Goal: Information Seeking & Learning: Learn about a topic

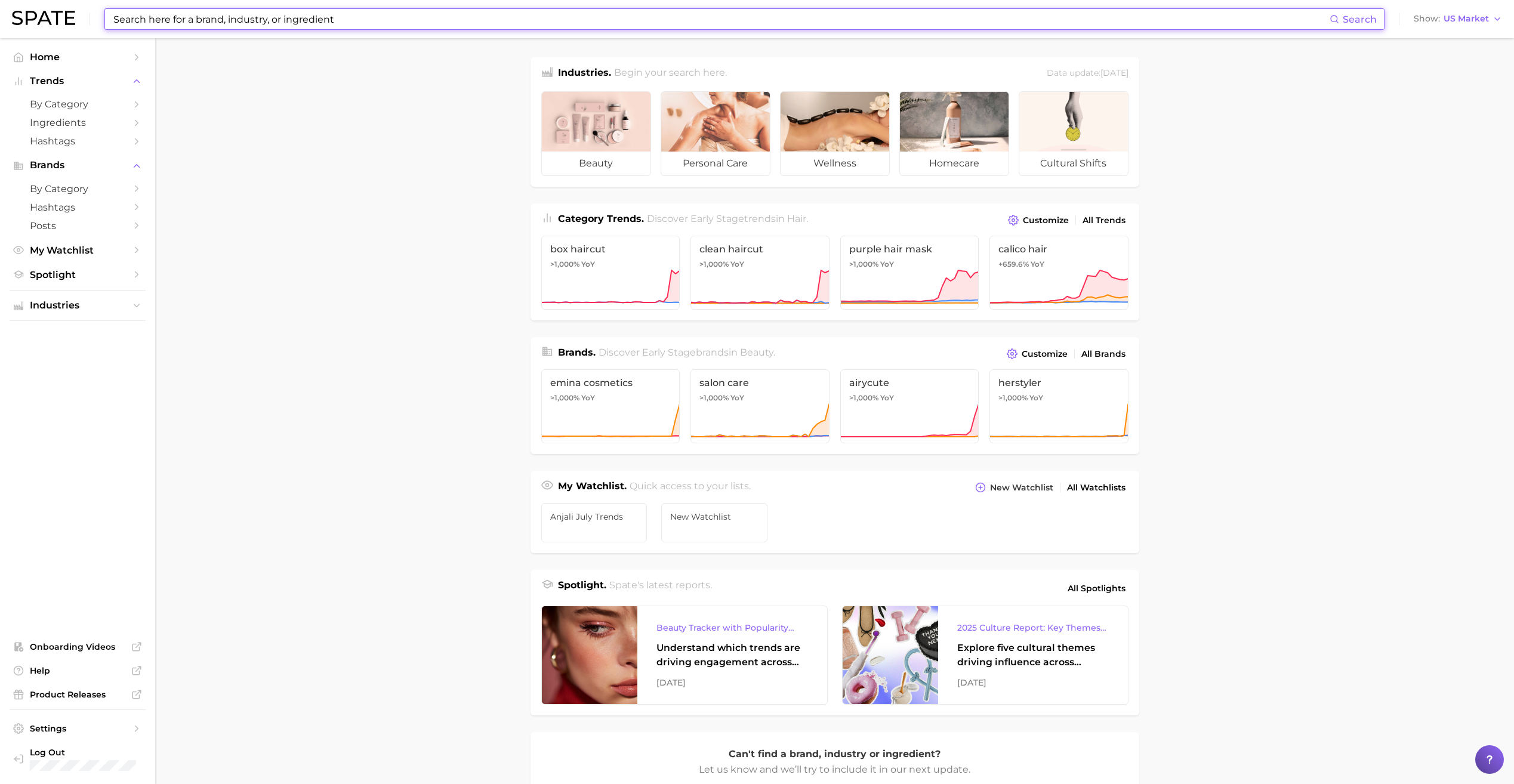
click at [202, 28] on input at bounding box center [721, 18] width 1218 height 20
click at [525, 22] on input at bounding box center [721, 18] width 1218 height 20
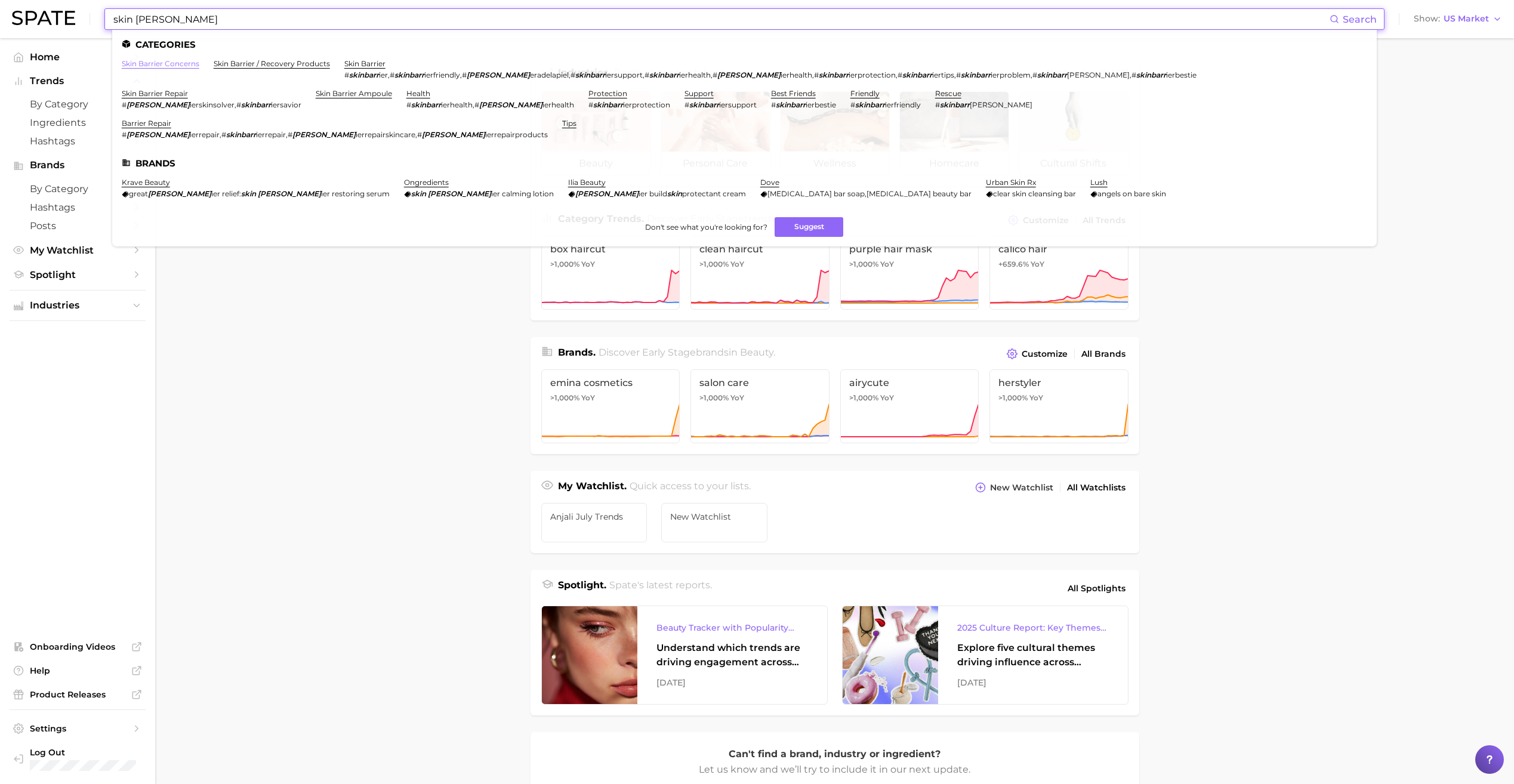
type input "skin [PERSON_NAME]"
click at [191, 65] on link "skin barrier concerns" at bounding box center [160, 63] width 77 height 9
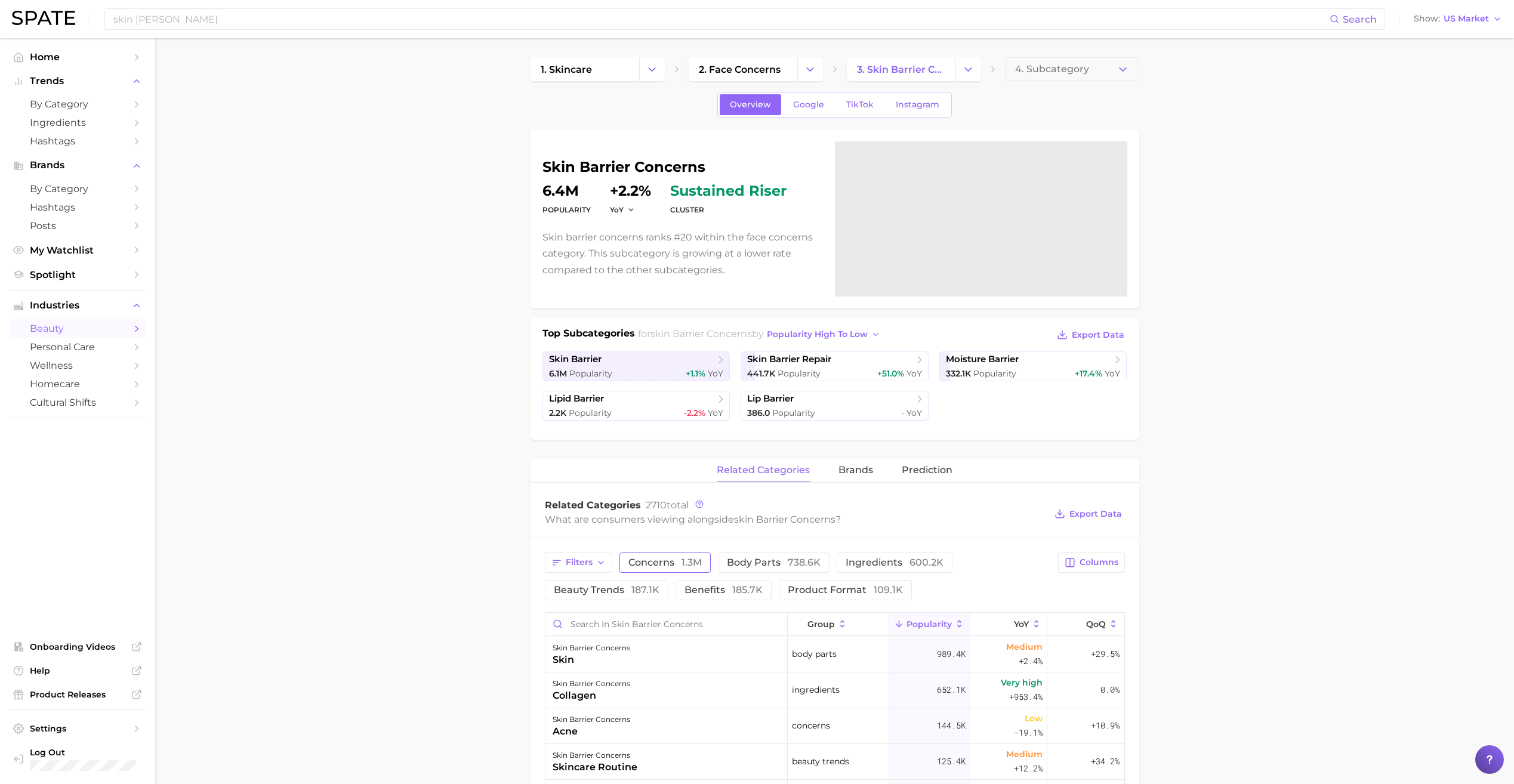
click at [688, 553] on button "concerns 1.3m" at bounding box center [665, 562] width 91 height 20
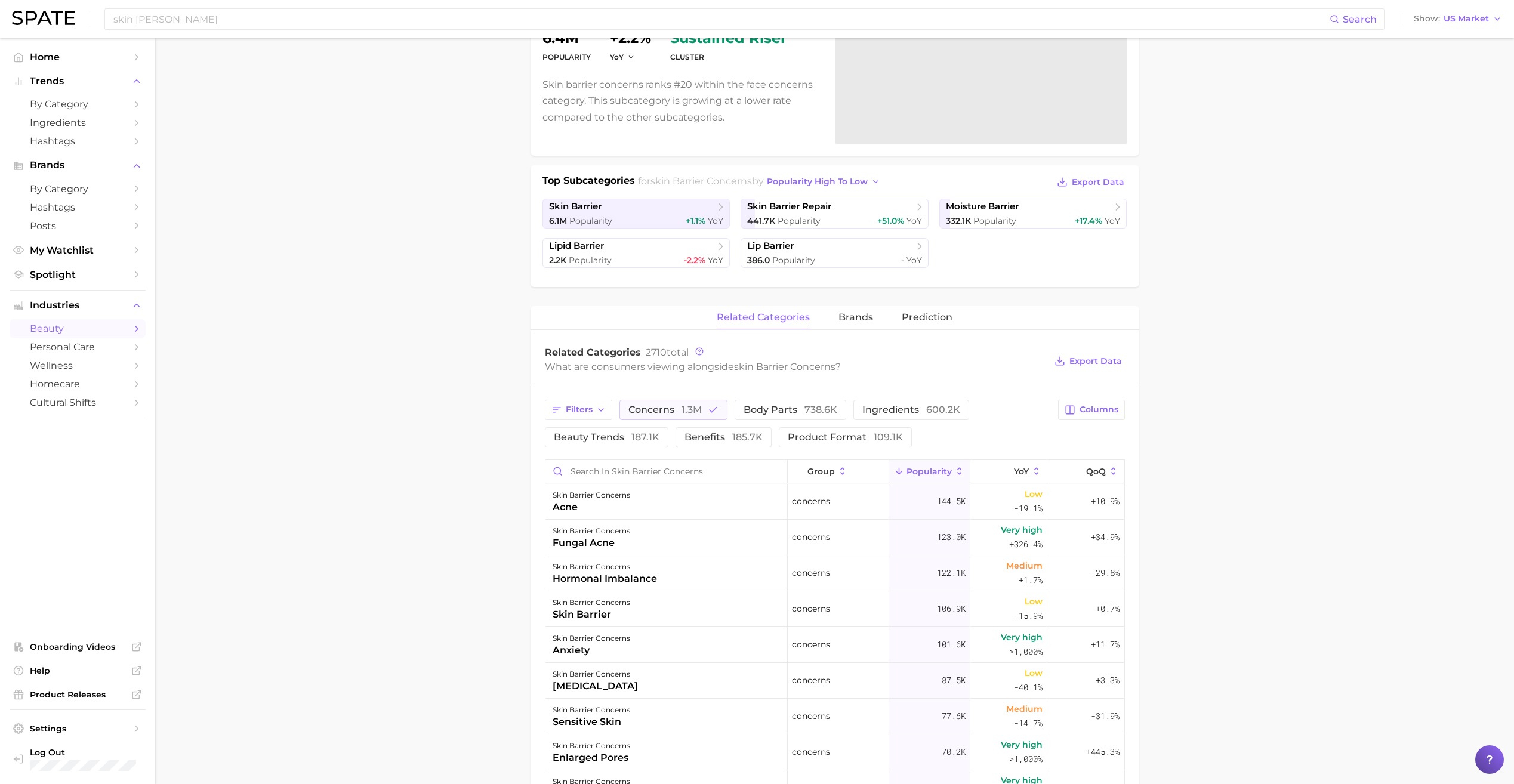
scroll to position [151, 0]
click at [636, 470] on input "Search in skin barrier concerns" at bounding box center [667, 472] width 242 height 23
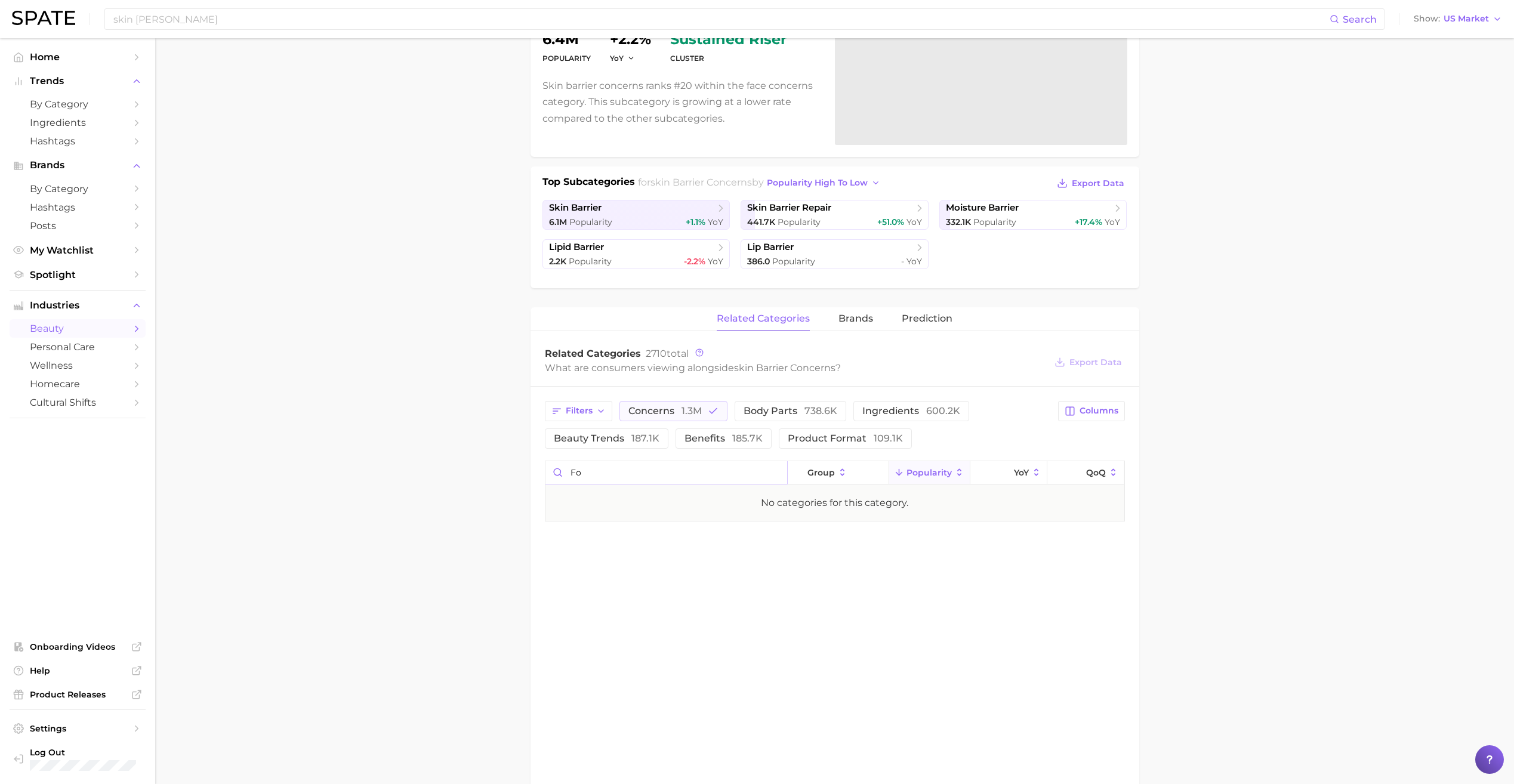
type input "f"
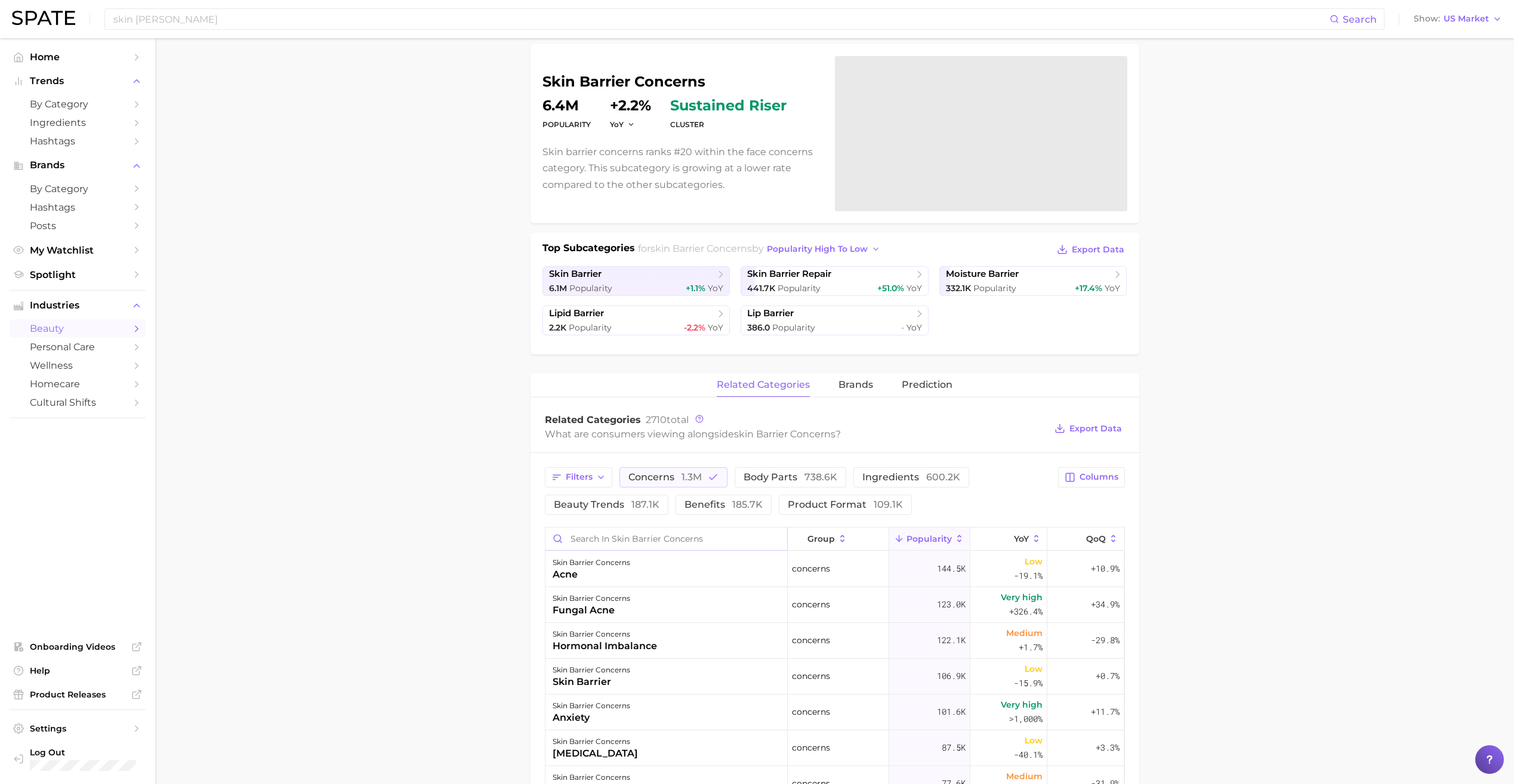
scroll to position [86, 0]
click at [1114, 429] on span "Export Data" at bounding box center [1096, 428] width 52 height 10
click at [803, 287] on span "Popularity" at bounding box center [798, 287] width 43 height 10
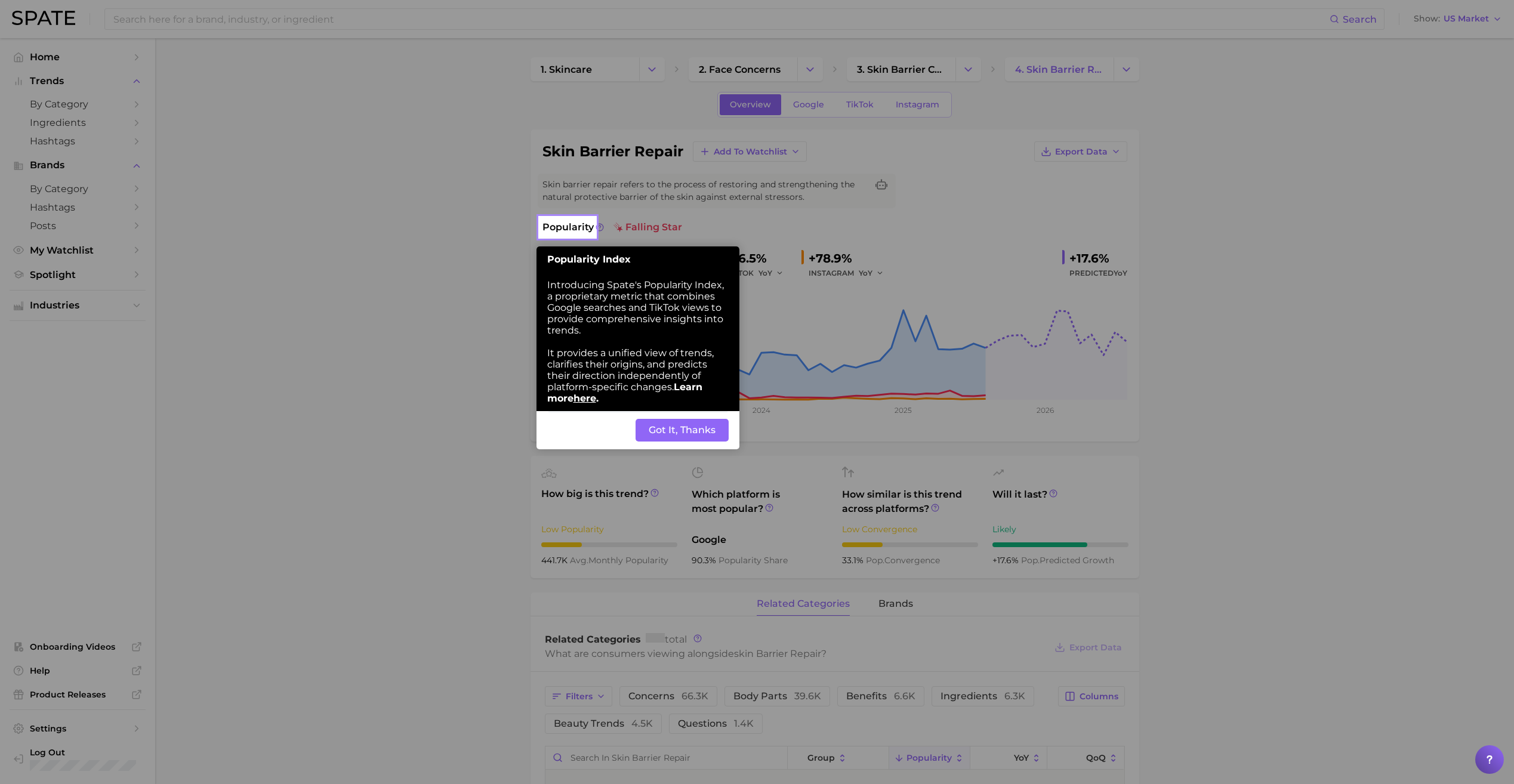
click at [688, 433] on button "Got It, Thanks" at bounding box center [682, 431] width 93 height 23
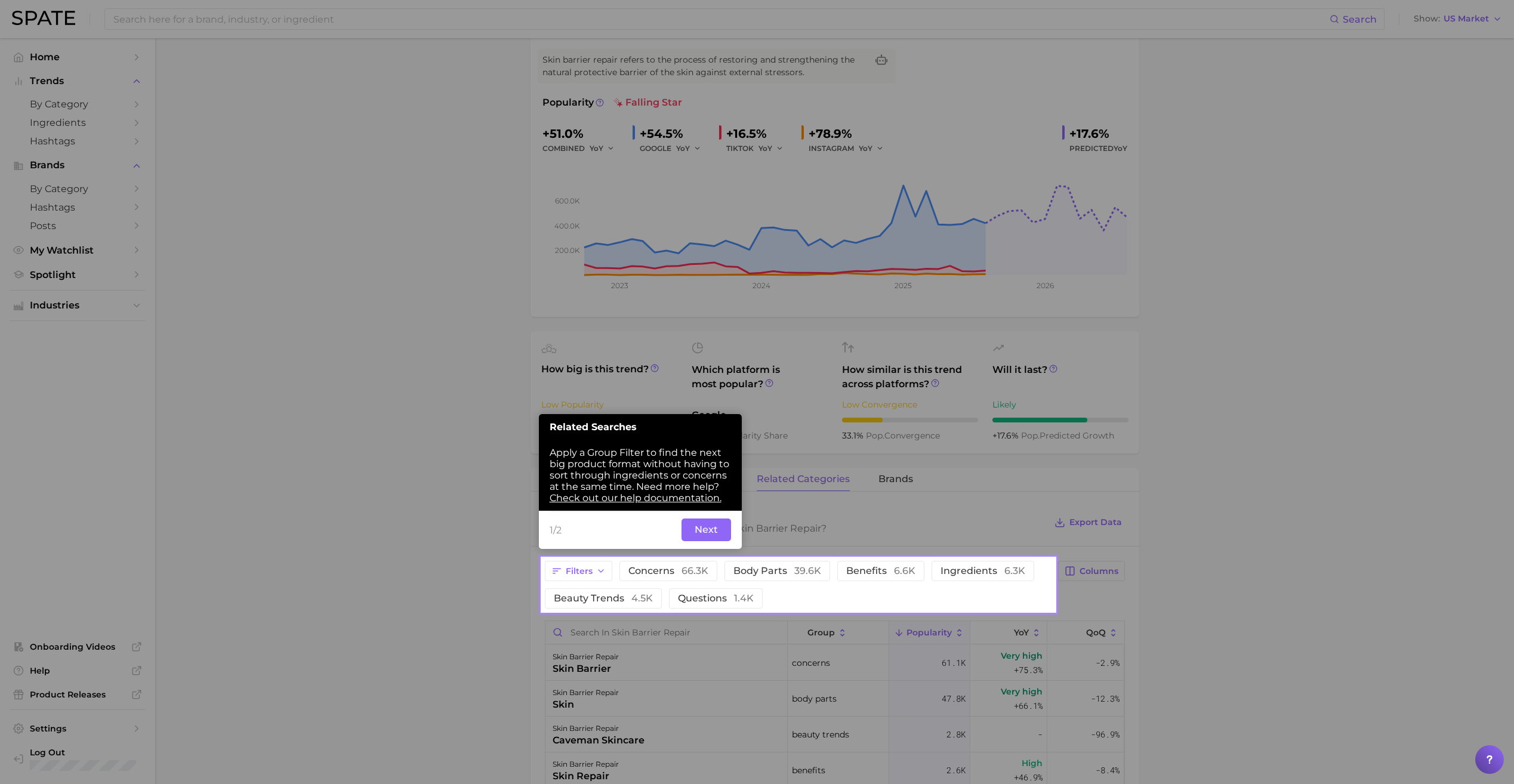
scroll to position [126, 0]
click at [699, 526] on button "Next" at bounding box center [706, 529] width 50 height 23
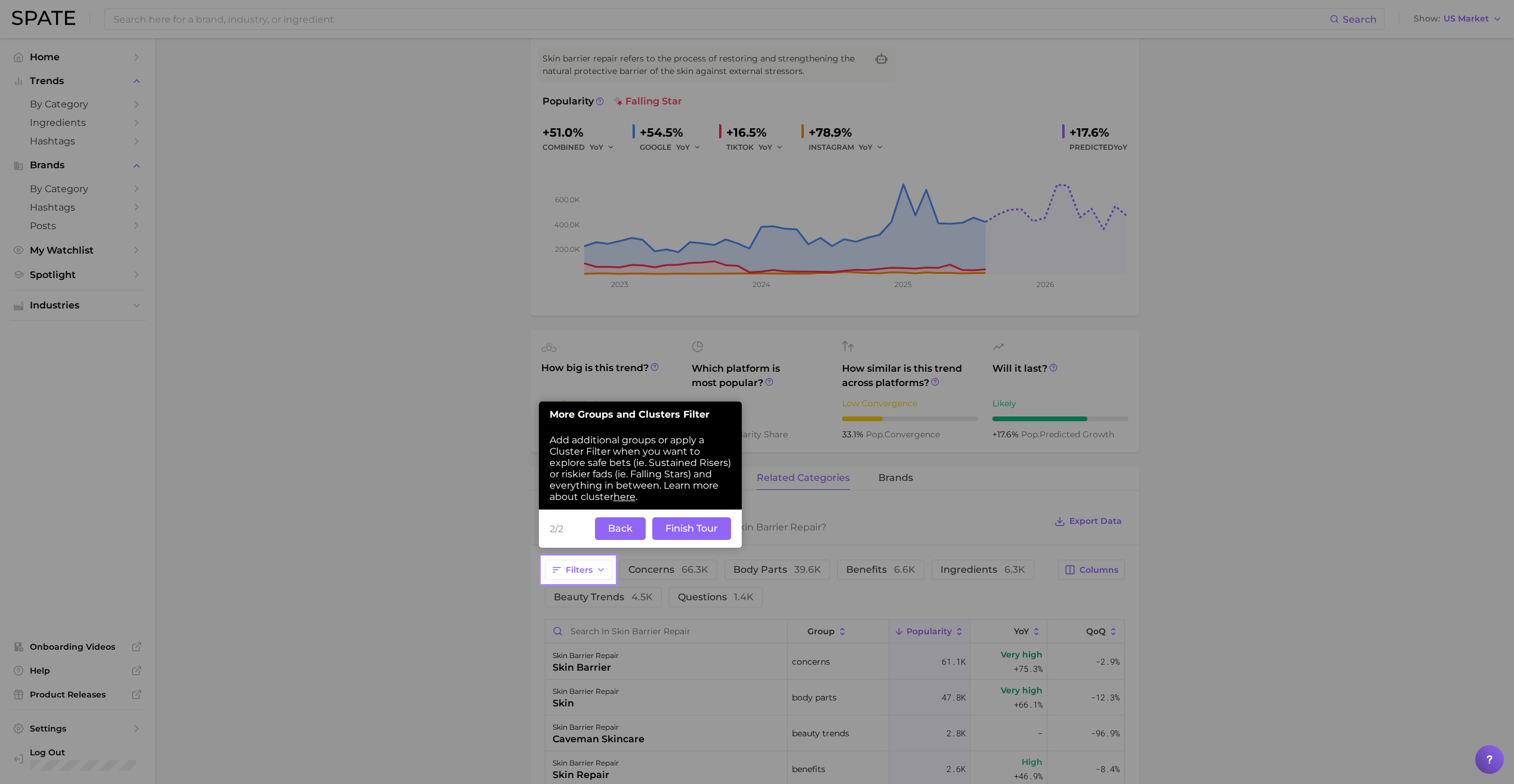
click at [705, 525] on button "Finish Tour" at bounding box center [692, 529] width 79 height 23
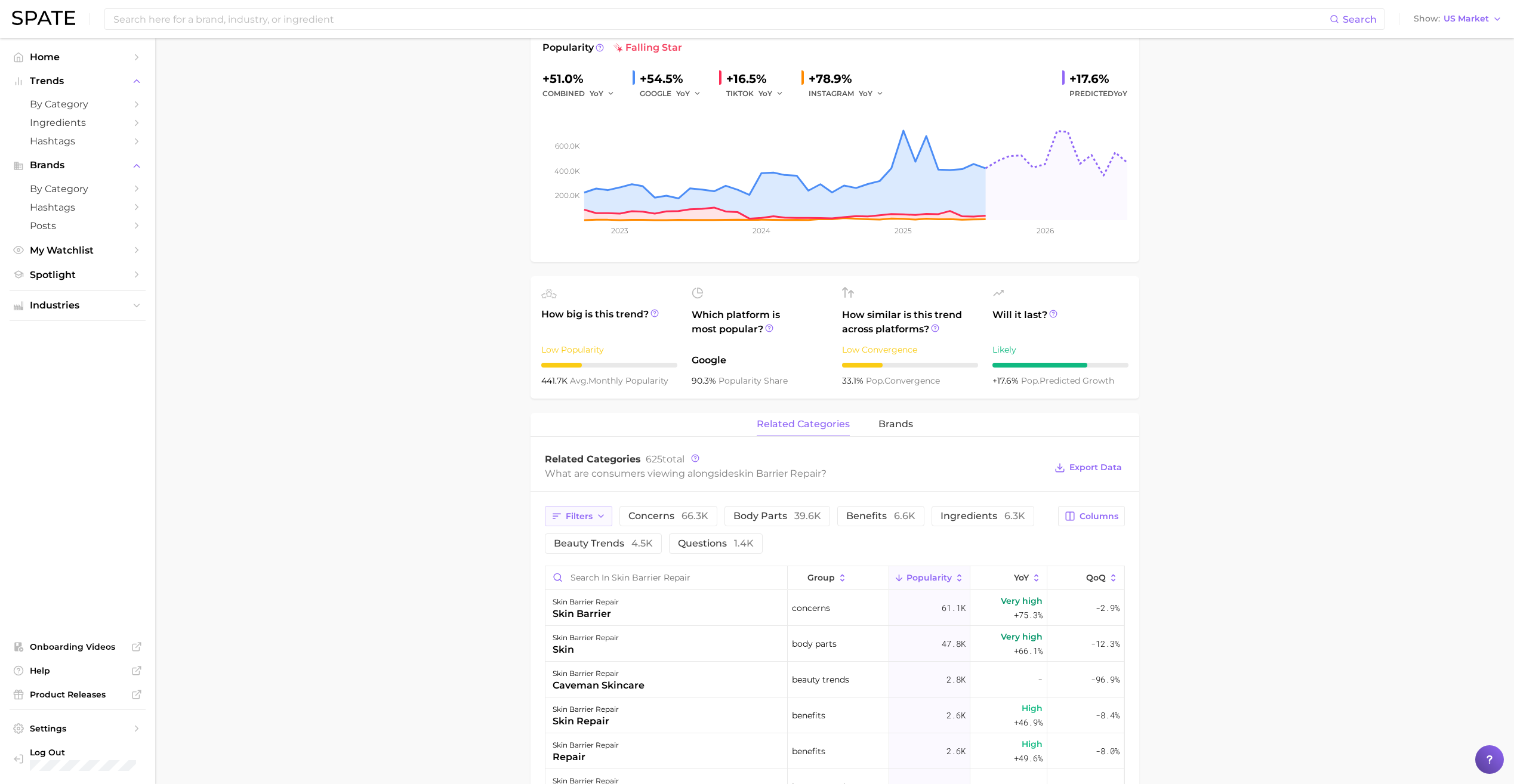
scroll to position [339, 0]
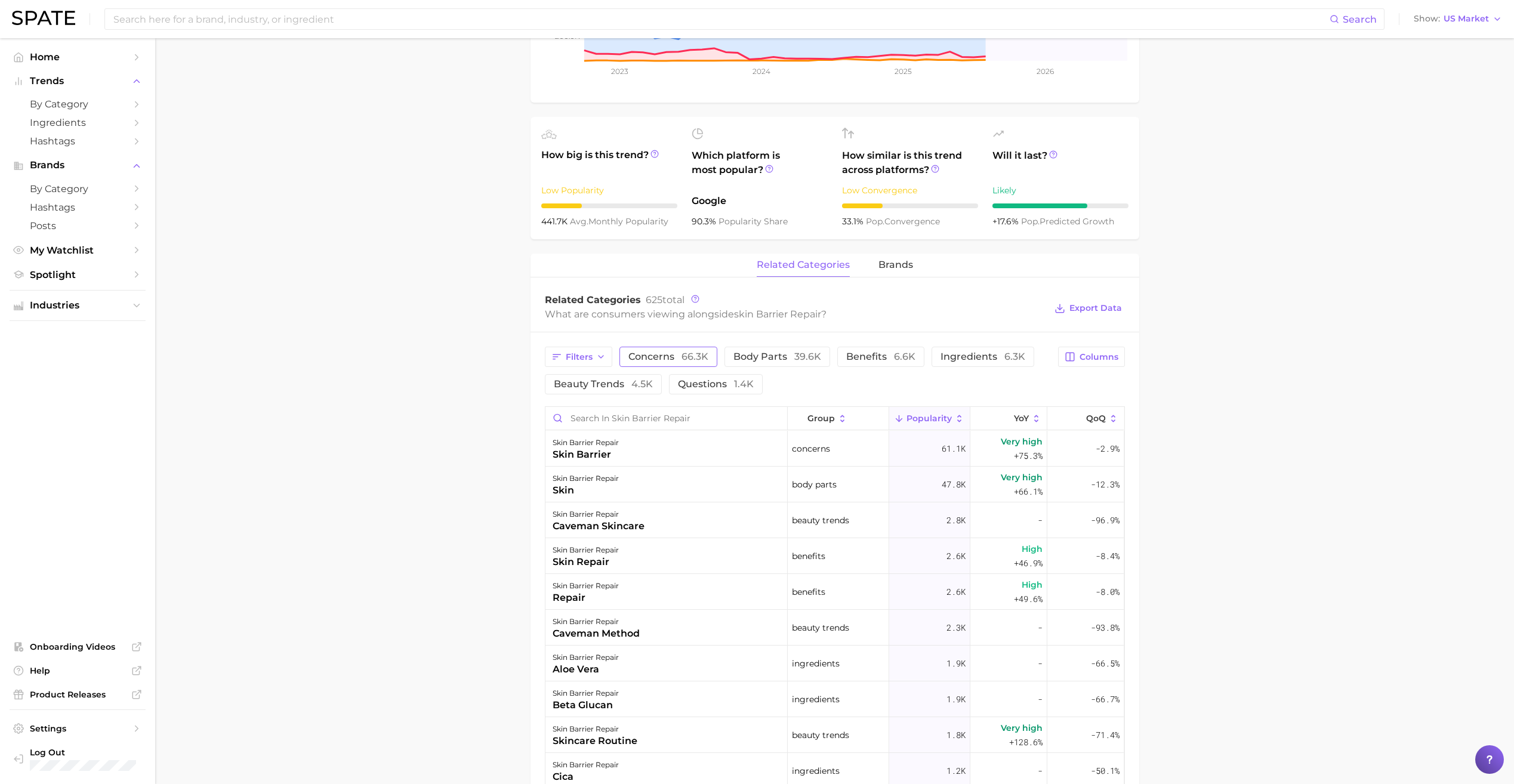
click at [645, 363] on button "concerns 66.3k" at bounding box center [668, 356] width 98 height 20
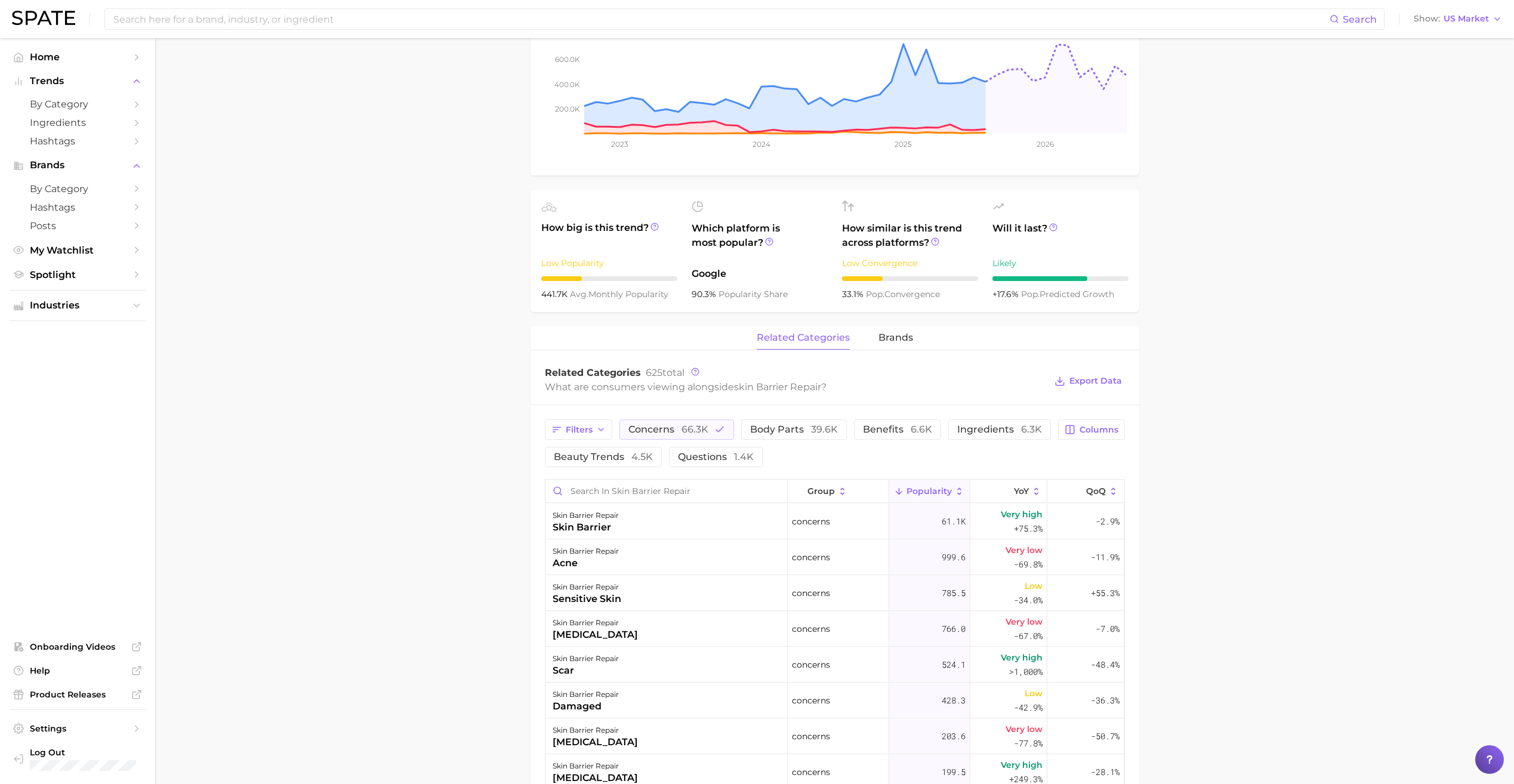
scroll to position [264, 0]
click at [1082, 390] on button "Export Data" at bounding box center [1088, 384] width 72 height 17
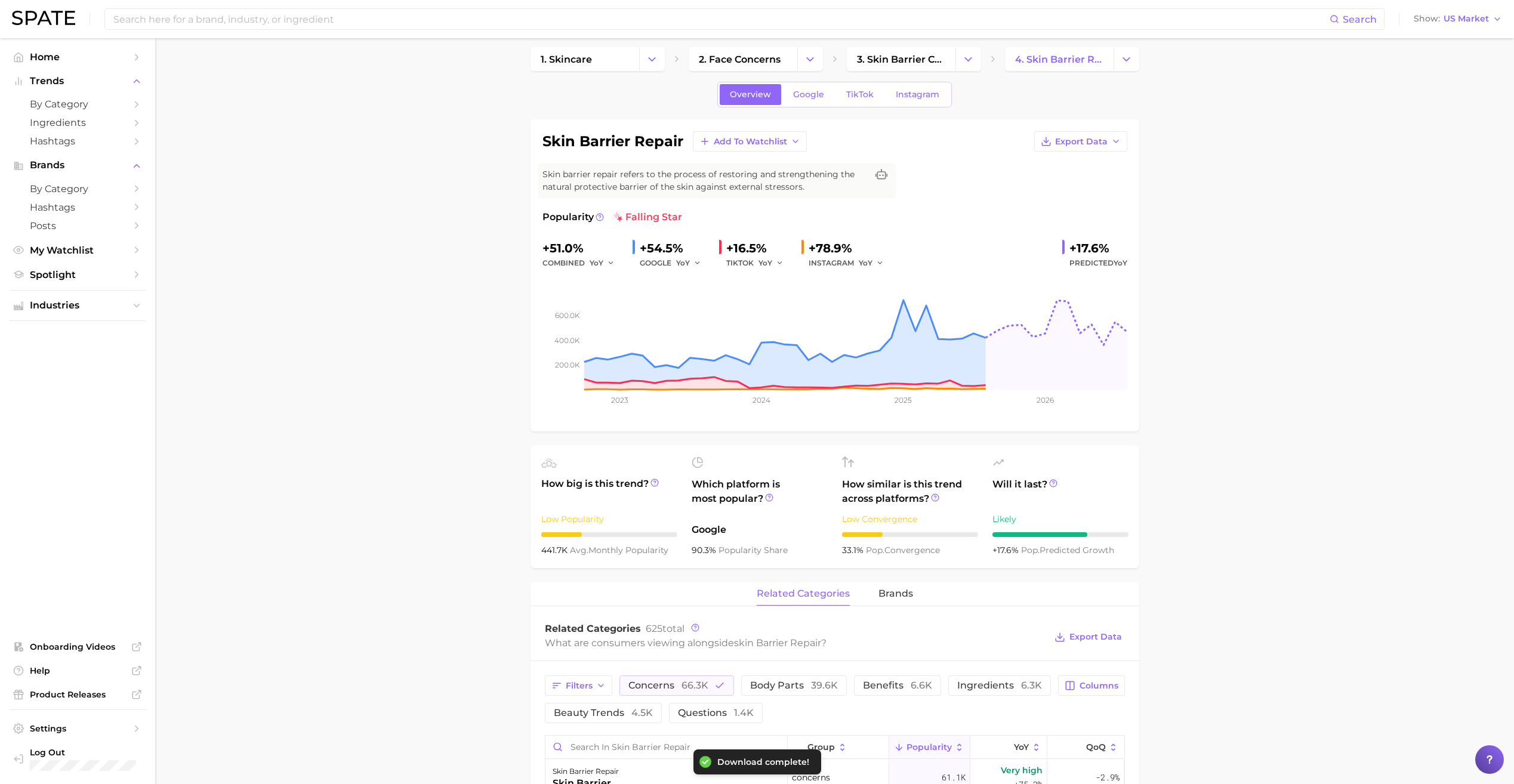
scroll to position [0, 0]
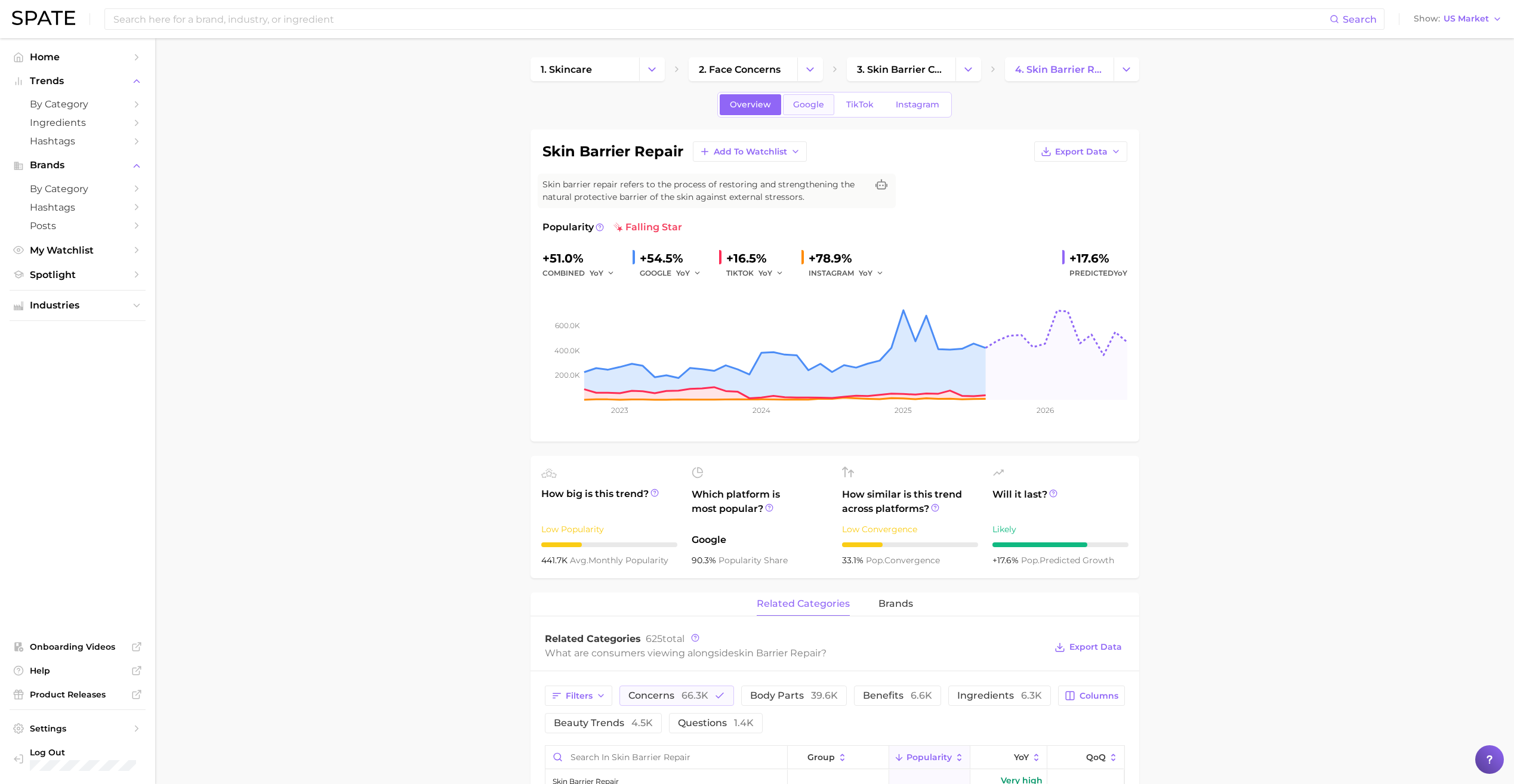
click at [818, 105] on span "Google" at bounding box center [809, 105] width 31 height 10
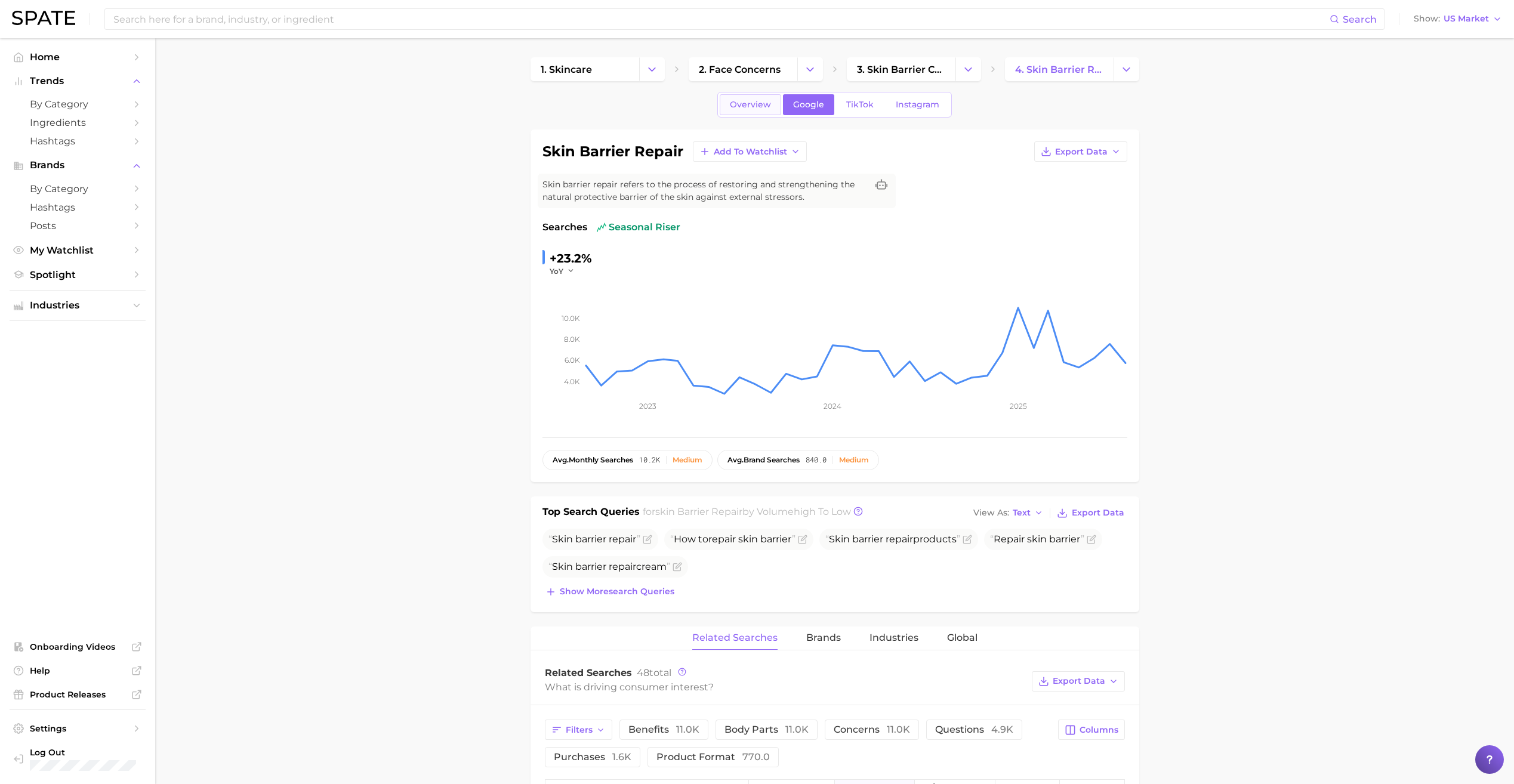
click at [735, 109] on span "Overview" at bounding box center [750, 105] width 41 height 10
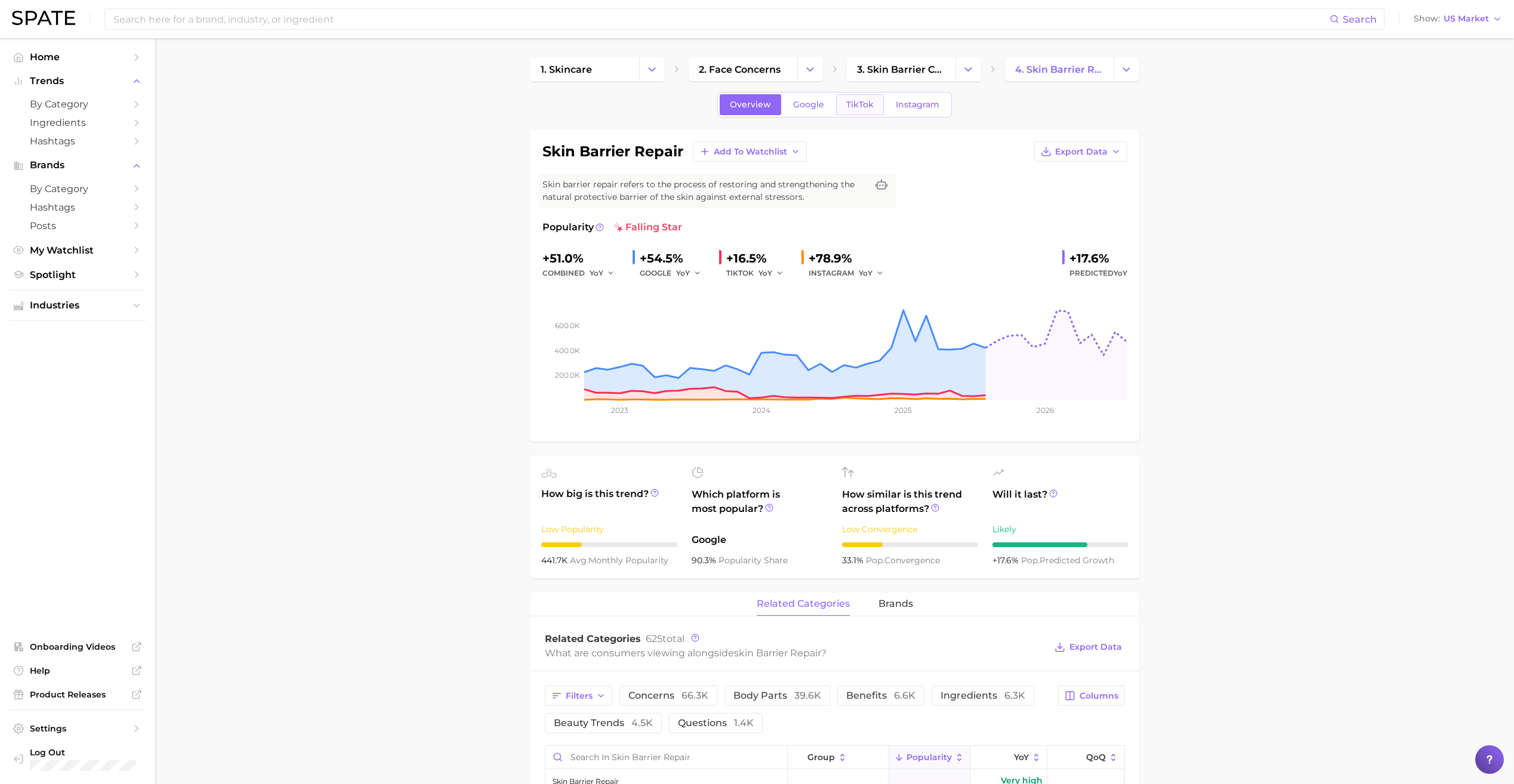
click at [858, 105] on span "TikTok" at bounding box center [859, 105] width 28 height 10
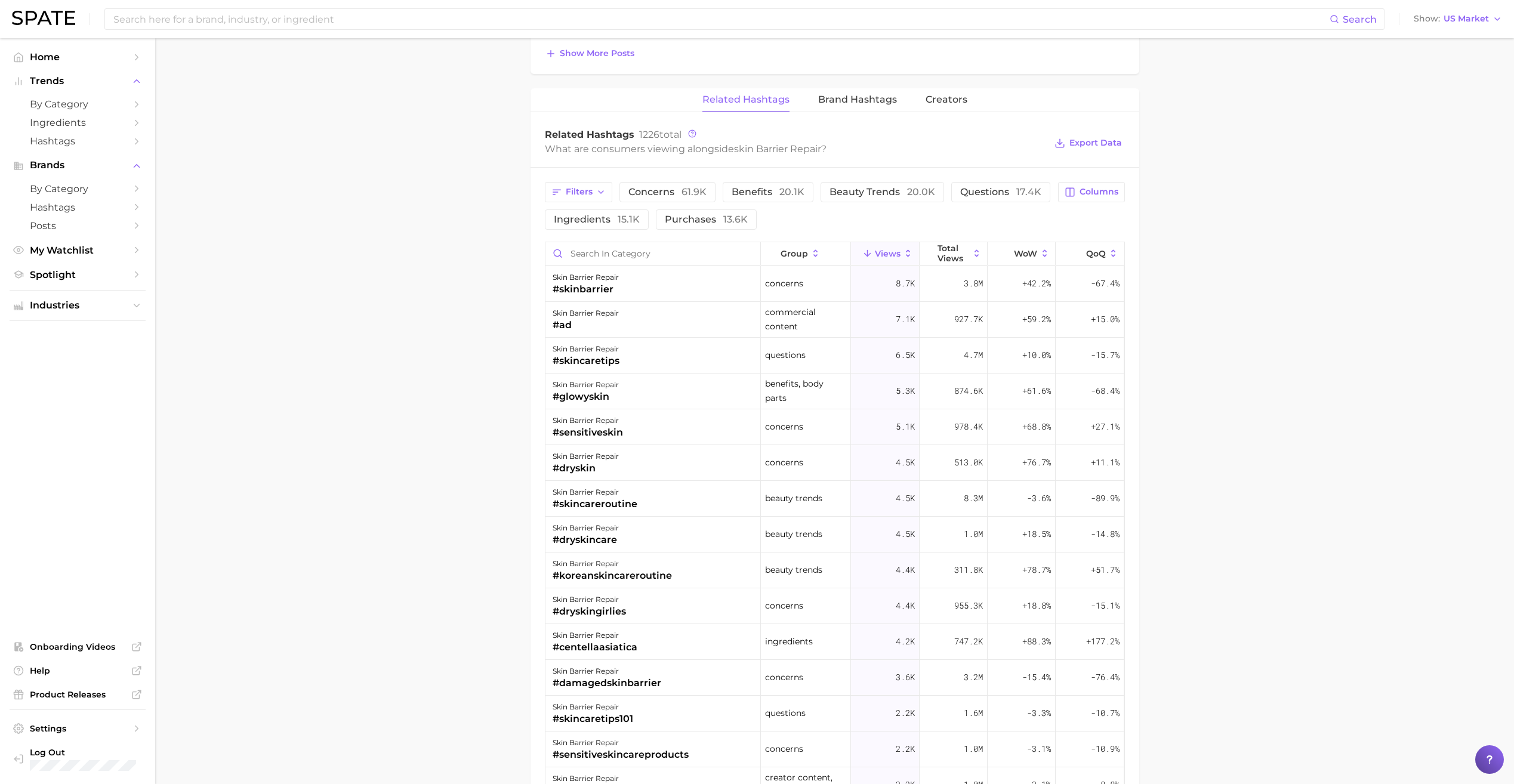
scroll to position [905, 0]
click at [694, 195] on span "61.9k" at bounding box center [694, 191] width 25 height 11
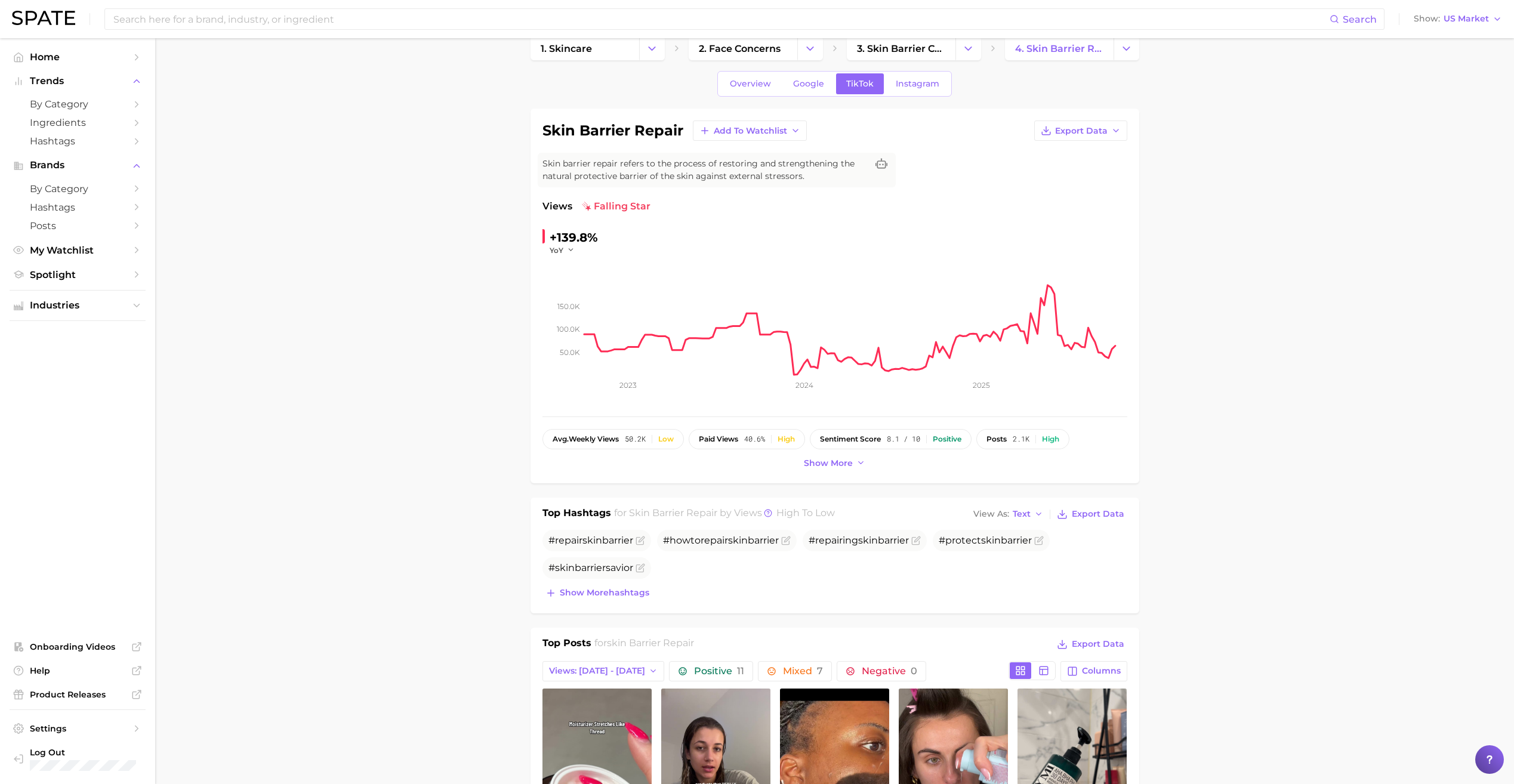
scroll to position [0, 0]
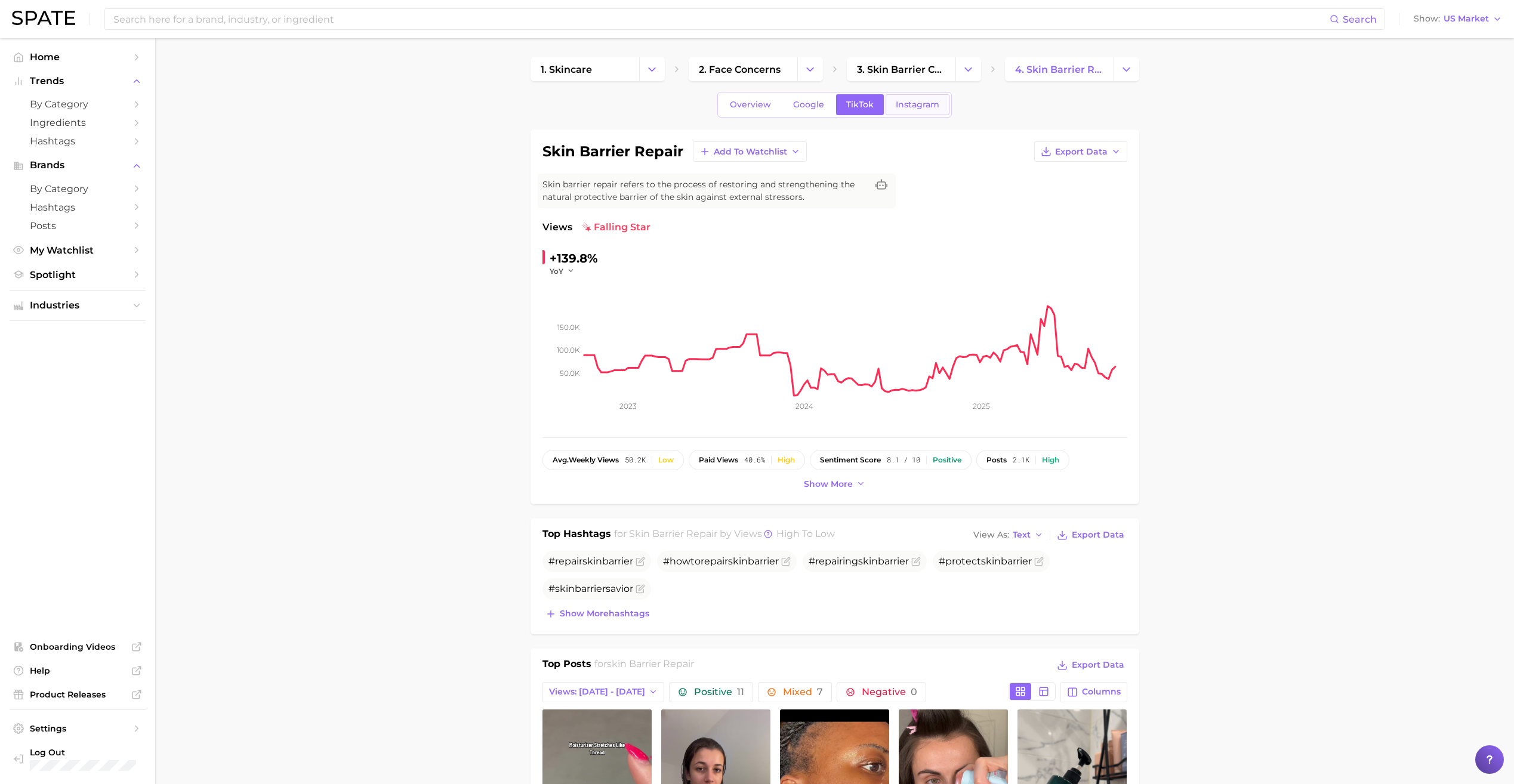
click at [901, 104] on span "Instagram" at bounding box center [918, 105] width 44 height 10
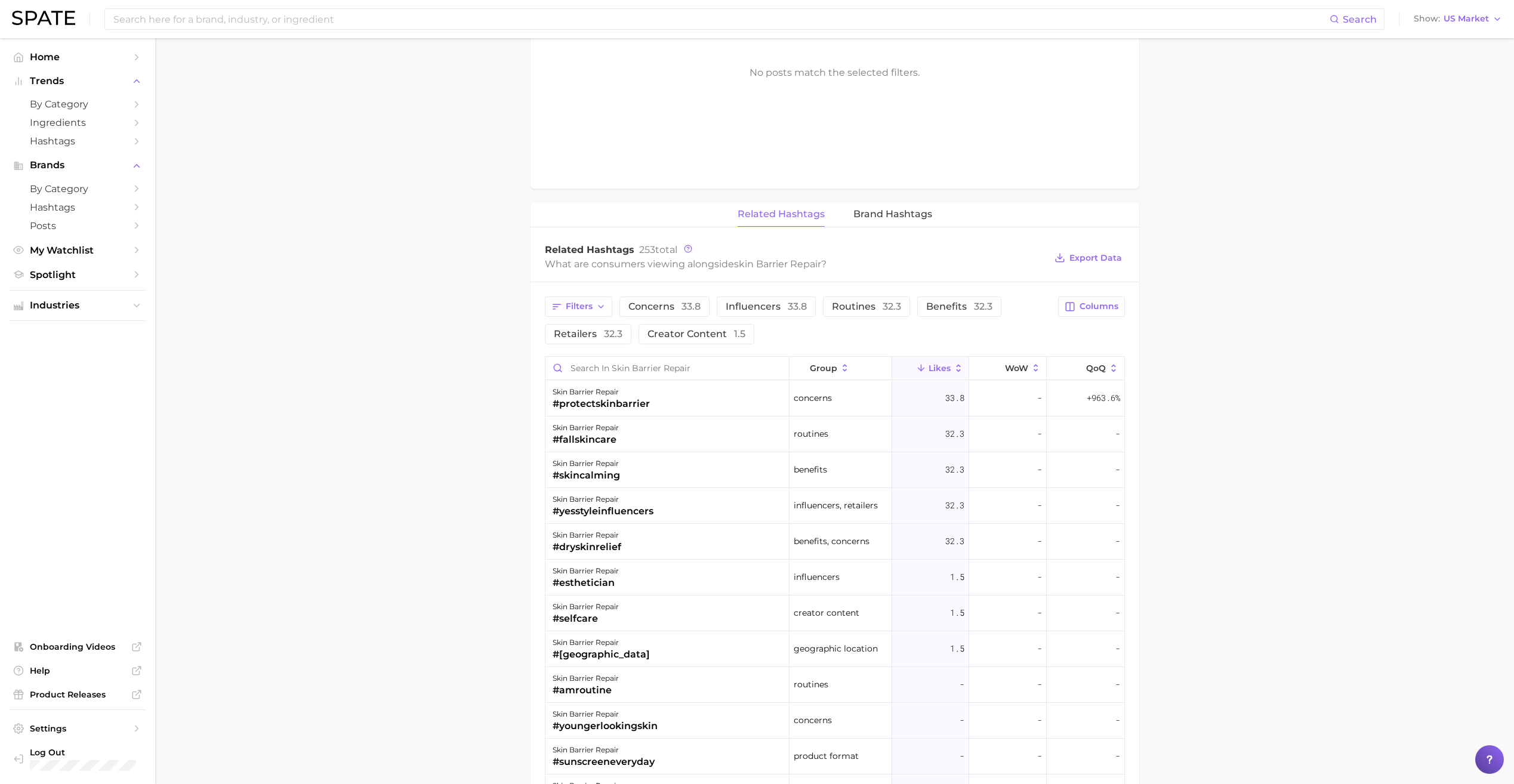
scroll to position [668, 0]
drag, startPoint x: 546, startPoint y: 436, endPoint x: 652, endPoint y: 294, distance: 177.2
click at [652, 294] on div "Filters Concerns 33.8 Influencers 33.8 Routines 32.3 Benefits 32.3 Retailers 32…" at bounding box center [835, 718] width 609 height 873
click at [654, 303] on span "Concerns 33.8" at bounding box center [665, 306] width 72 height 10
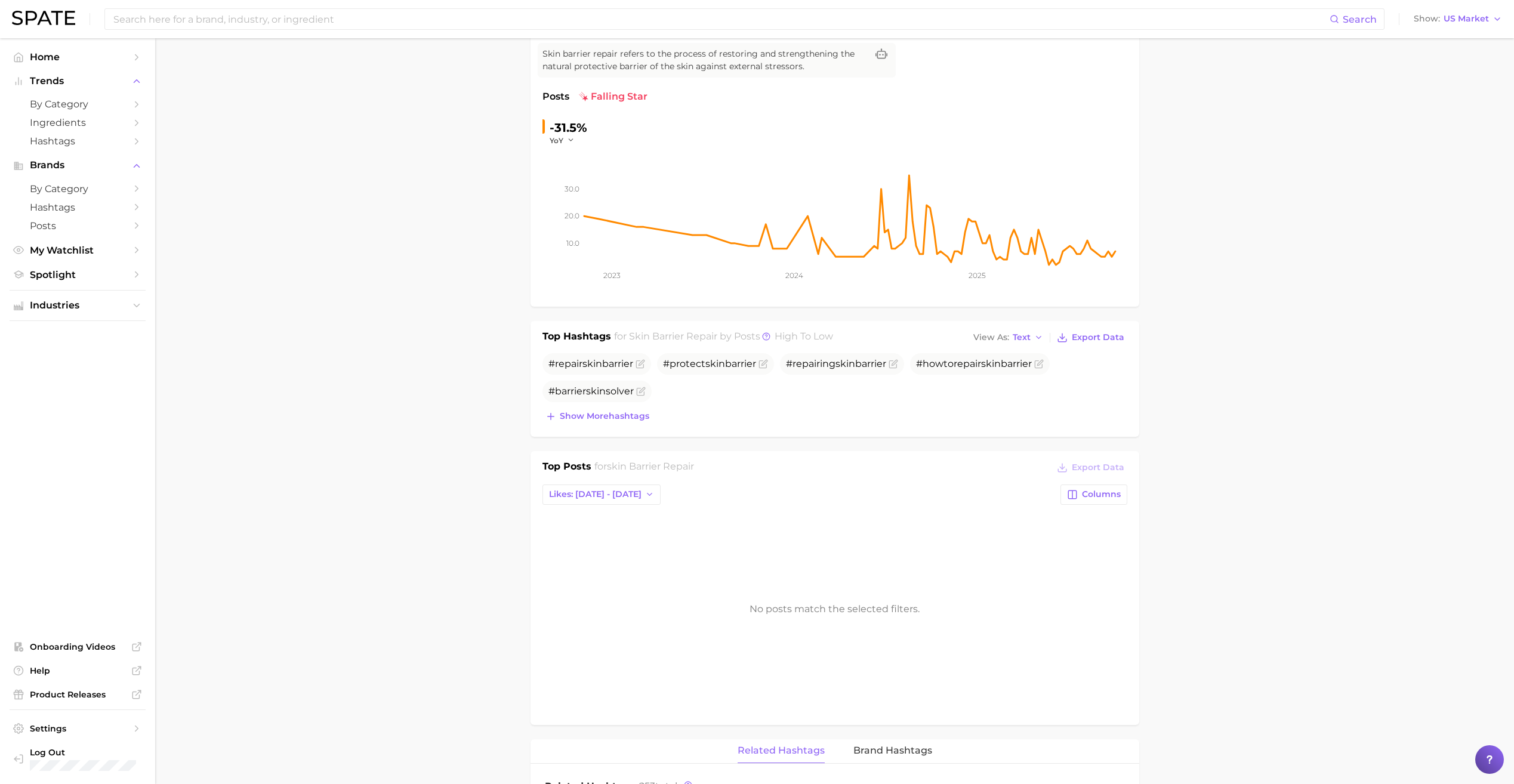
scroll to position [0, 0]
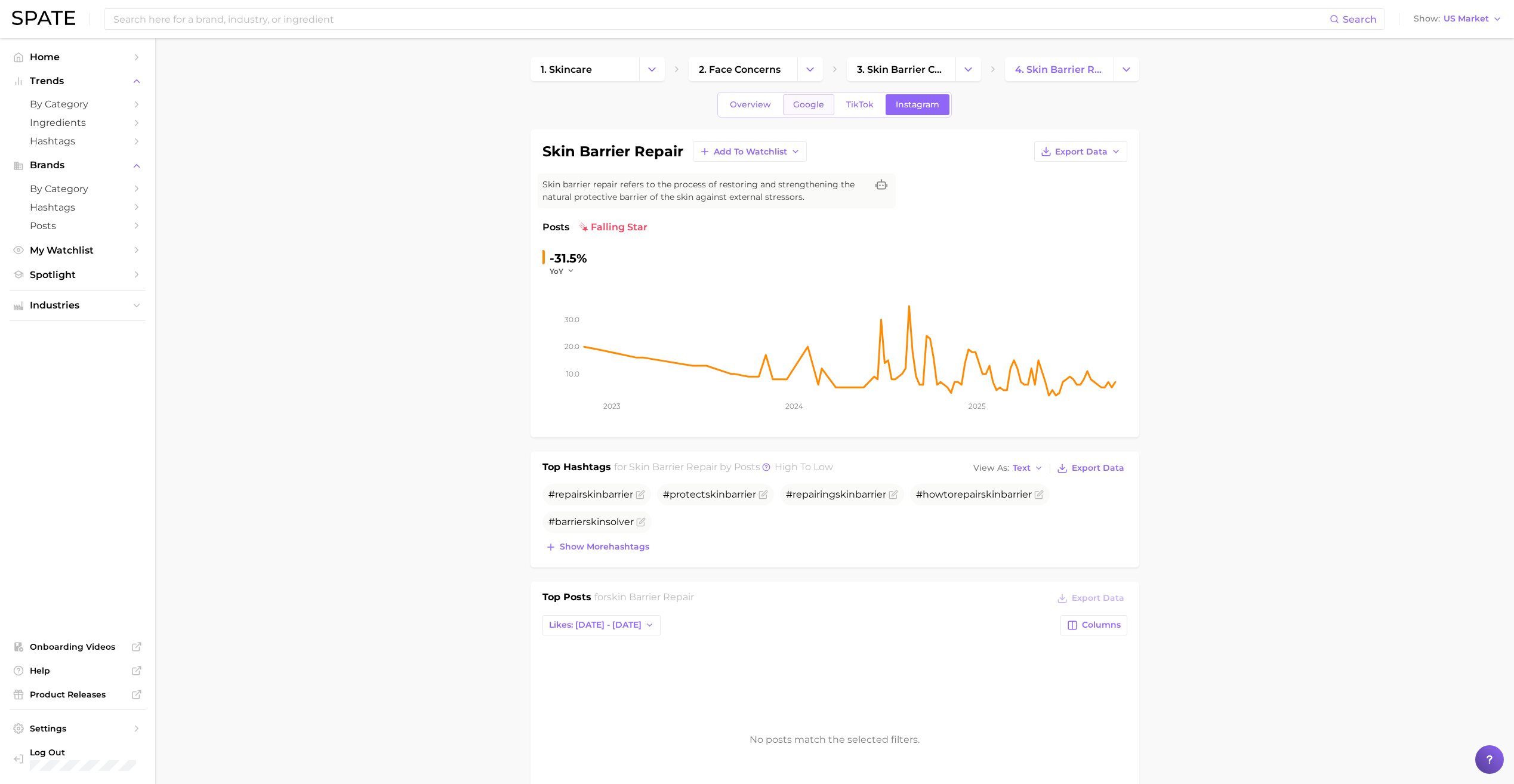
click at [809, 102] on span "Google" at bounding box center [809, 105] width 31 height 10
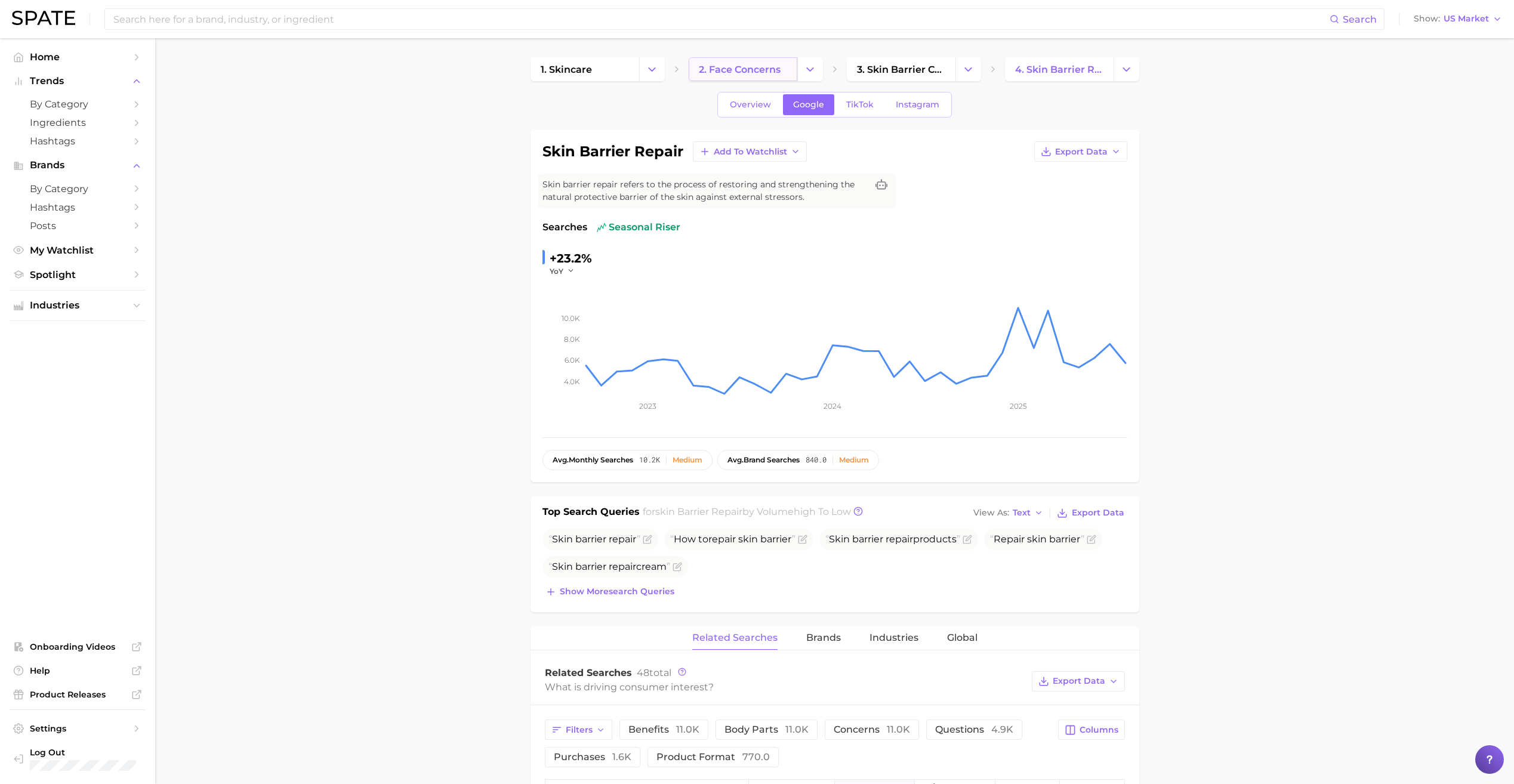
click at [735, 69] on span "2. face concerns" at bounding box center [740, 70] width 82 height 11
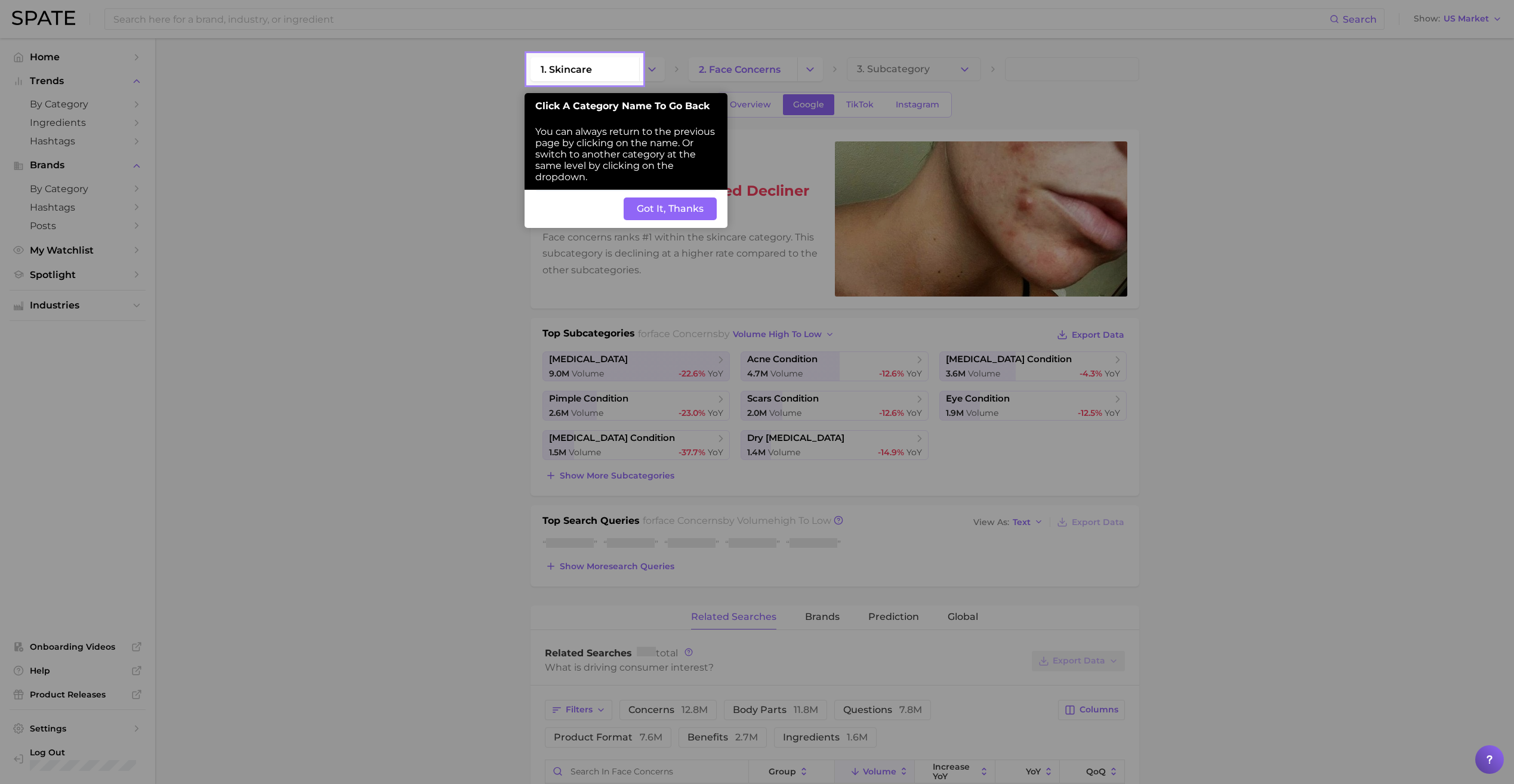
click at [683, 209] on button "Got It, Thanks" at bounding box center [671, 209] width 93 height 23
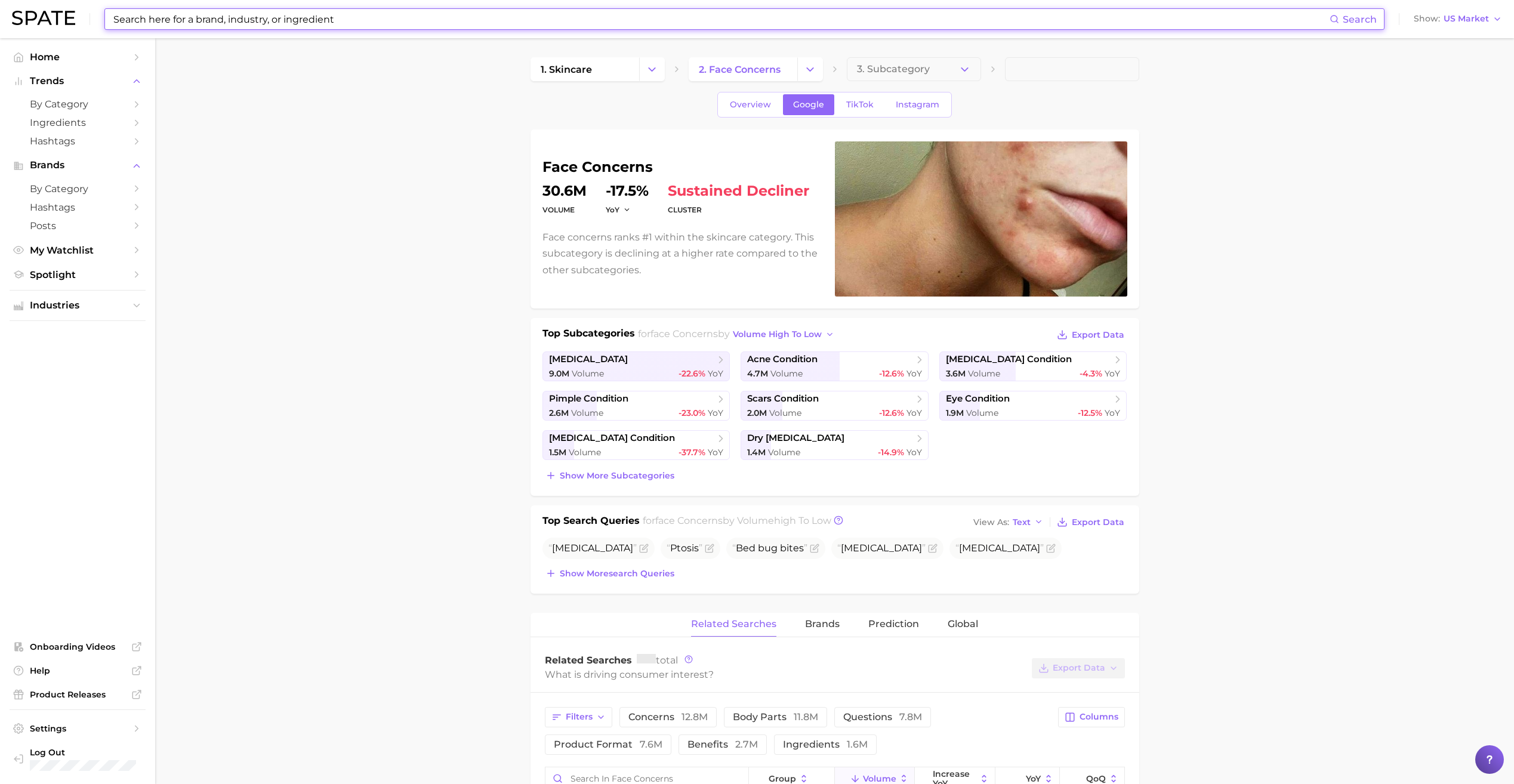
click at [622, 13] on input at bounding box center [721, 18] width 1218 height 20
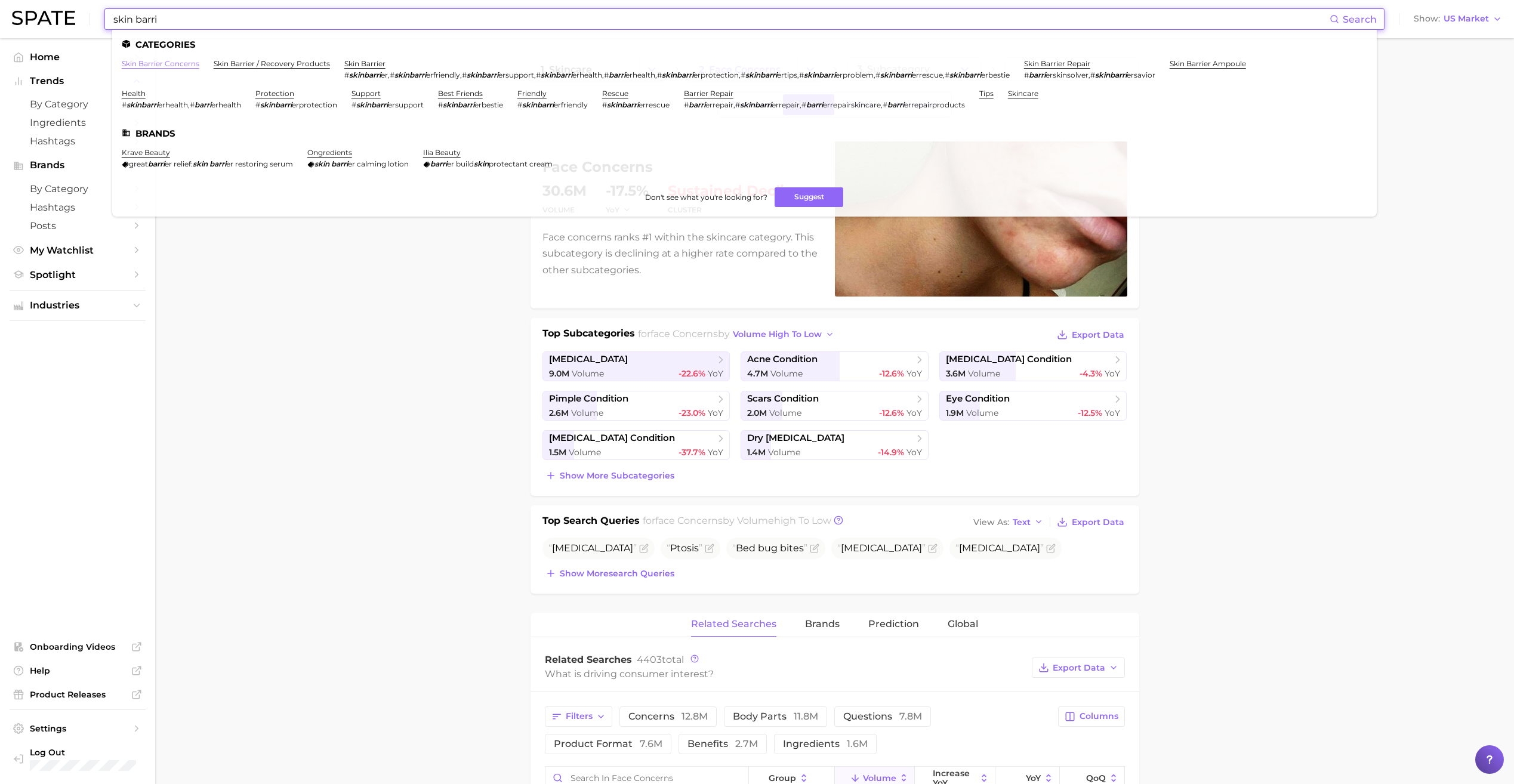
type input "skin barri"
click at [169, 60] on link "skin barrier concerns" at bounding box center [160, 63] width 77 height 9
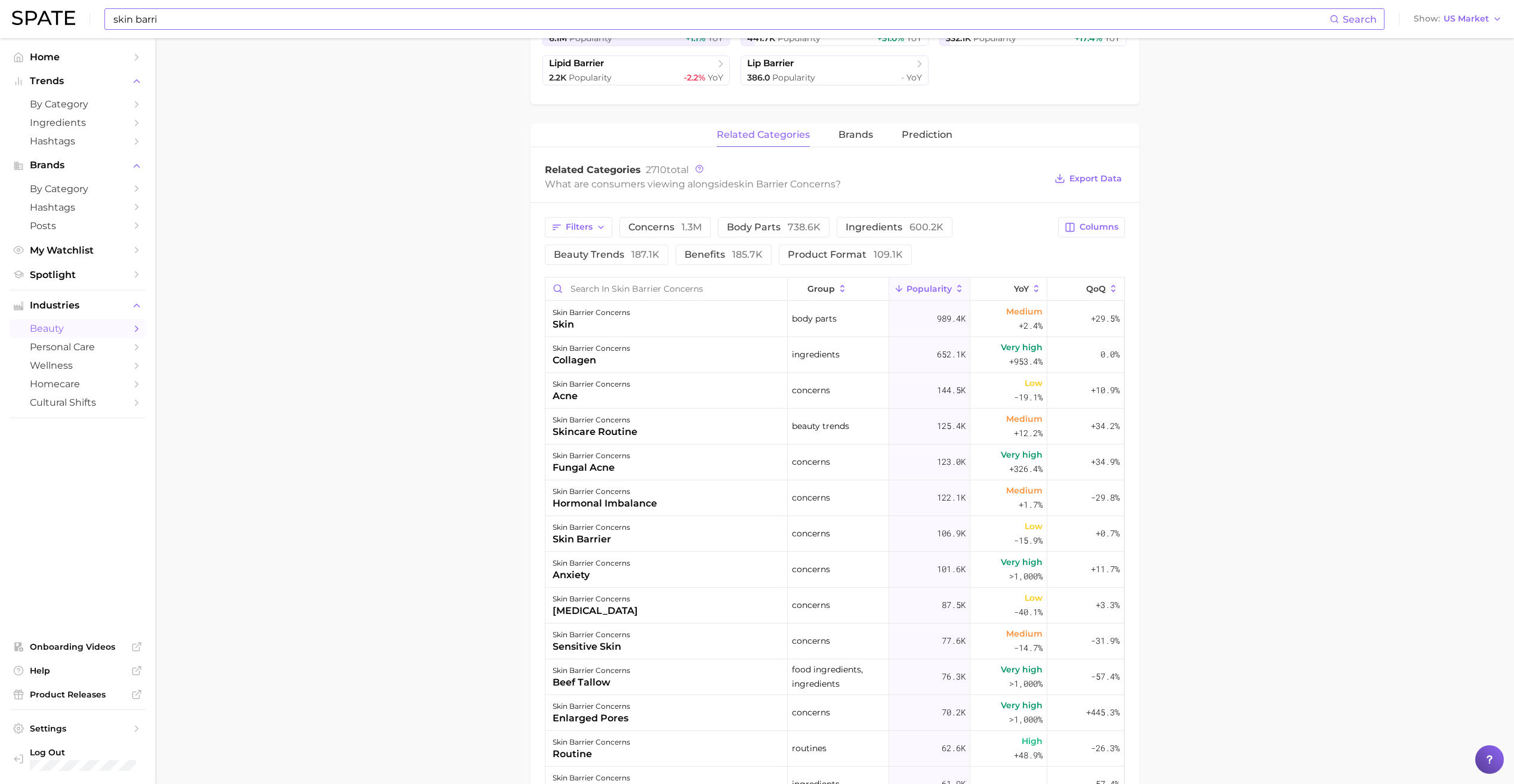
scroll to position [336, 0]
click at [669, 229] on span "concerns 1.3m" at bounding box center [665, 227] width 73 height 10
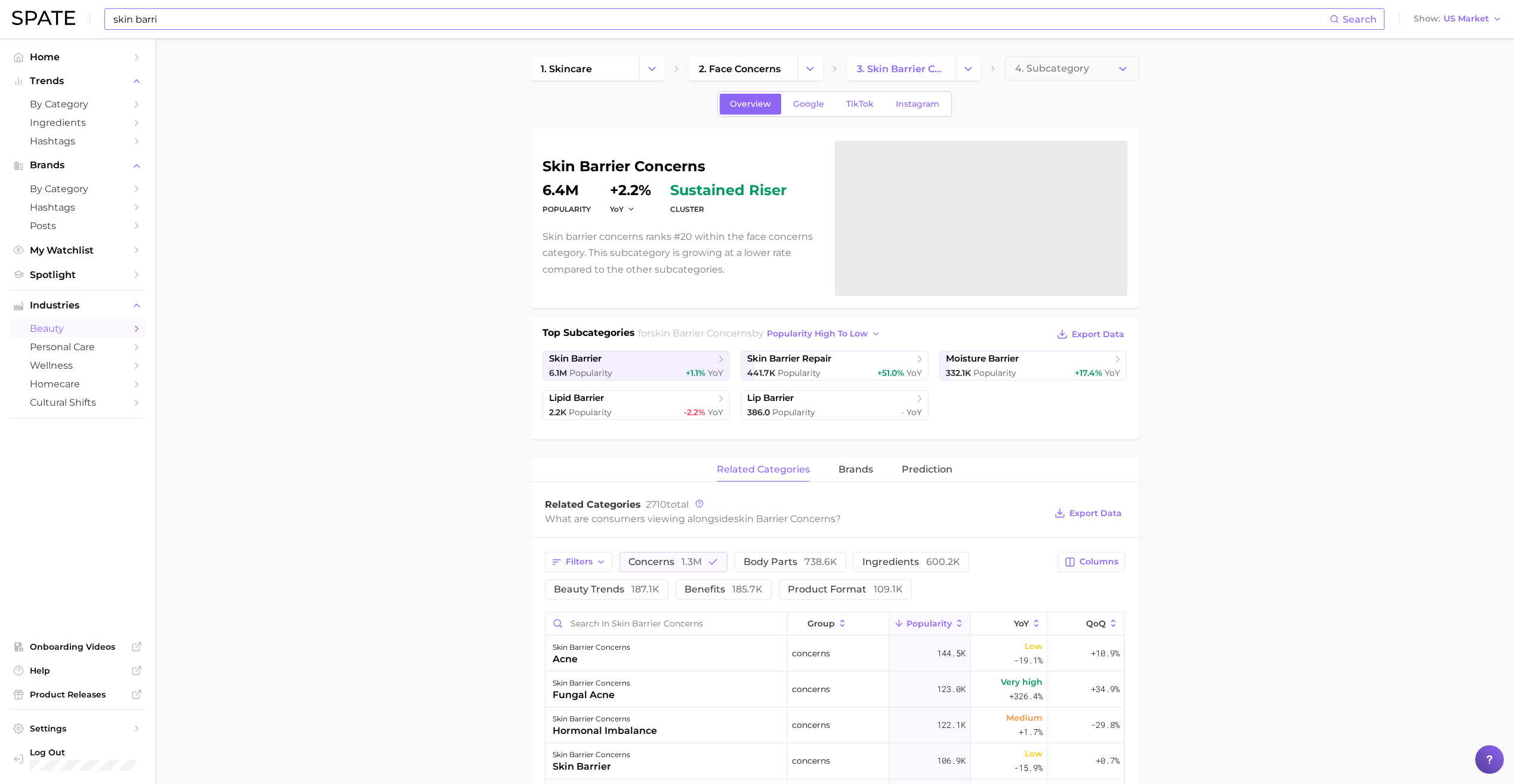
scroll to position [0, 0]
click at [808, 101] on span "Google" at bounding box center [809, 105] width 31 height 10
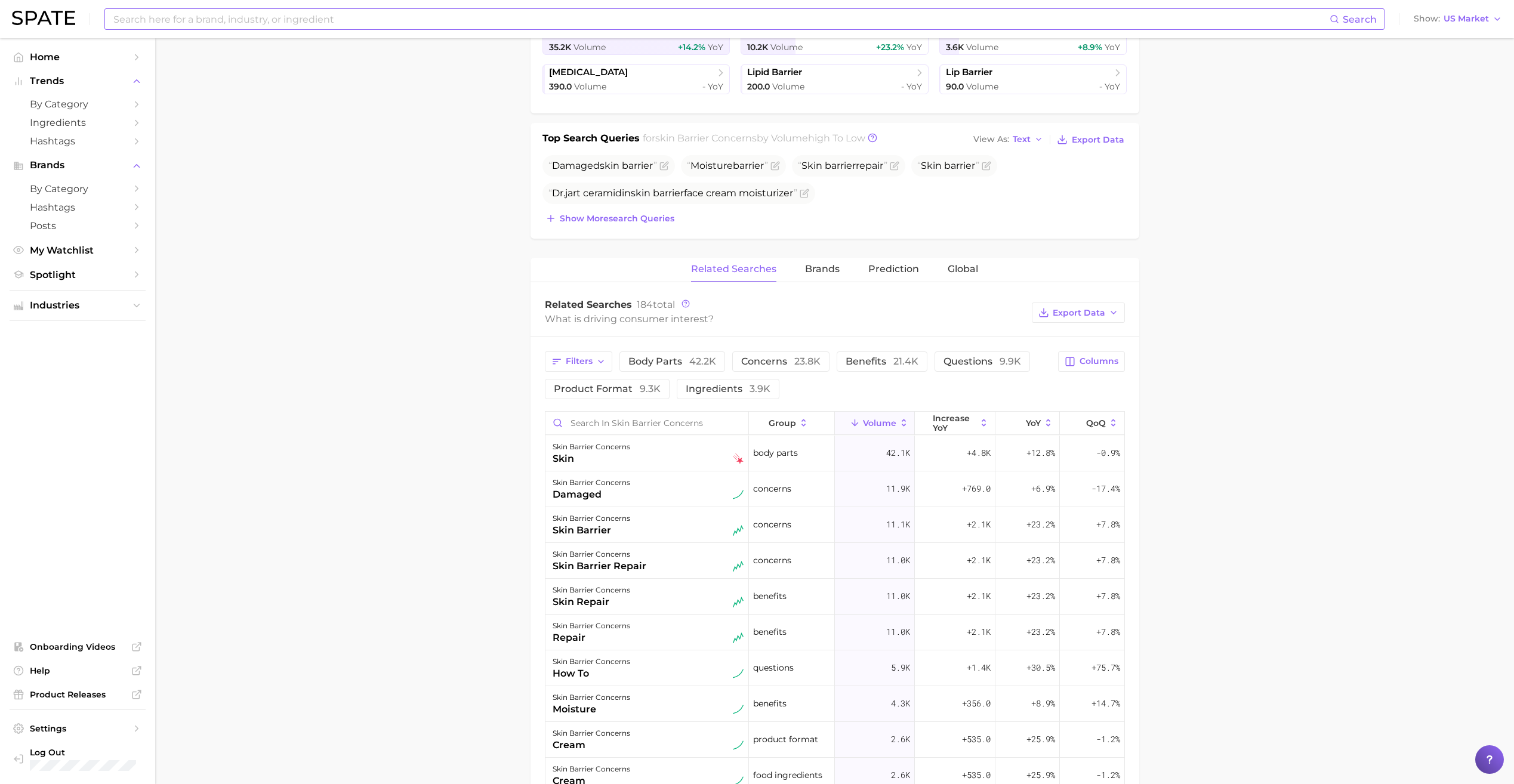
scroll to position [327, 0]
click at [783, 361] on span "concerns 23.8k" at bounding box center [780, 361] width 79 height 11
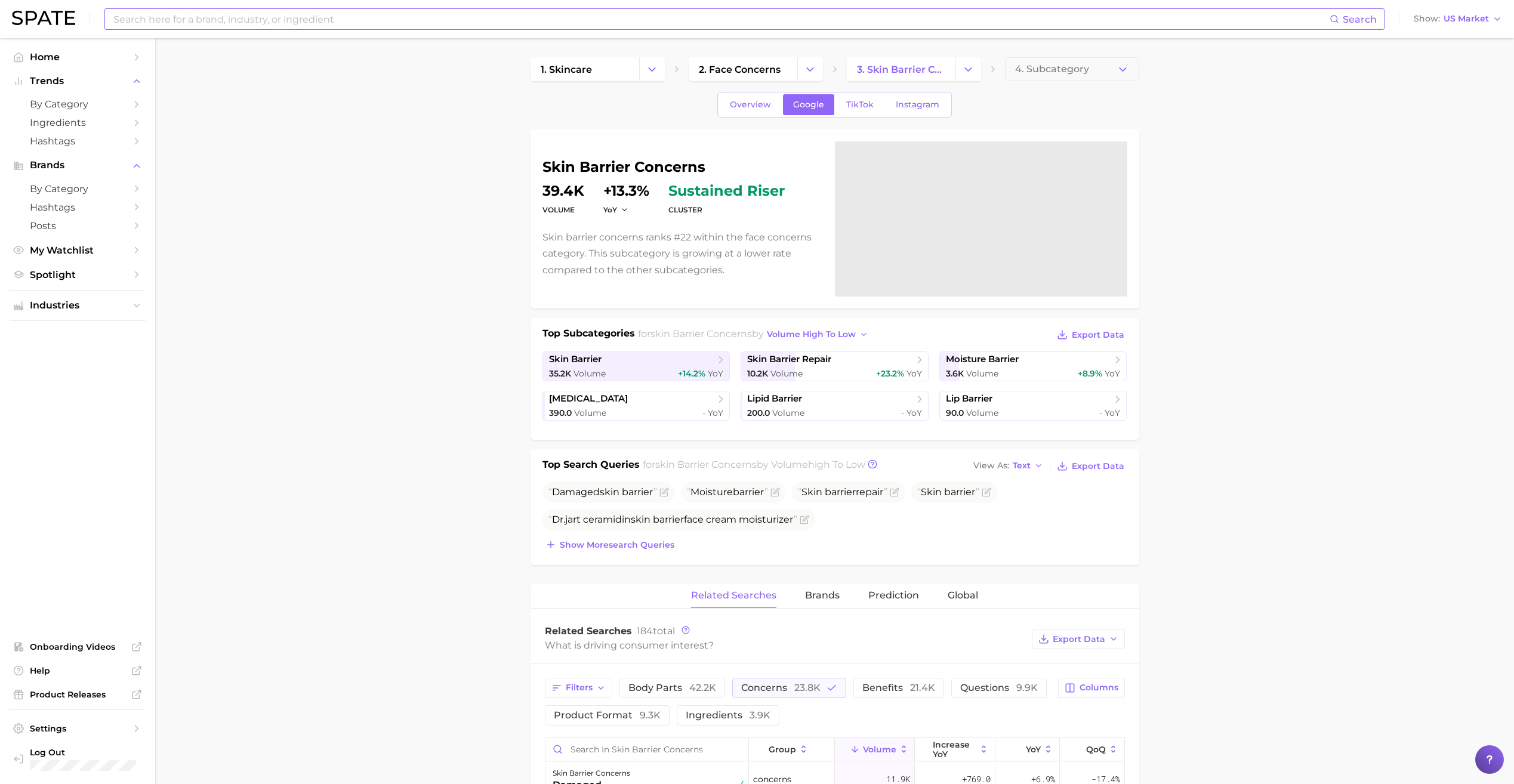
scroll to position [81, 0]
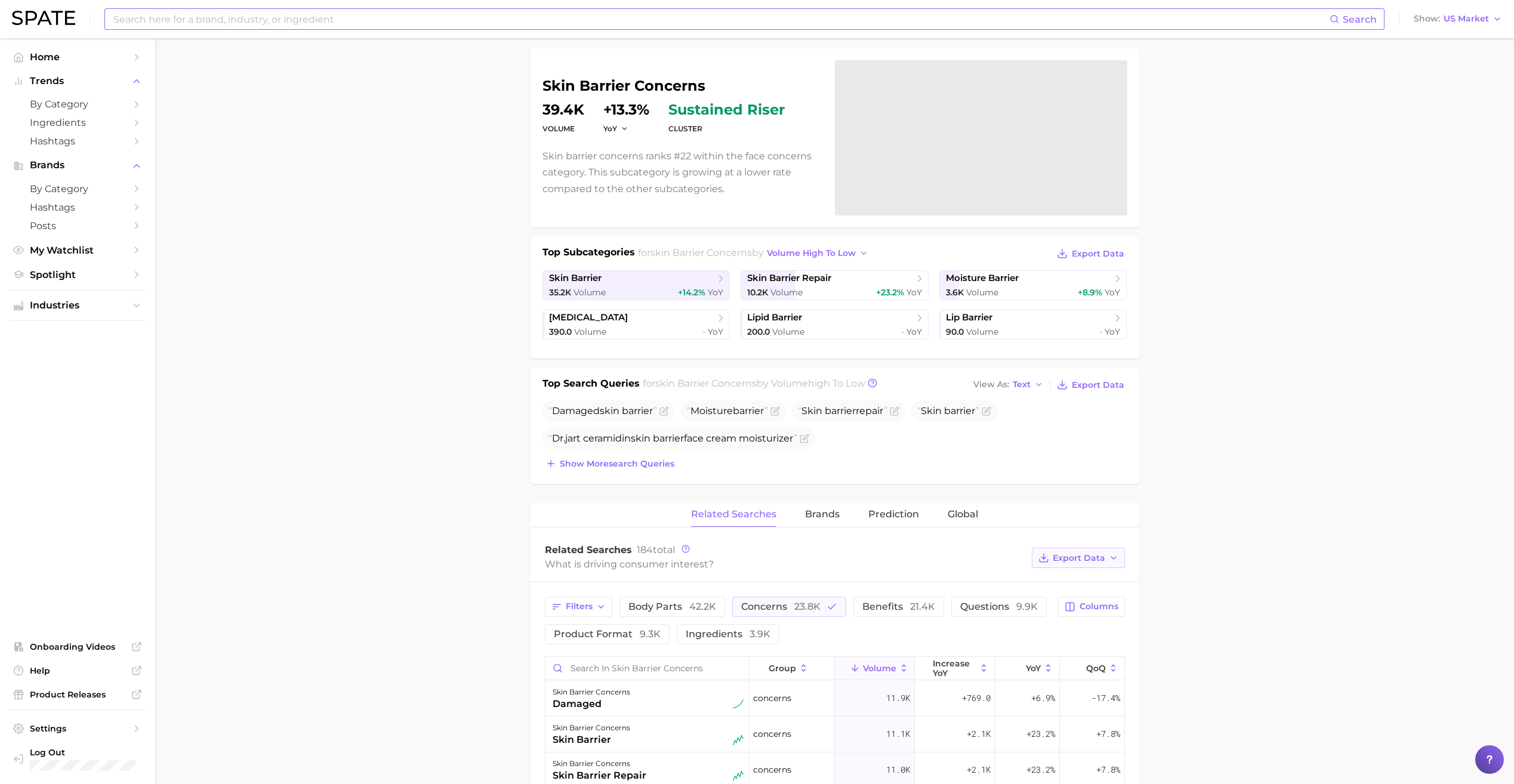
click at [1099, 556] on span "Export Data" at bounding box center [1079, 558] width 52 height 10
click at [1049, 583] on span "Table Data CSV" at bounding box center [1046, 580] width 66 height 10
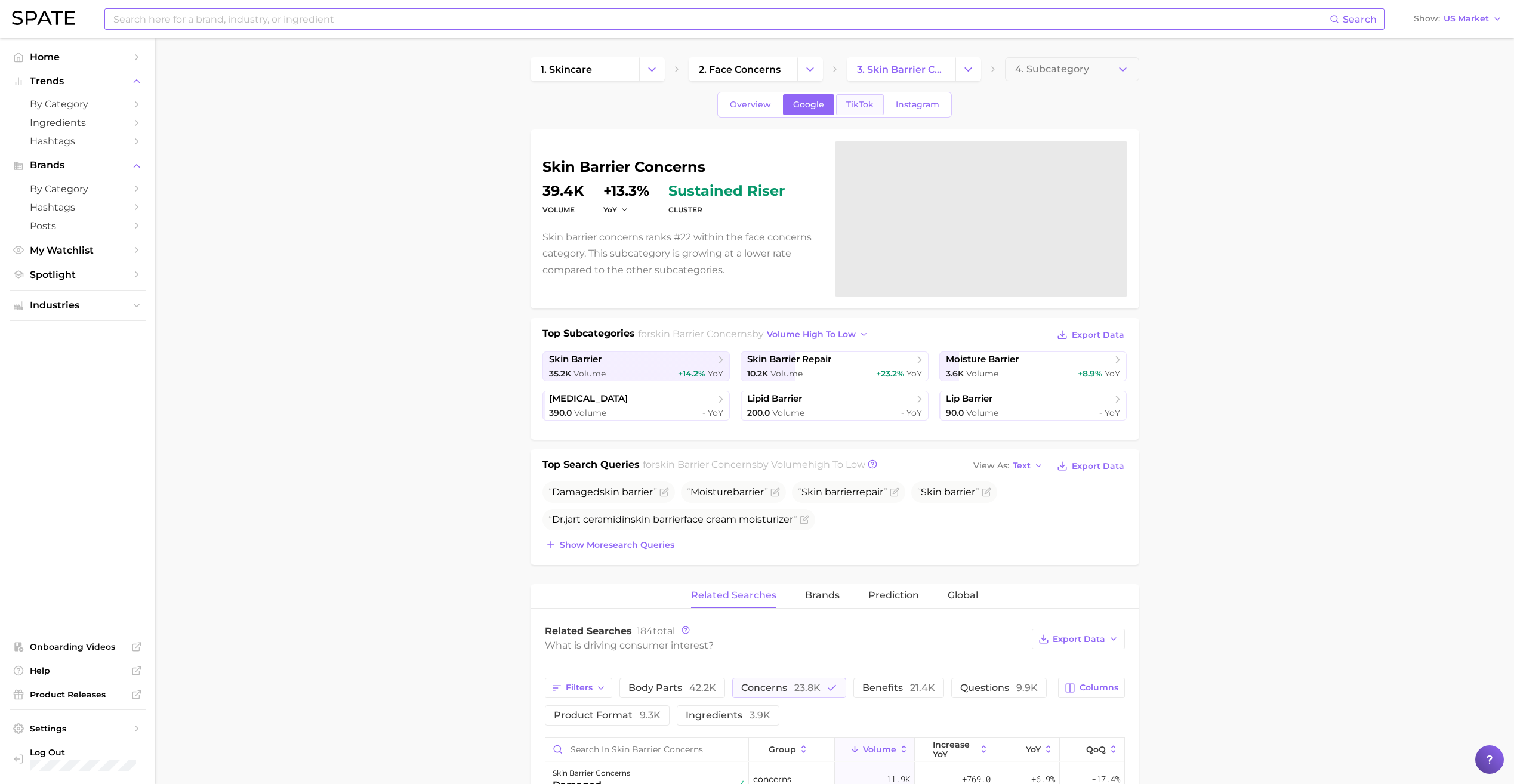
click at [852, 102] on span "TikTok" at bounding box center [859, 105] width 28 height 10
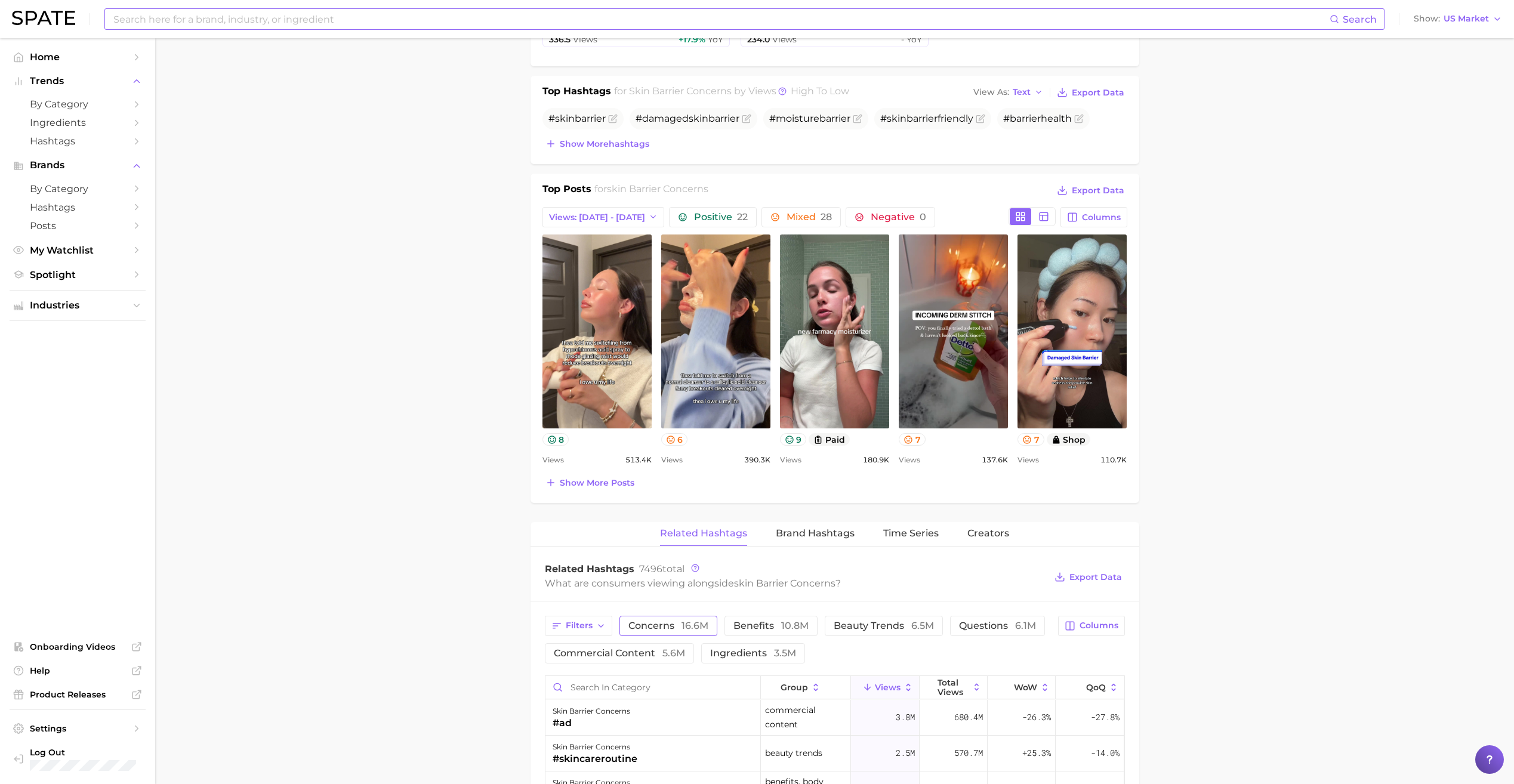
click at [676, 629] on span "concerns 16.6m" at bounding box center [669, 626] width 80 height 10
click at [1106, 576] on span "Export Data" at bounding box center [1096, 577] width 52 height 10
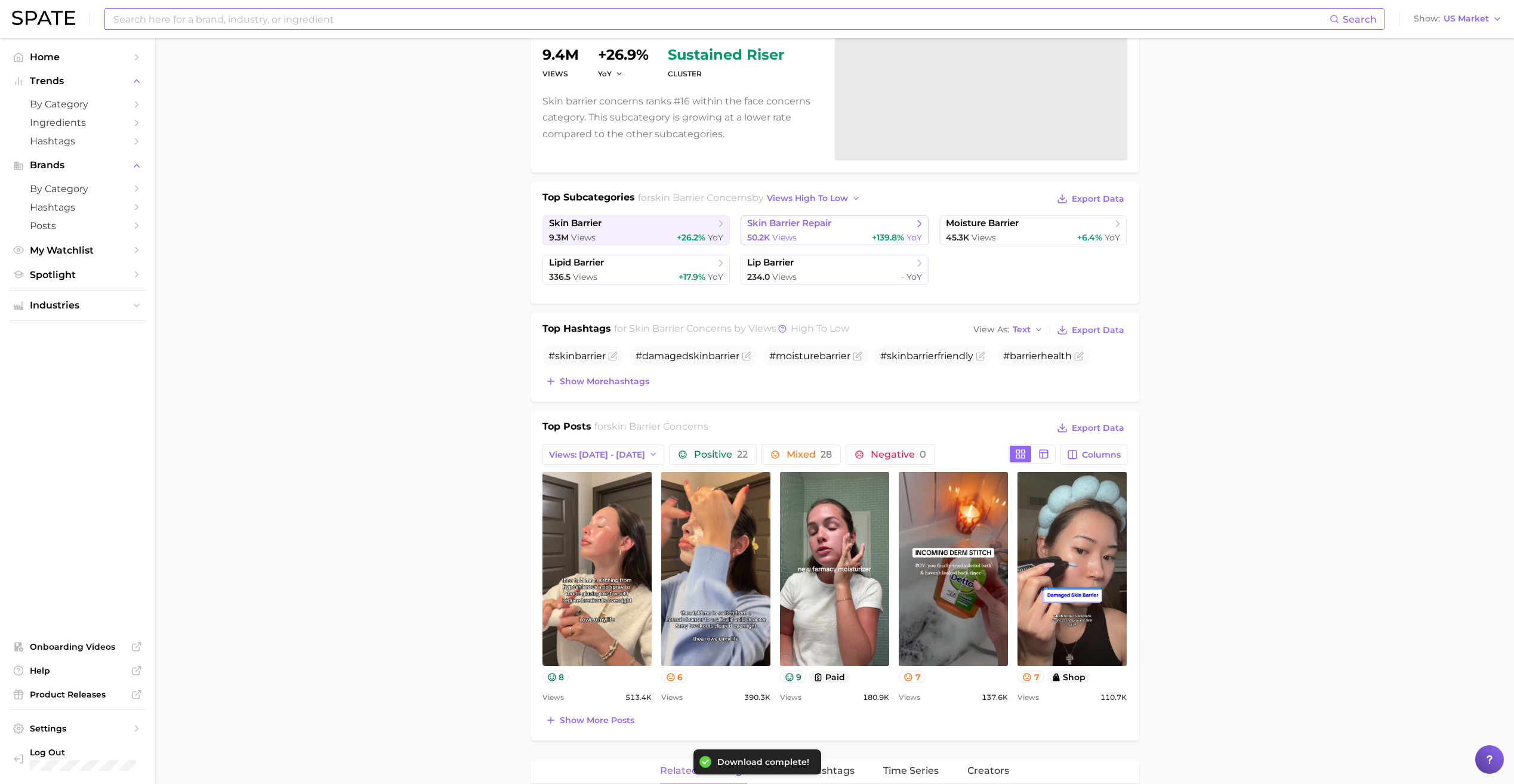
scroll to position [19, 0]
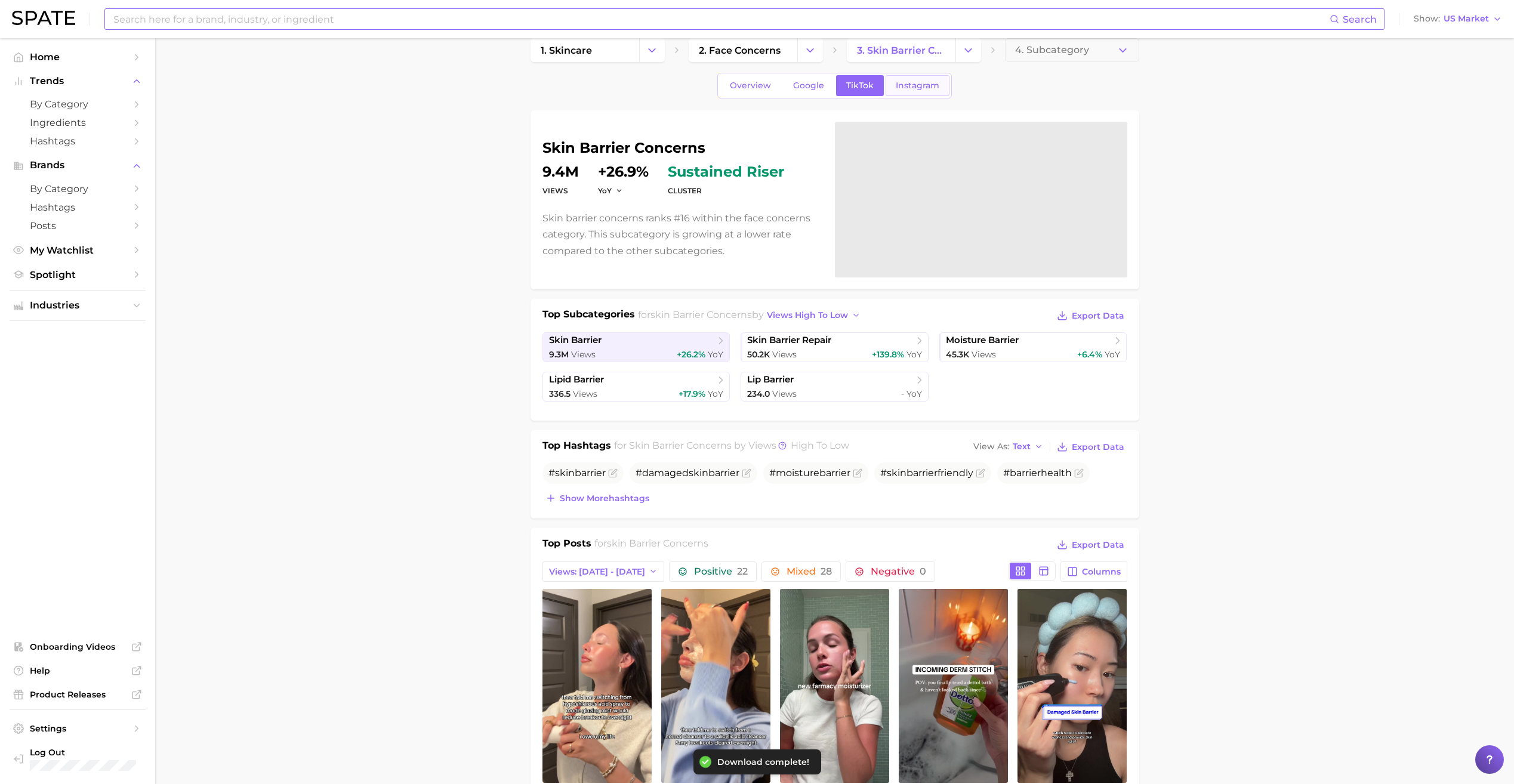
click at [907, 90] on span "Instagram" at bounding box center [918, 86] width 44 height 10
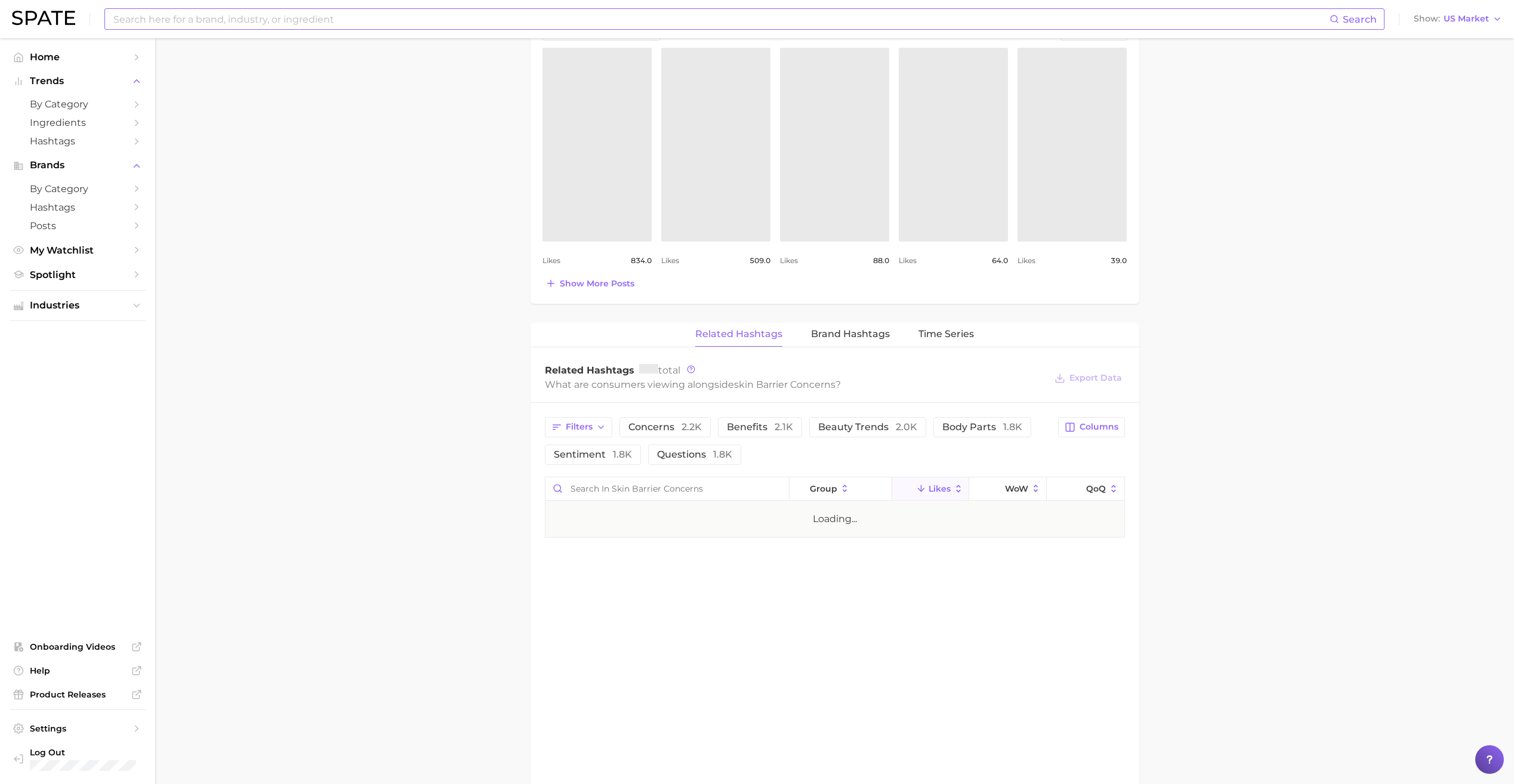
scroll to position [561, 0]
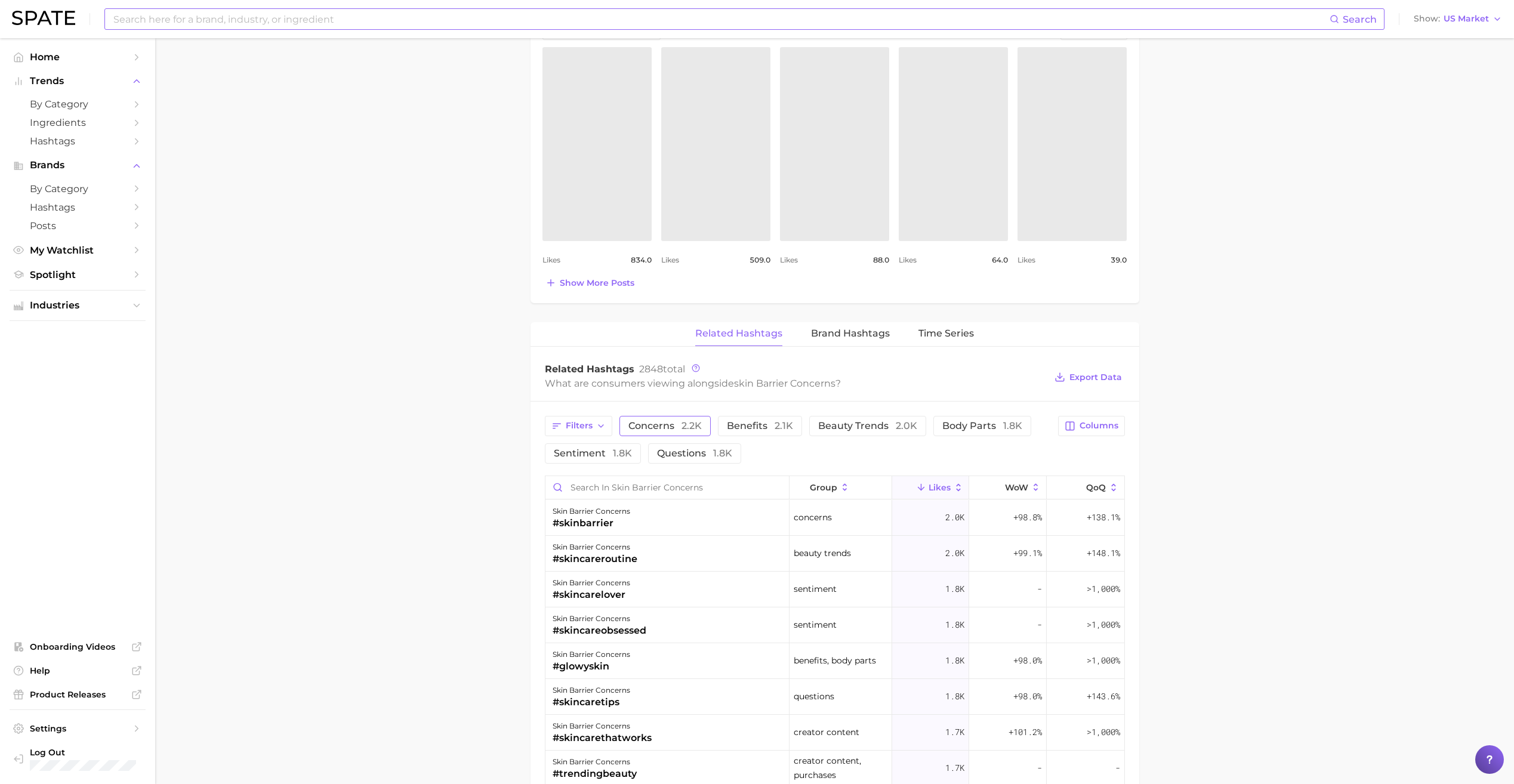
click at [691, 431] on span "2.2k" at bounding box center [691, 426] width 20 height 11
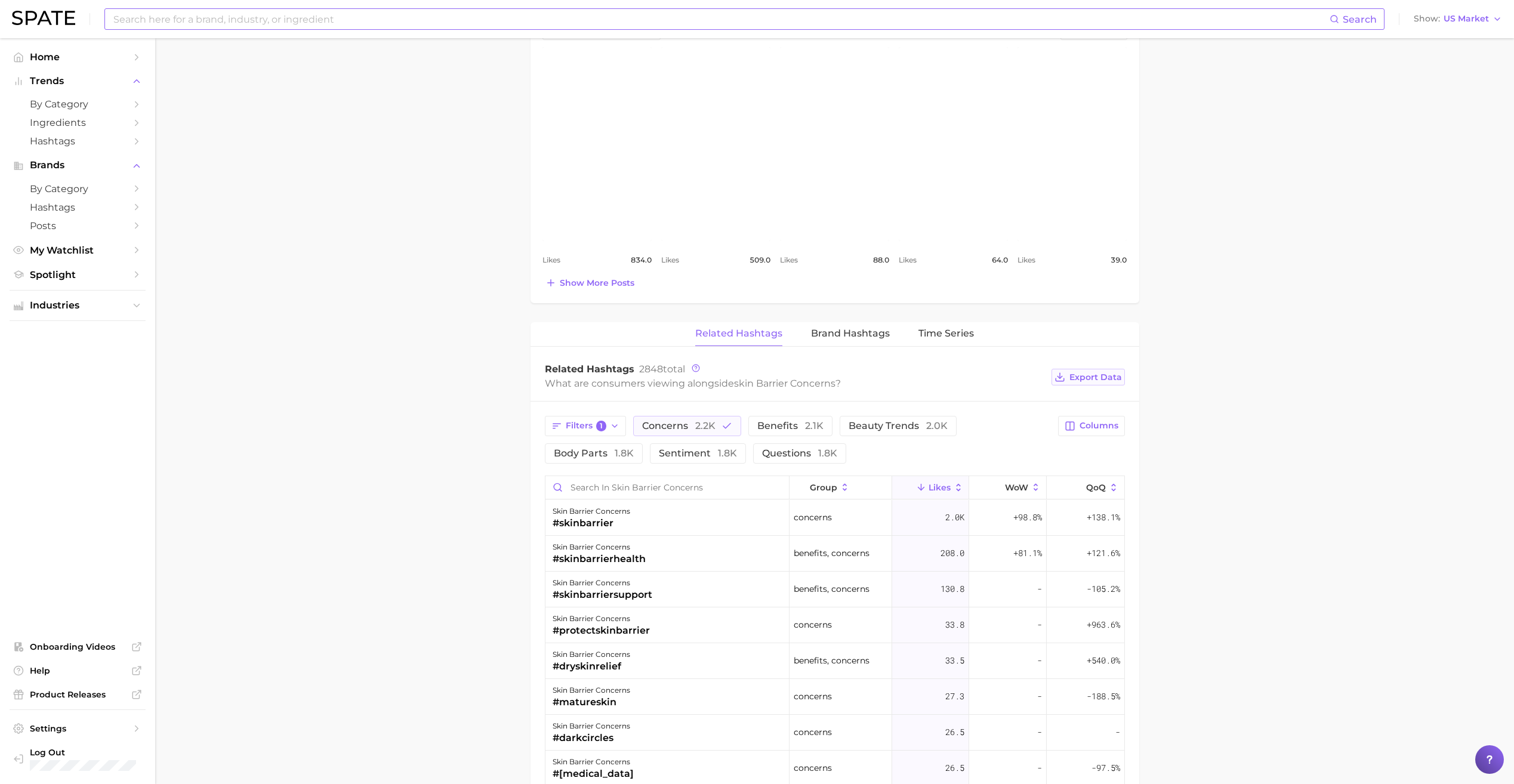
click at [1095, 384] on button "Export Data" at bounding box center [1088, 377] width 72 height 17
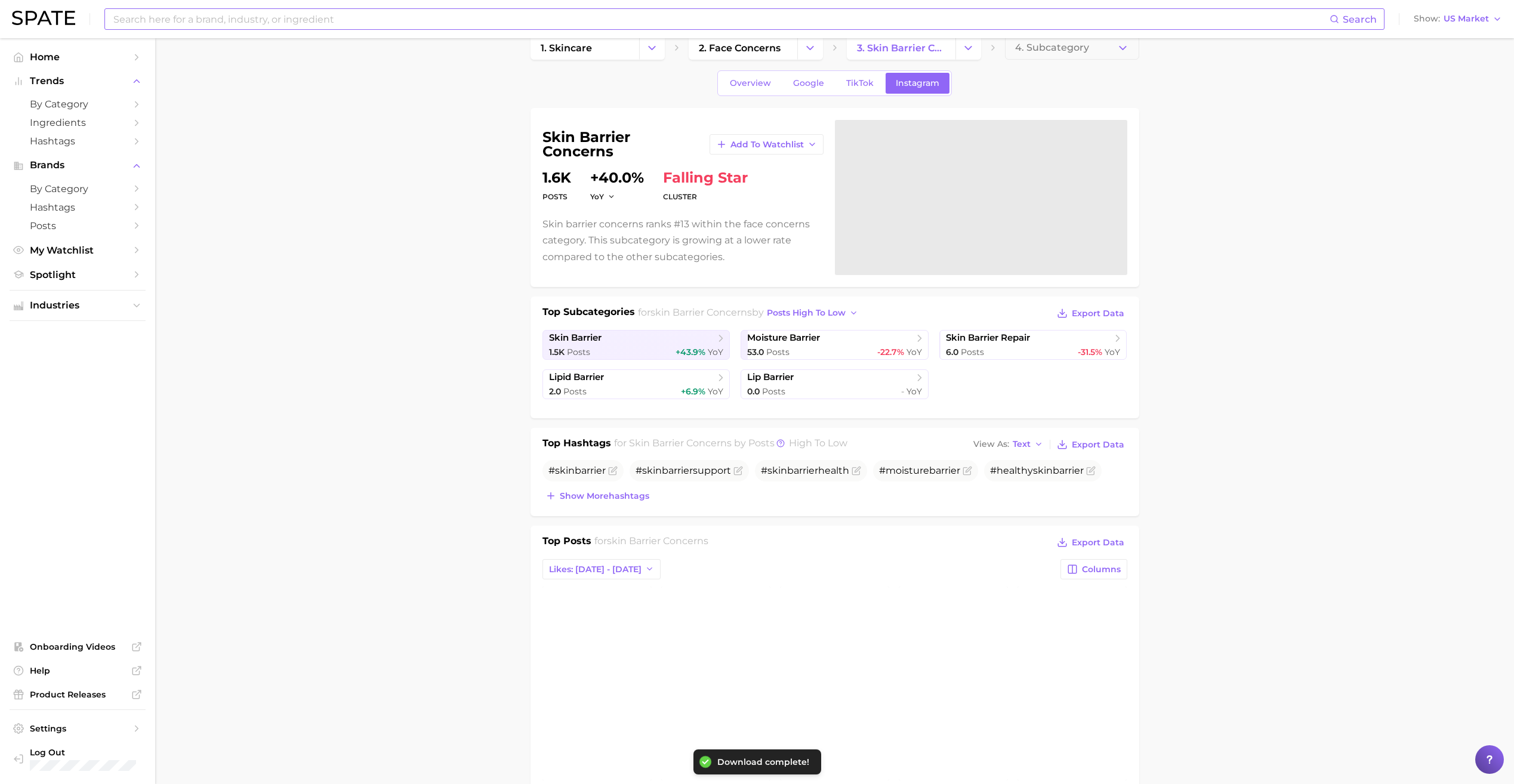
scroll to position [0, 0]
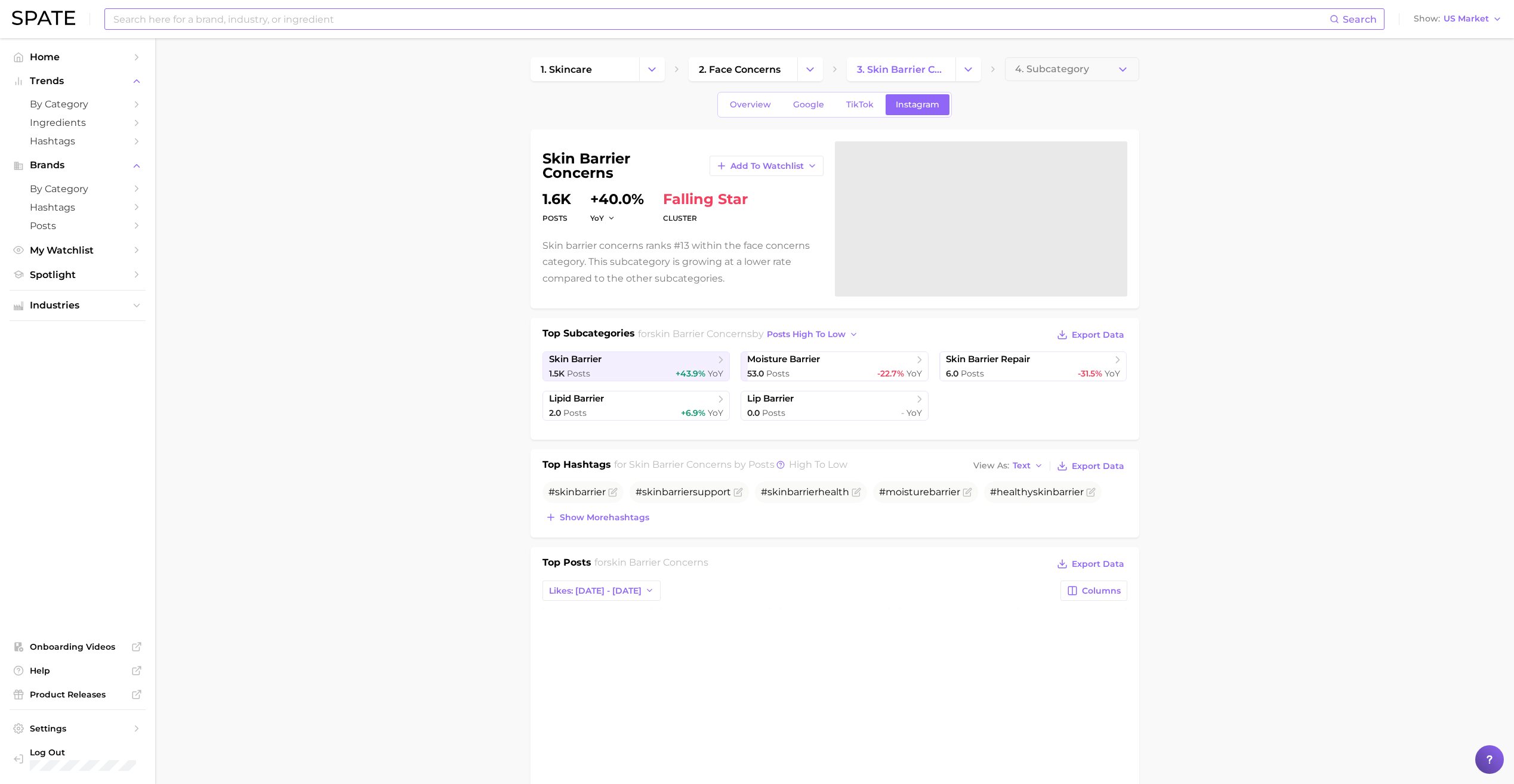
click at [651, 68] on icon "Change Category" at bounding box center [652, 69] width 12 height 12
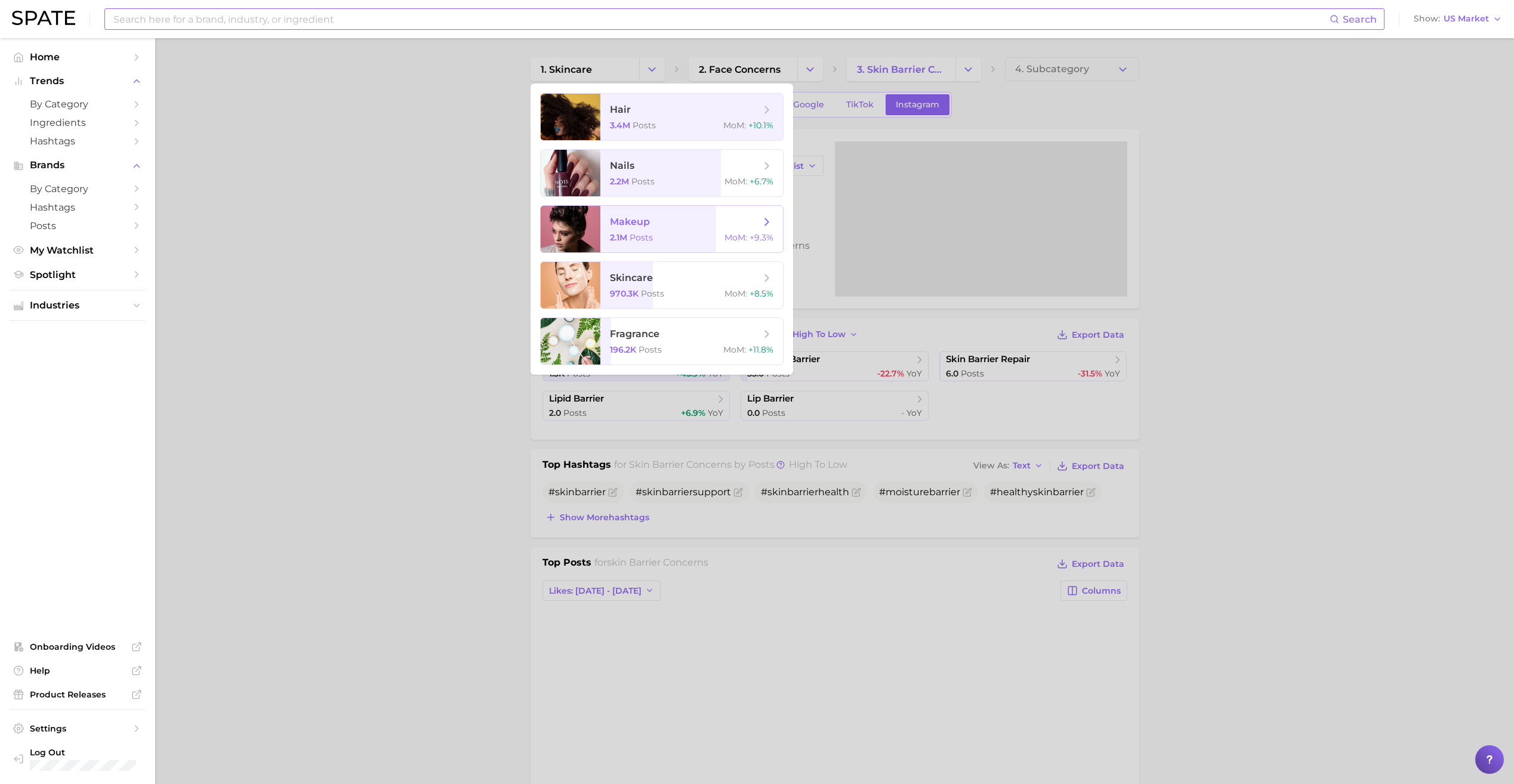
click at [771, 238] on span "+9.3%" at bounding box center [761, 237] width 24 height 10
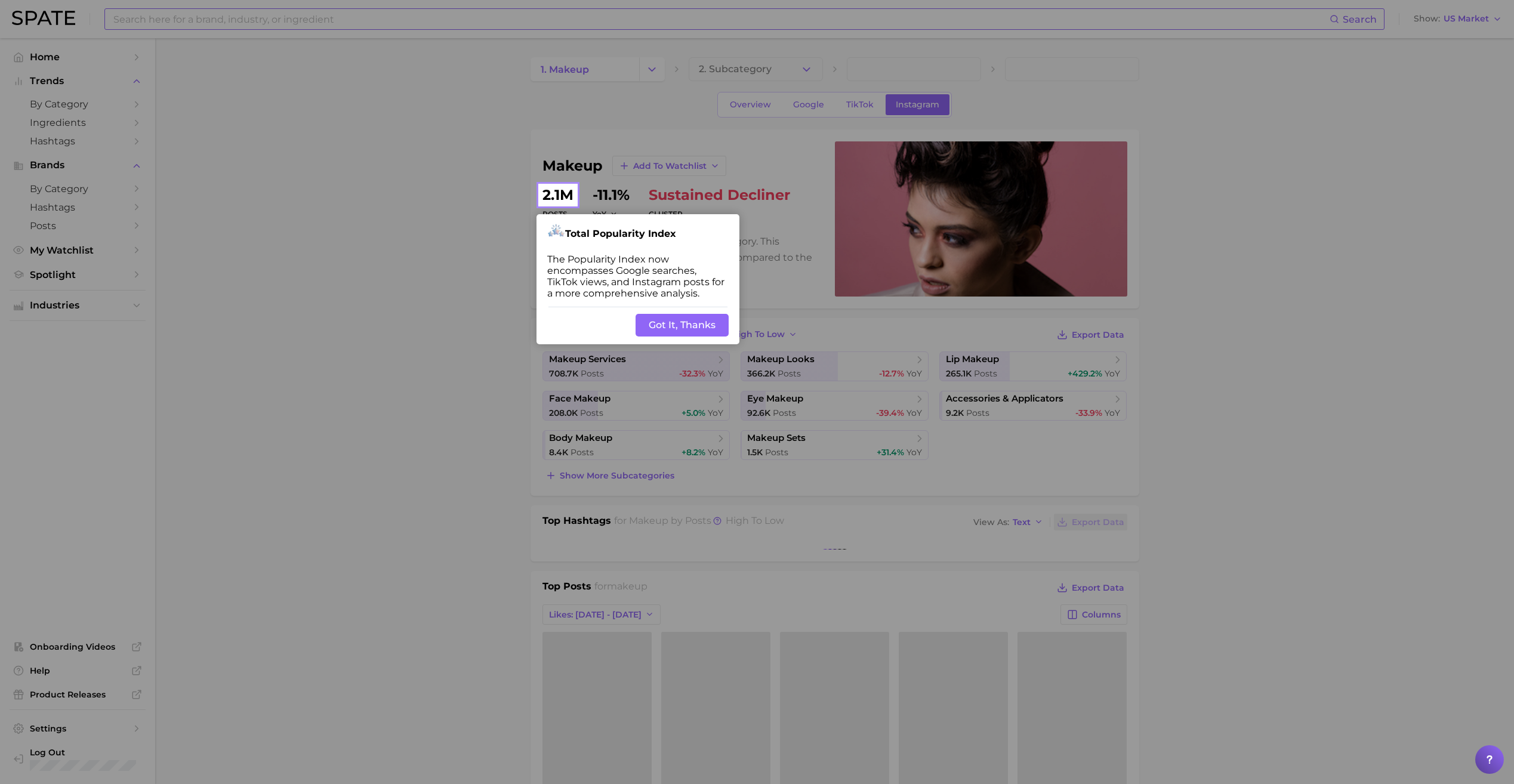
click at [681, 322] on button "Got It, Thanks" at bounding box center [682, 325] width 93 height 23
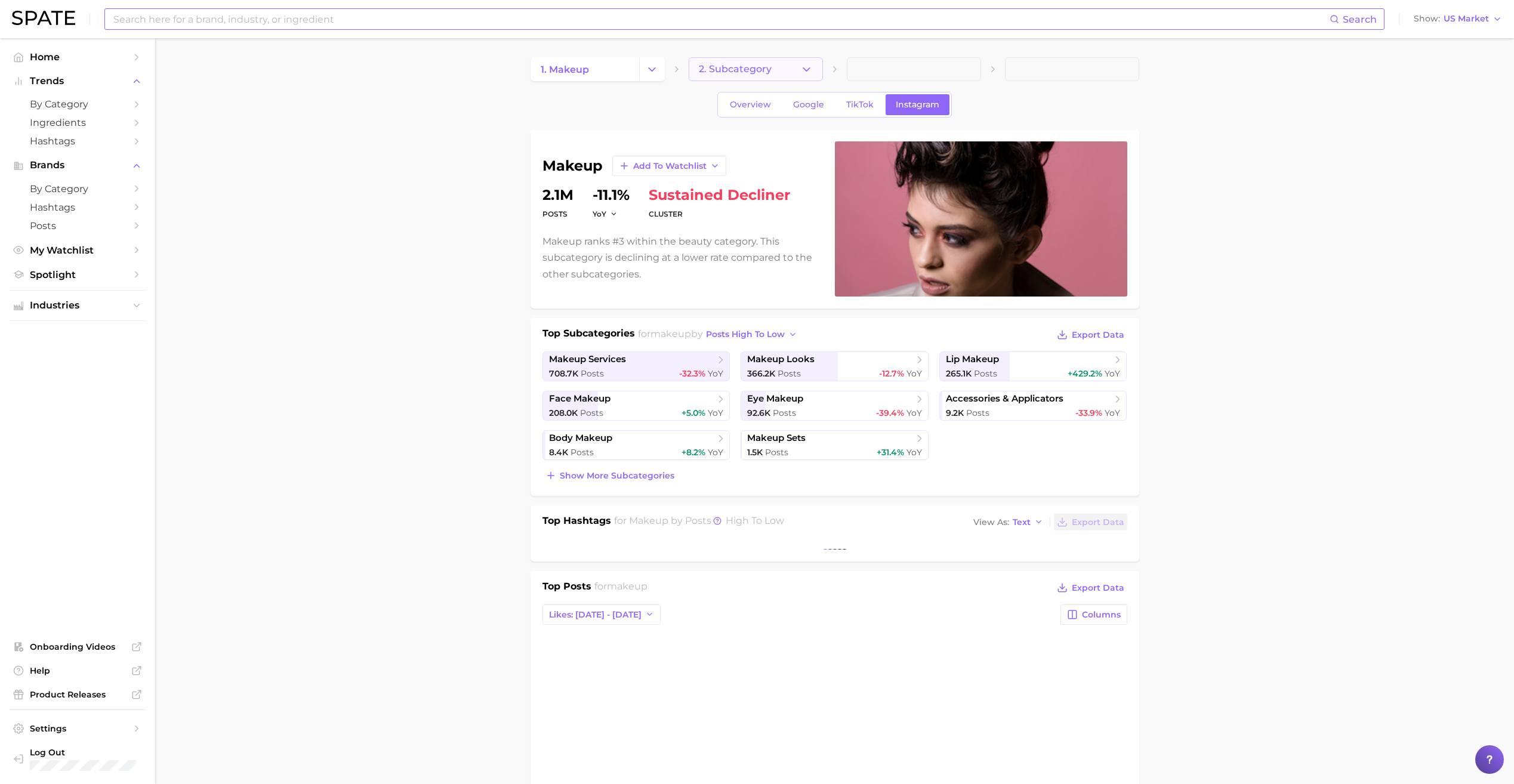
click at [809, 65] on icon "button" at bounding box center [806, 69] width 12 height 12
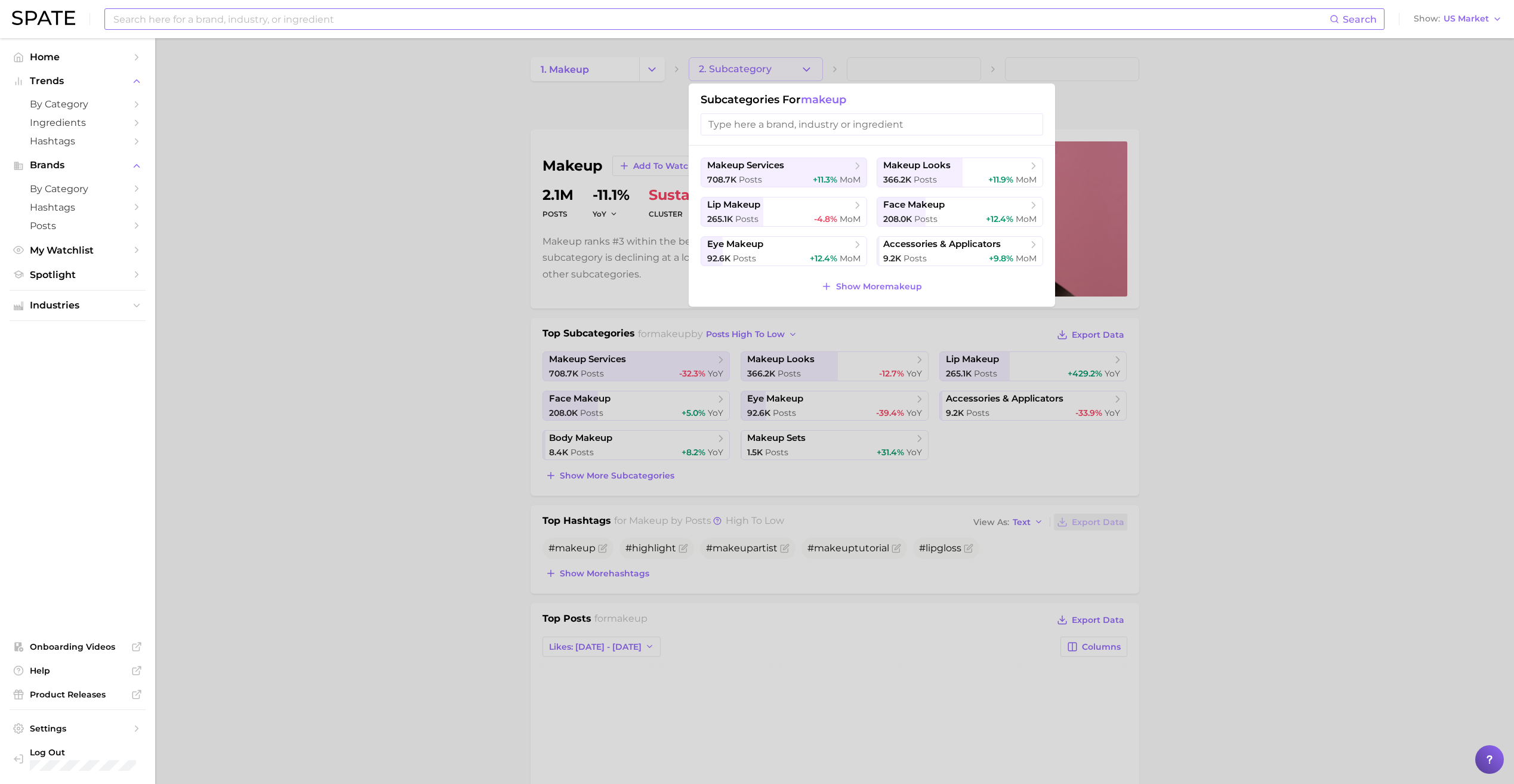
click at [899, 295] on div "makeup services 708.7k Posts +11.3% MoM makeup looks 366.2k Posts +11.9% MoM li…" at bounding box center [872, 226] width 367 height 161
click at [878, 286] on span "Show More makeup" at bounding box center [879, 287] width 86 height 10
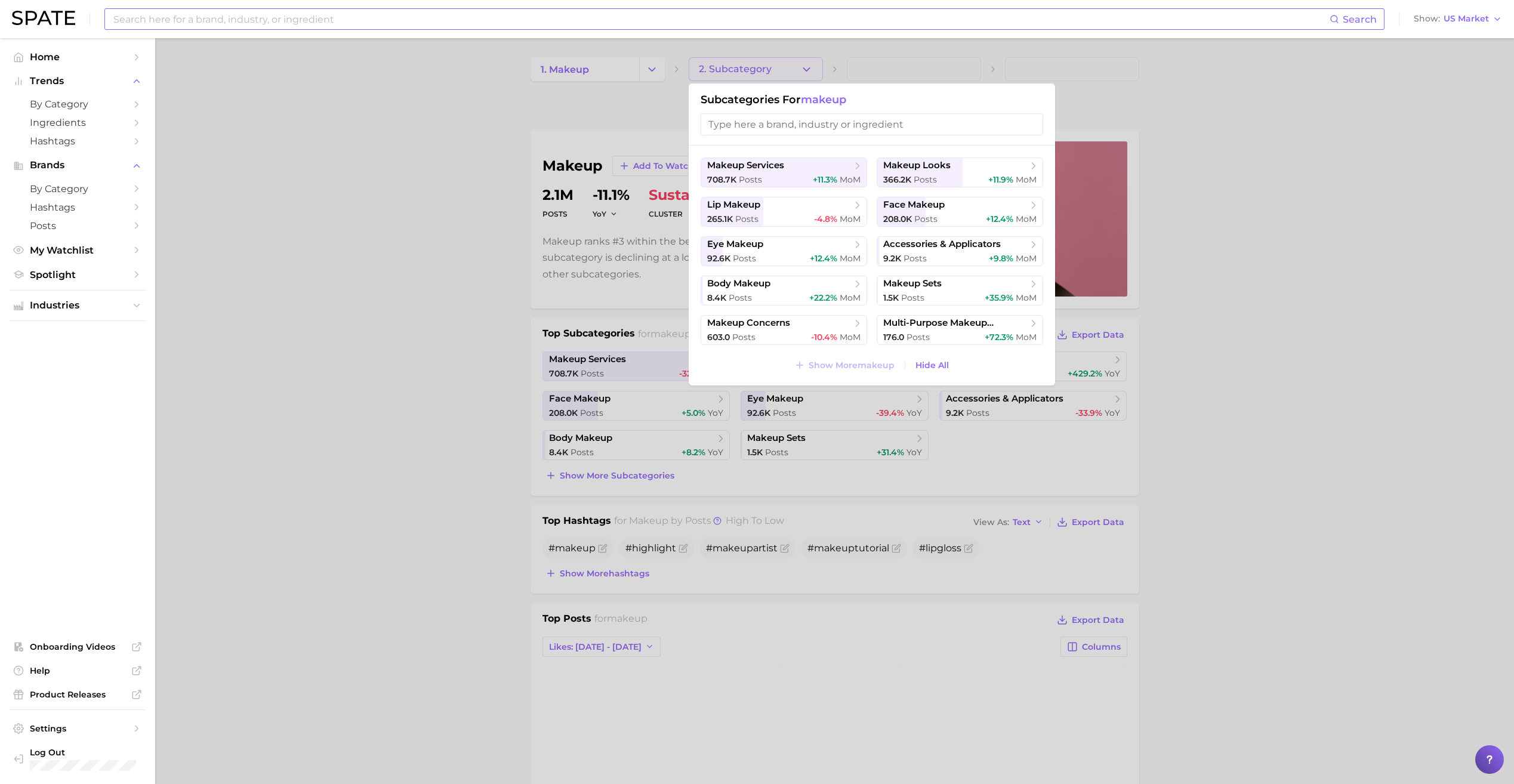
click at [1119, 124] on div at bounding box center [757, 392] width 1514 height 784
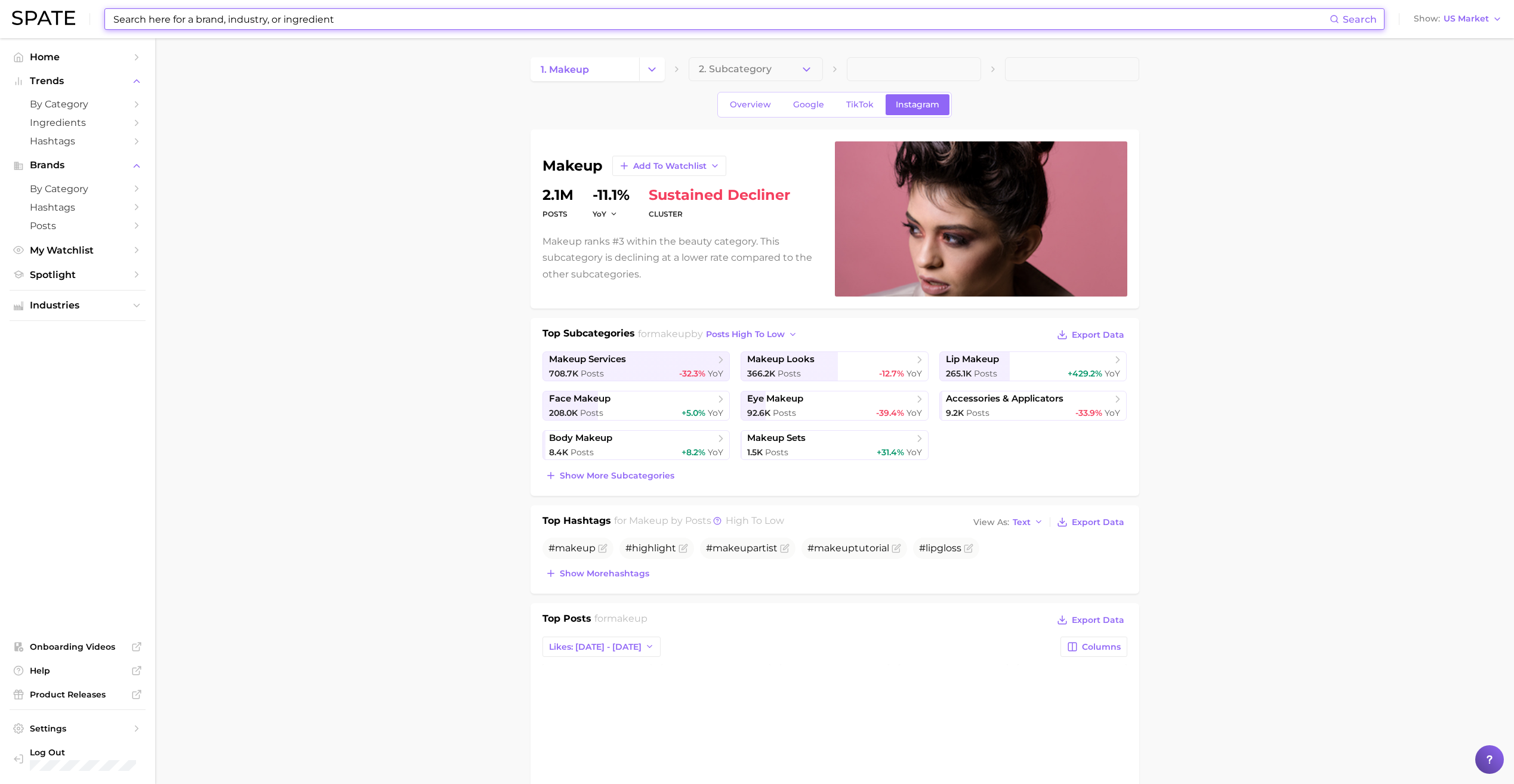
click at [511, 21] on input at bounding box center [721, 18] width 1218 height 20
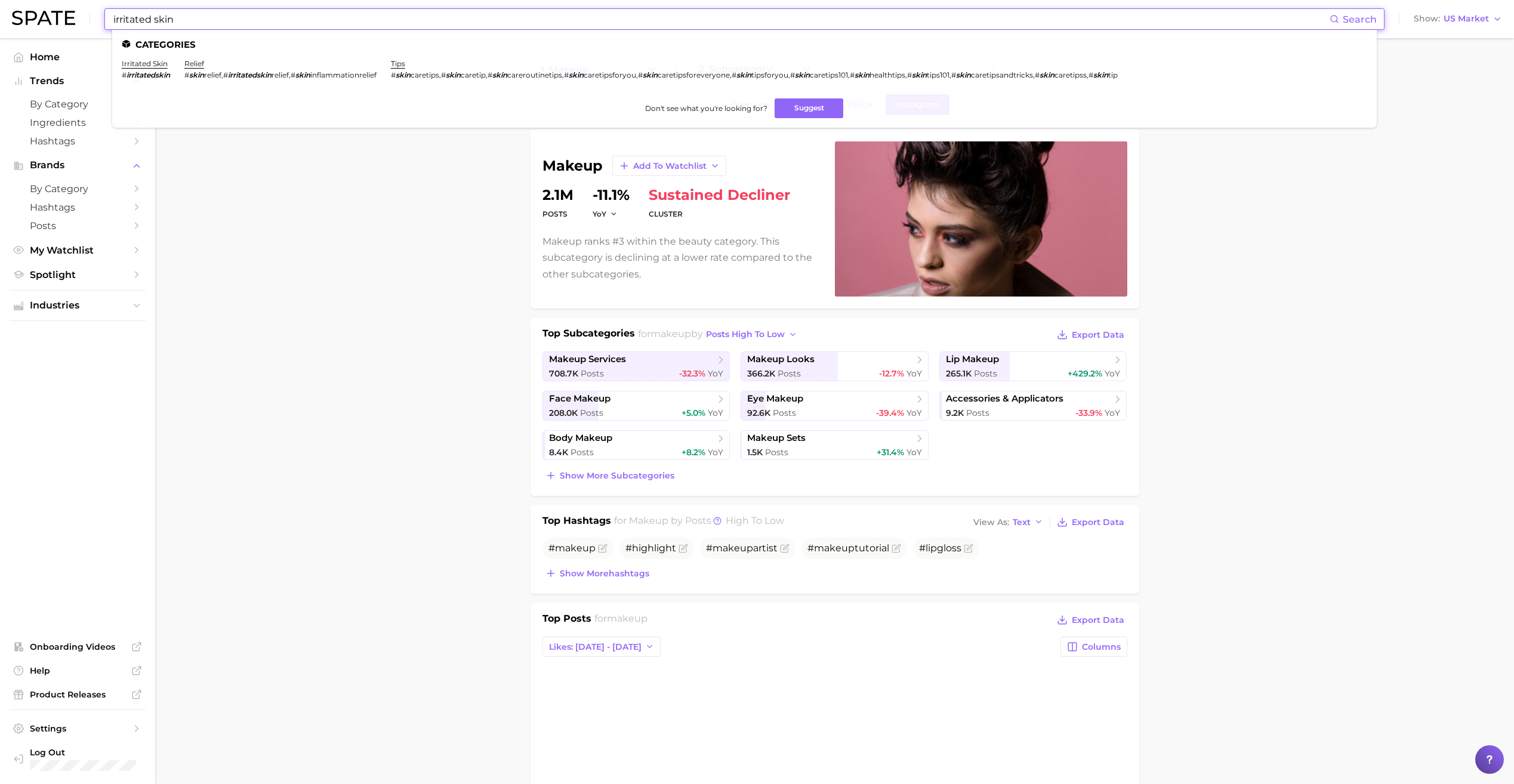
type input "irritated skin"
click at [145, 70] on li "irritated skin # irritatedskin" at bounding box center [146, 69] width 49 height 20
click at [138, 67] on link "irritated skin" at bounding box center [145, 63] width 46 height 9
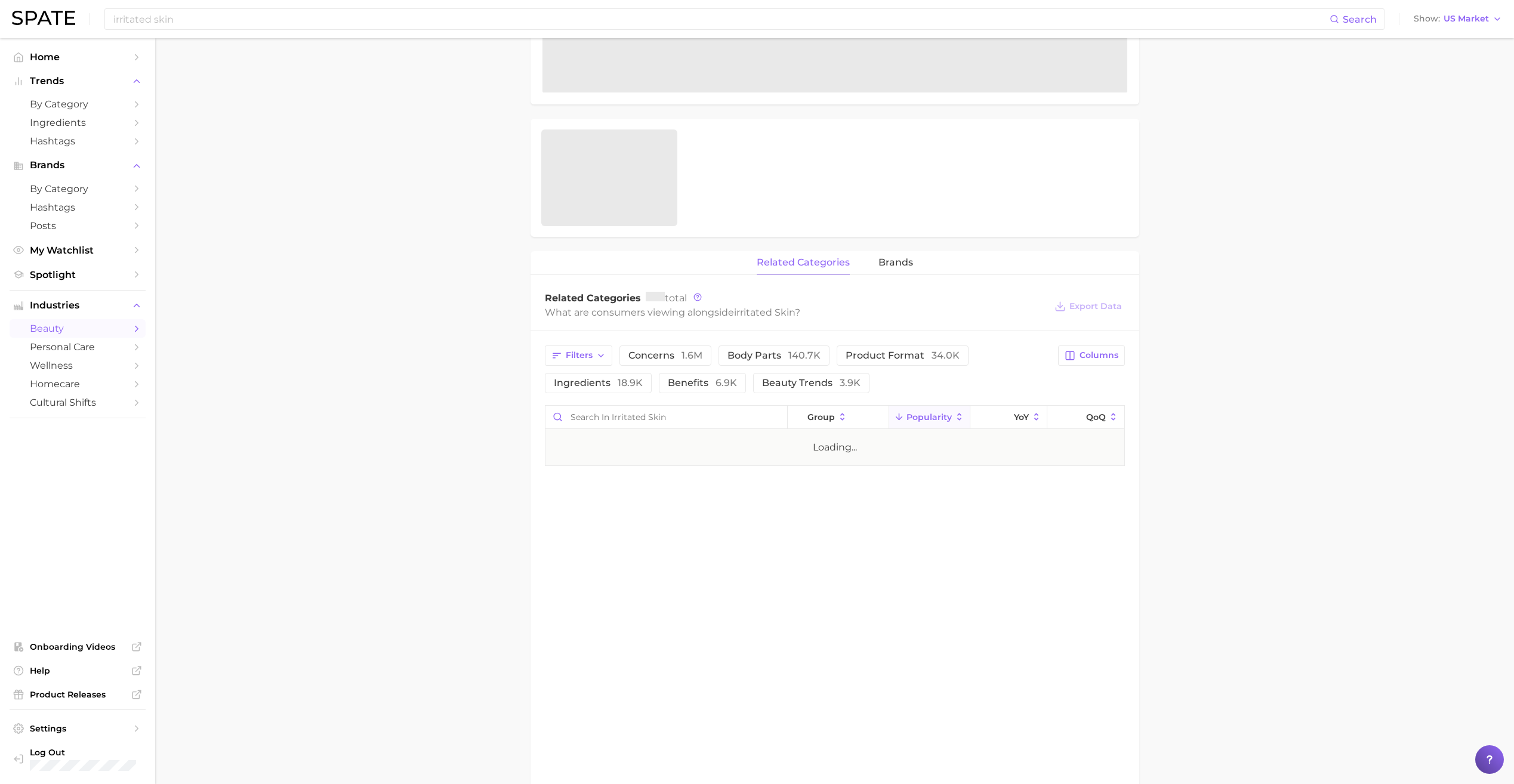
scroll to position [352, 0]
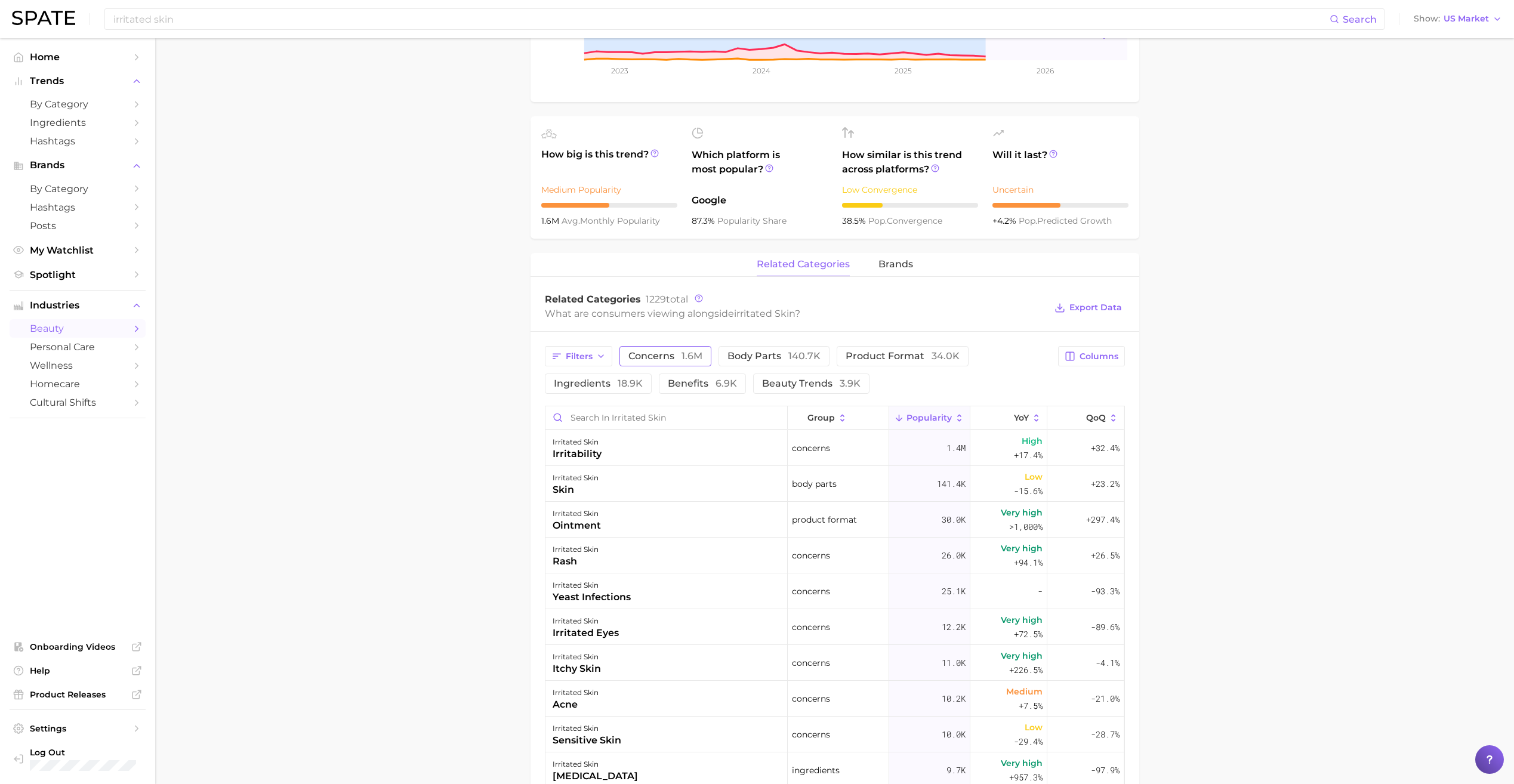
click at [643, 352] on span "concerns 1.6m" at bounding box center [666, 356] width 74 height 10
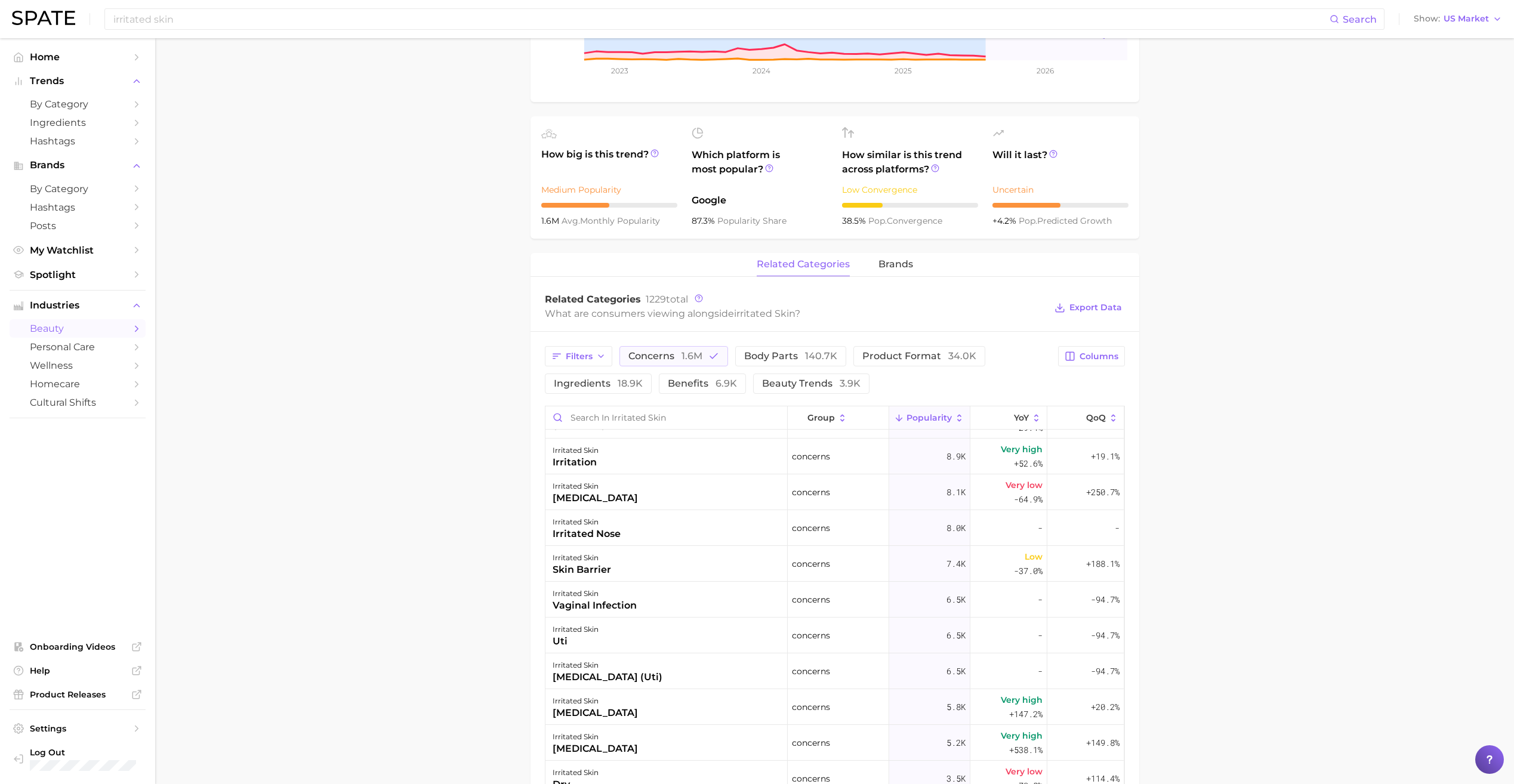
scroll to position [0, 0]
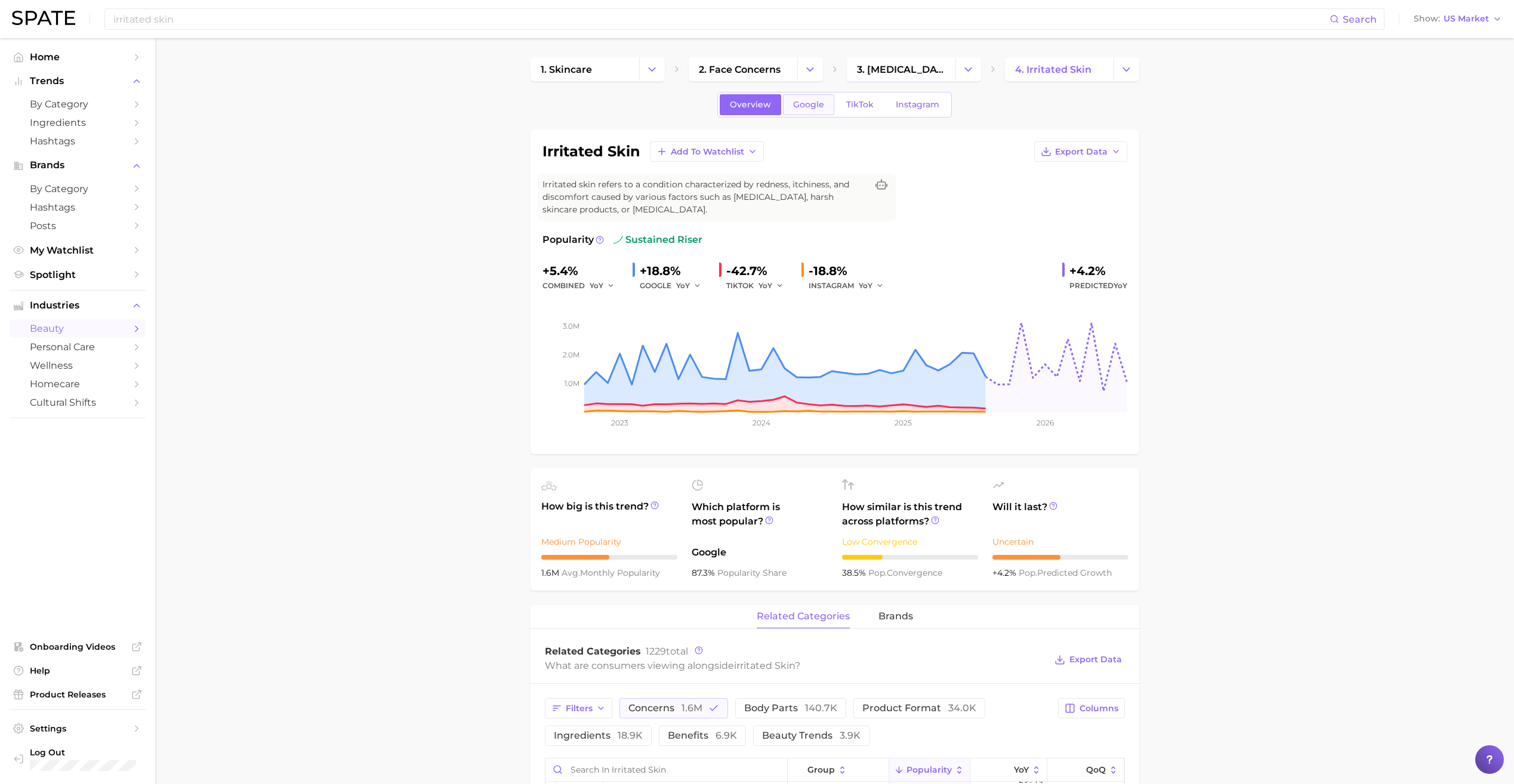
click at [807, 103] on span "Google" at bounding box center [809, 105] width 31 height 10
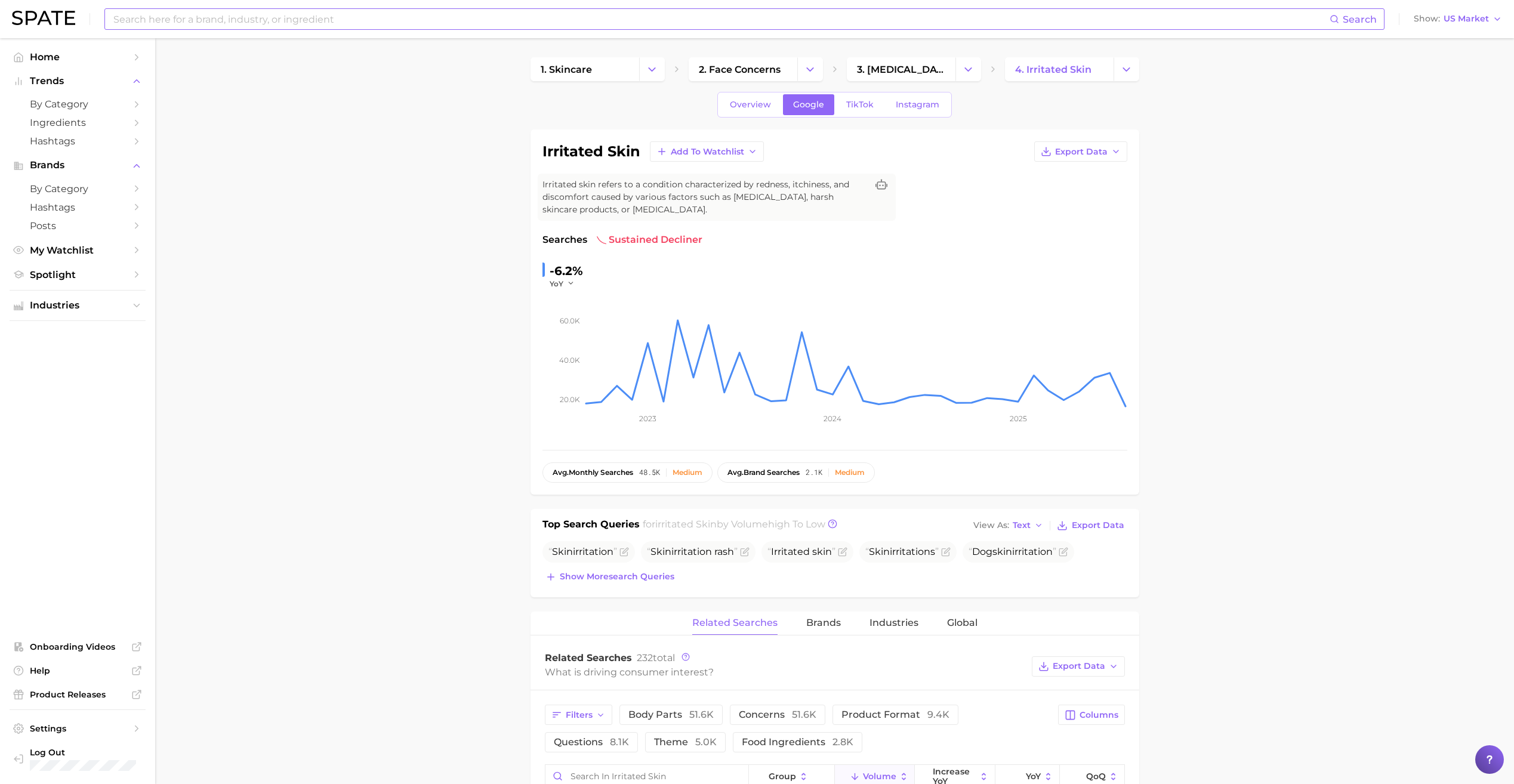
click at [485, 23] on input at bounding box center [721, 18] width 1218 height 20
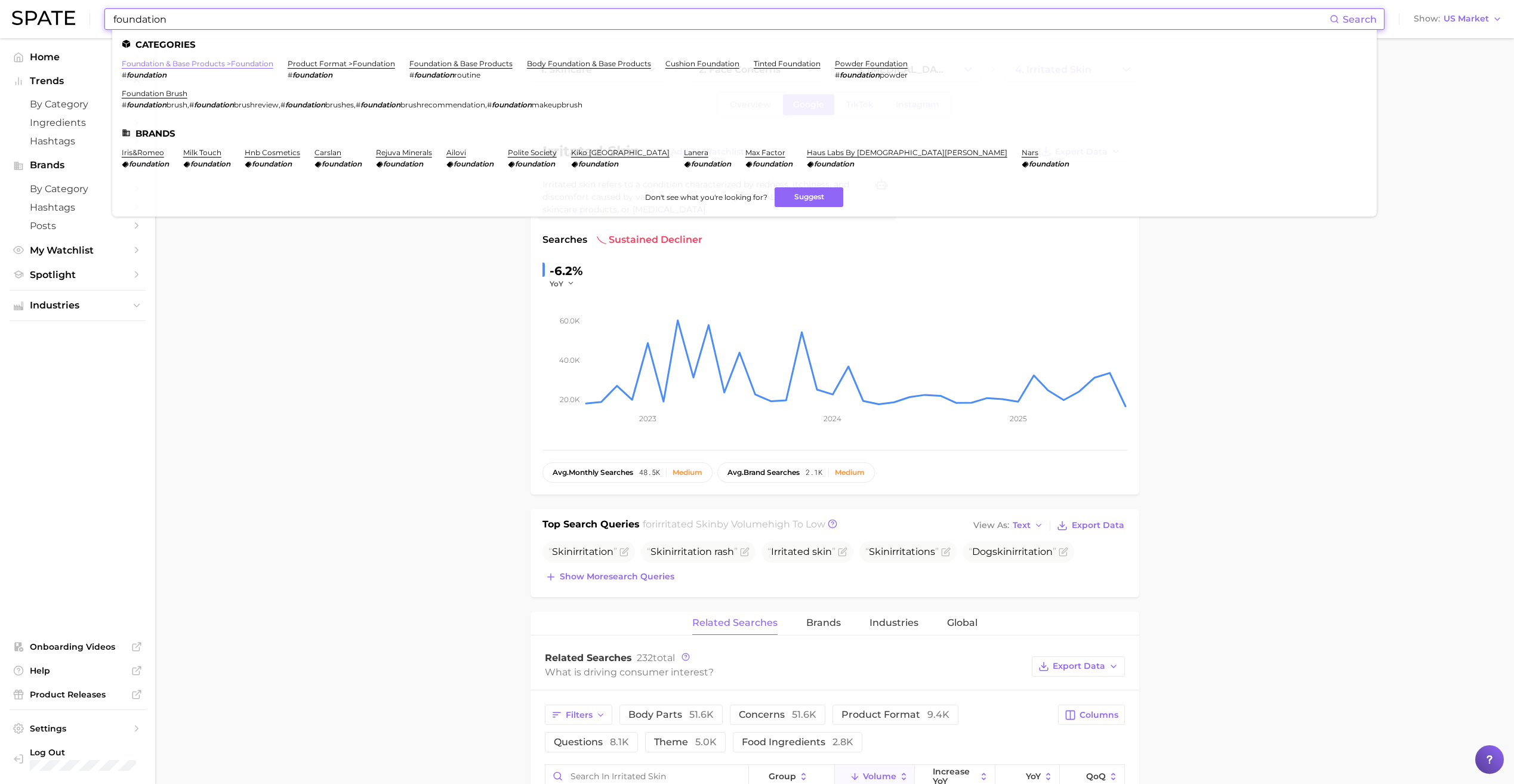
type input "foundation"
click at [249, 65] on link "foundation & base products > foundation" at bounding box center [197, 63] width 151 height 9
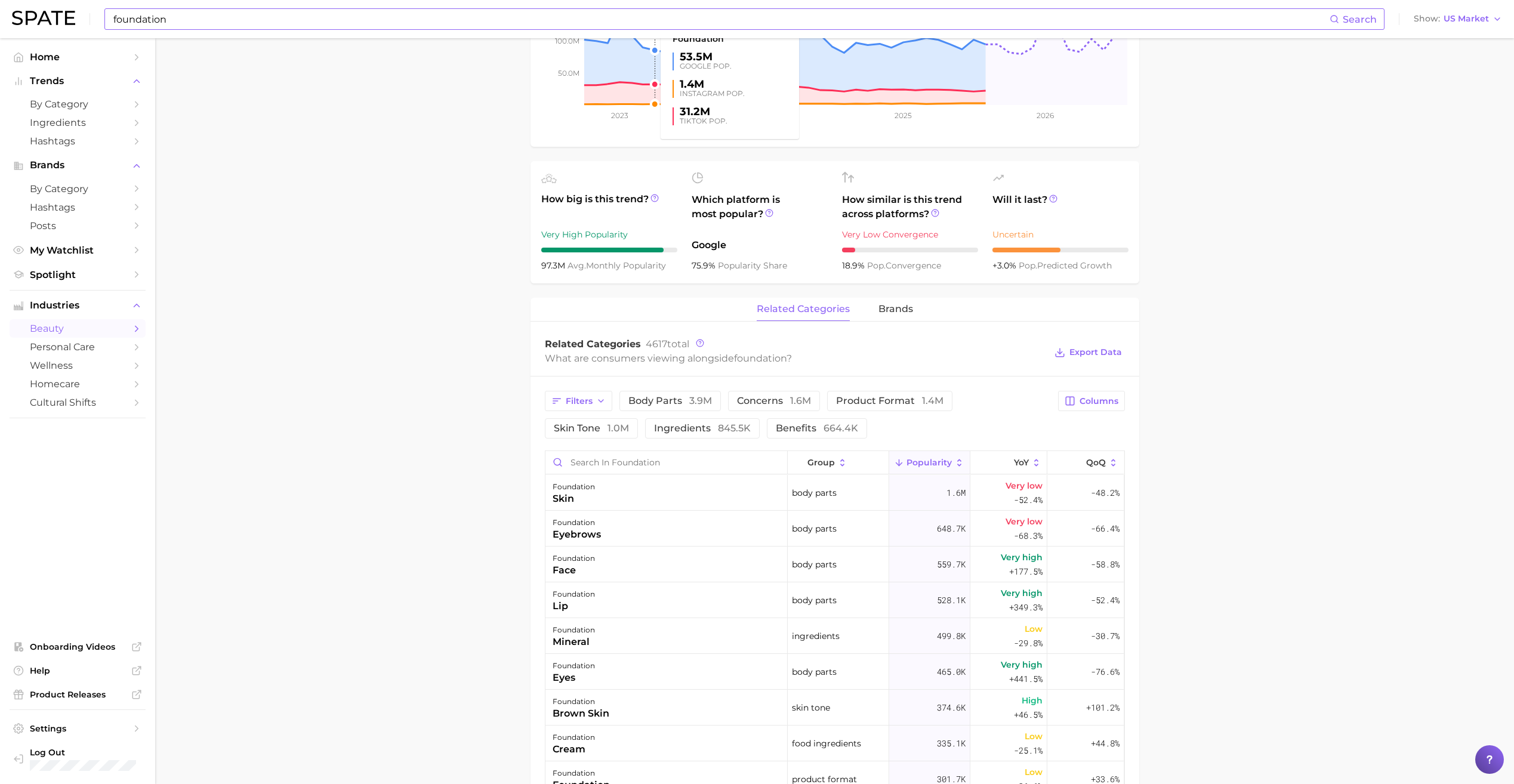
scroll to position [295, 0]
click at [786, 408] on button "concerns 1.6m" at bounding box center [774, 400] width 91 height 20
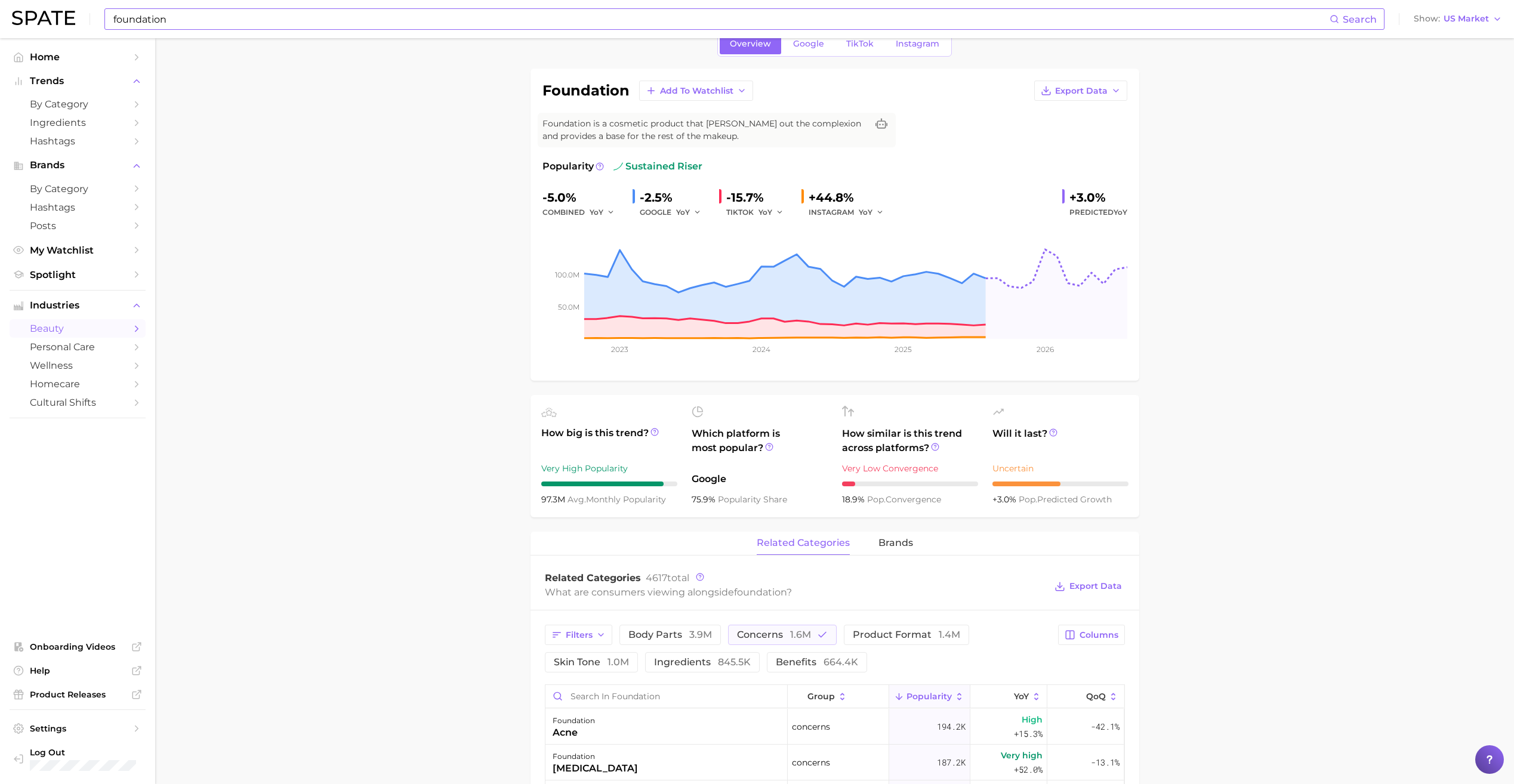
scroll to position [0, 0]
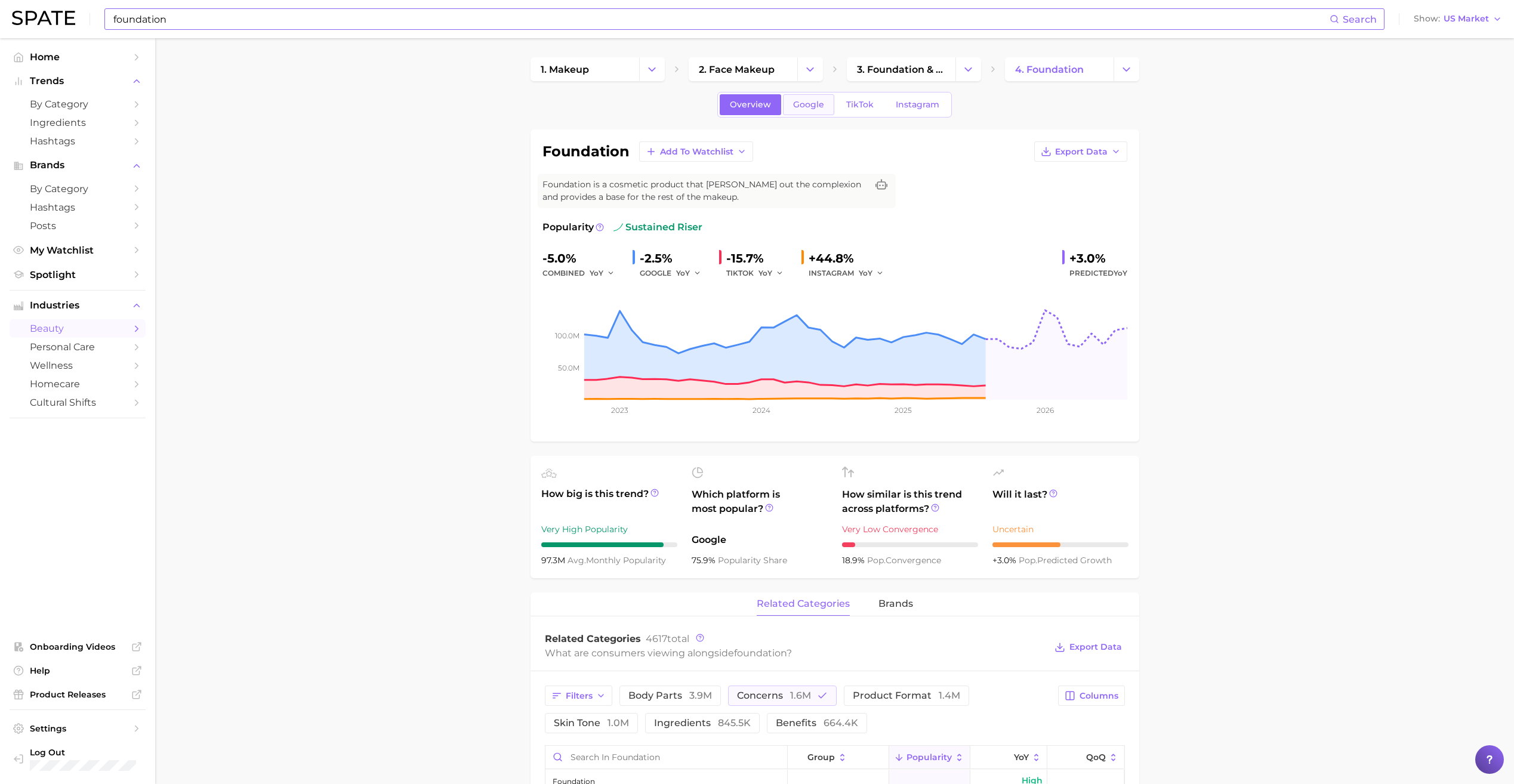
click at [804, 114] on link "Google" at bounding box center [809, 105] width 51 height 21
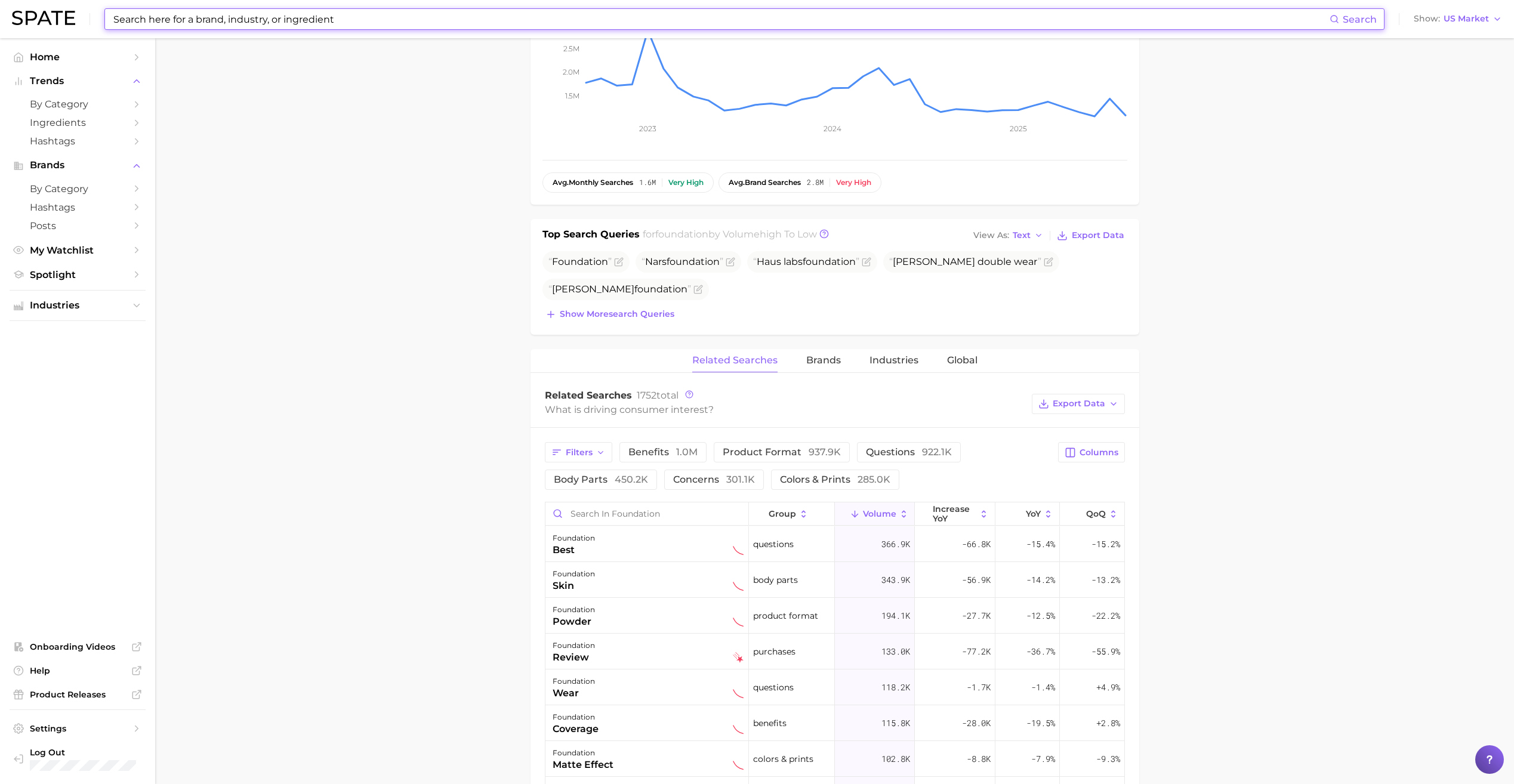
scroll to position [329, 0]
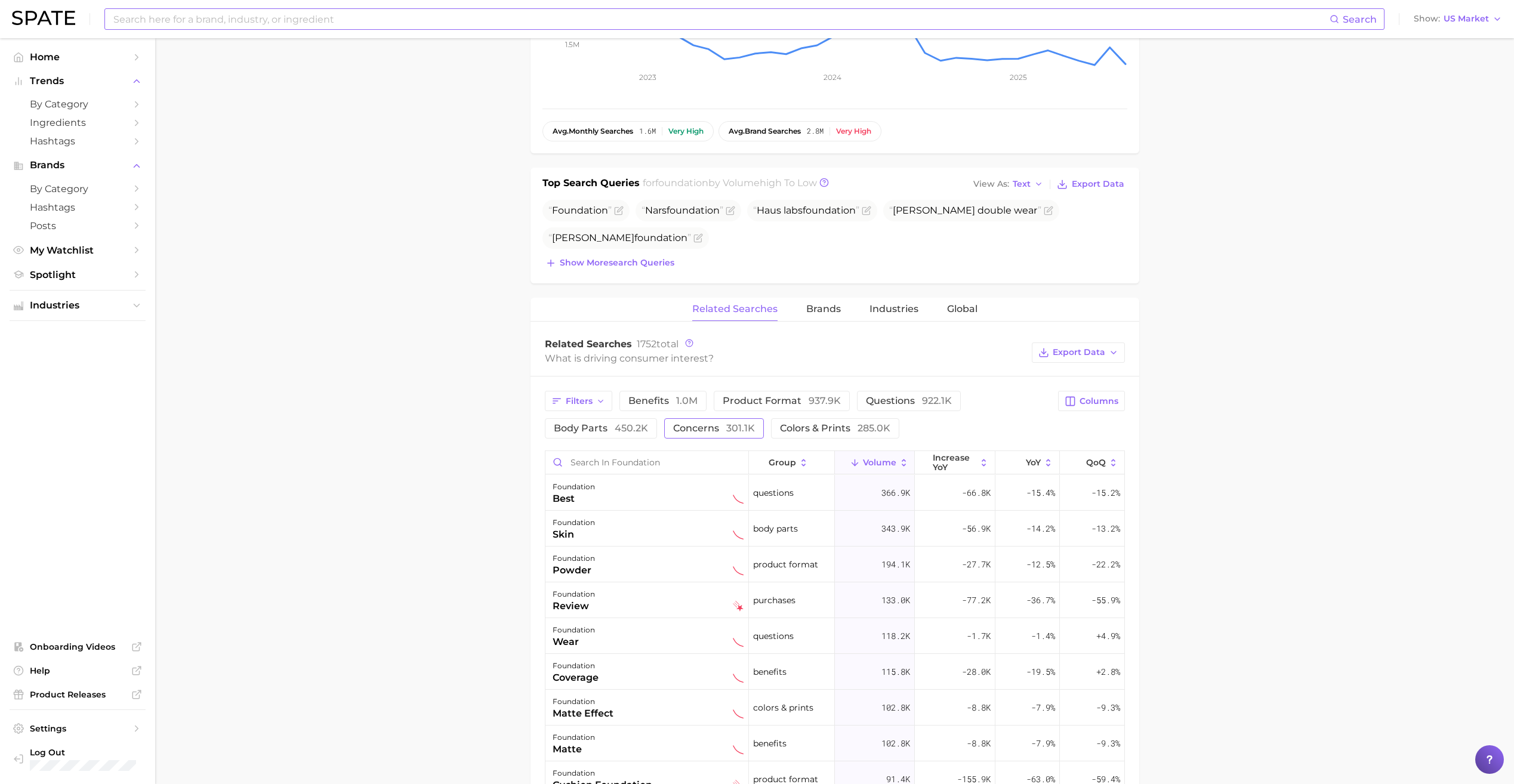
click at [697, 429] on span "concerns 301.1k" at bounding box center [715, 429] width 82 height 11
click at [656, 467] on input "Search in foundation" at bounding box center [647, 463] width 203 height 23
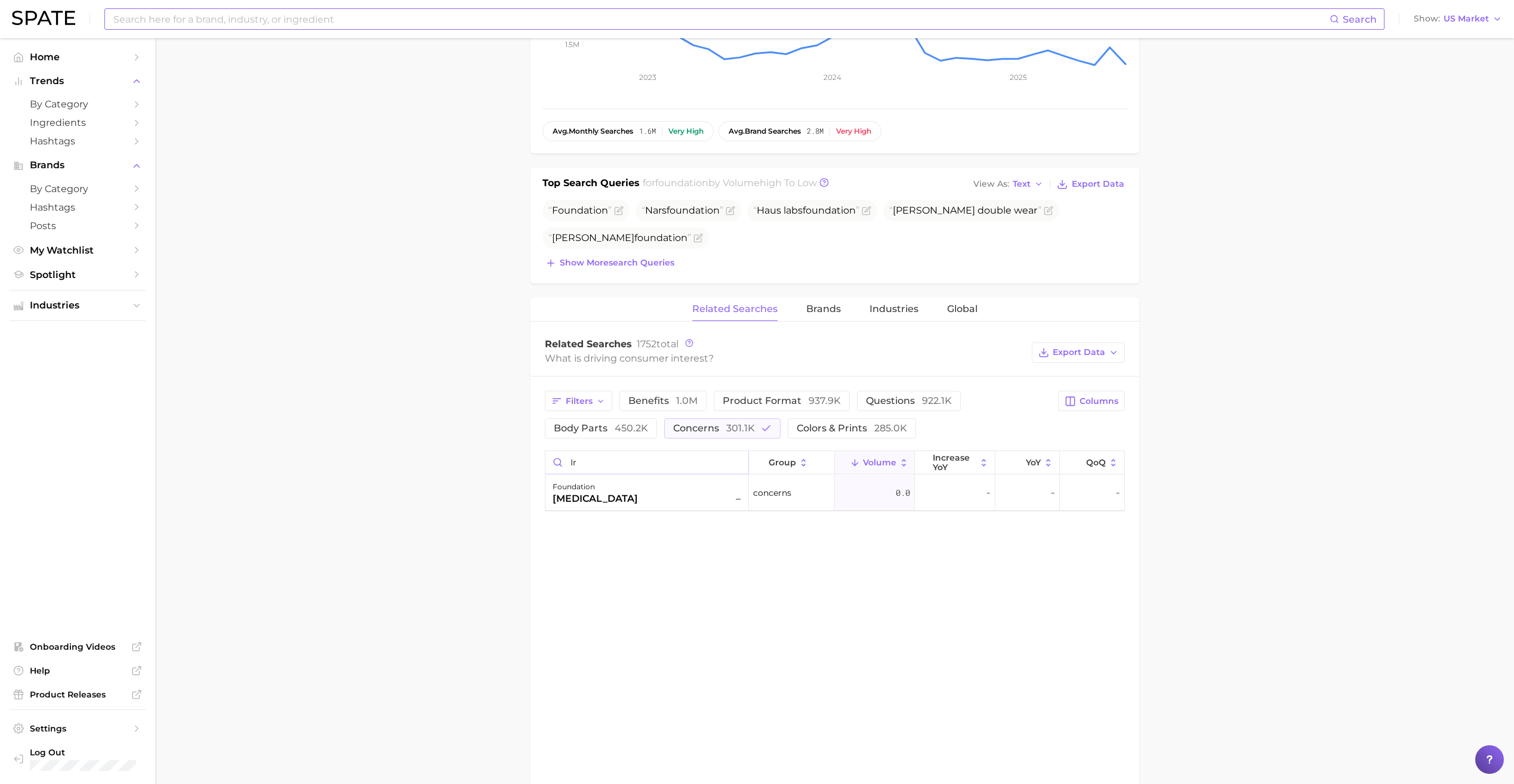
type input "i"
type input "b"
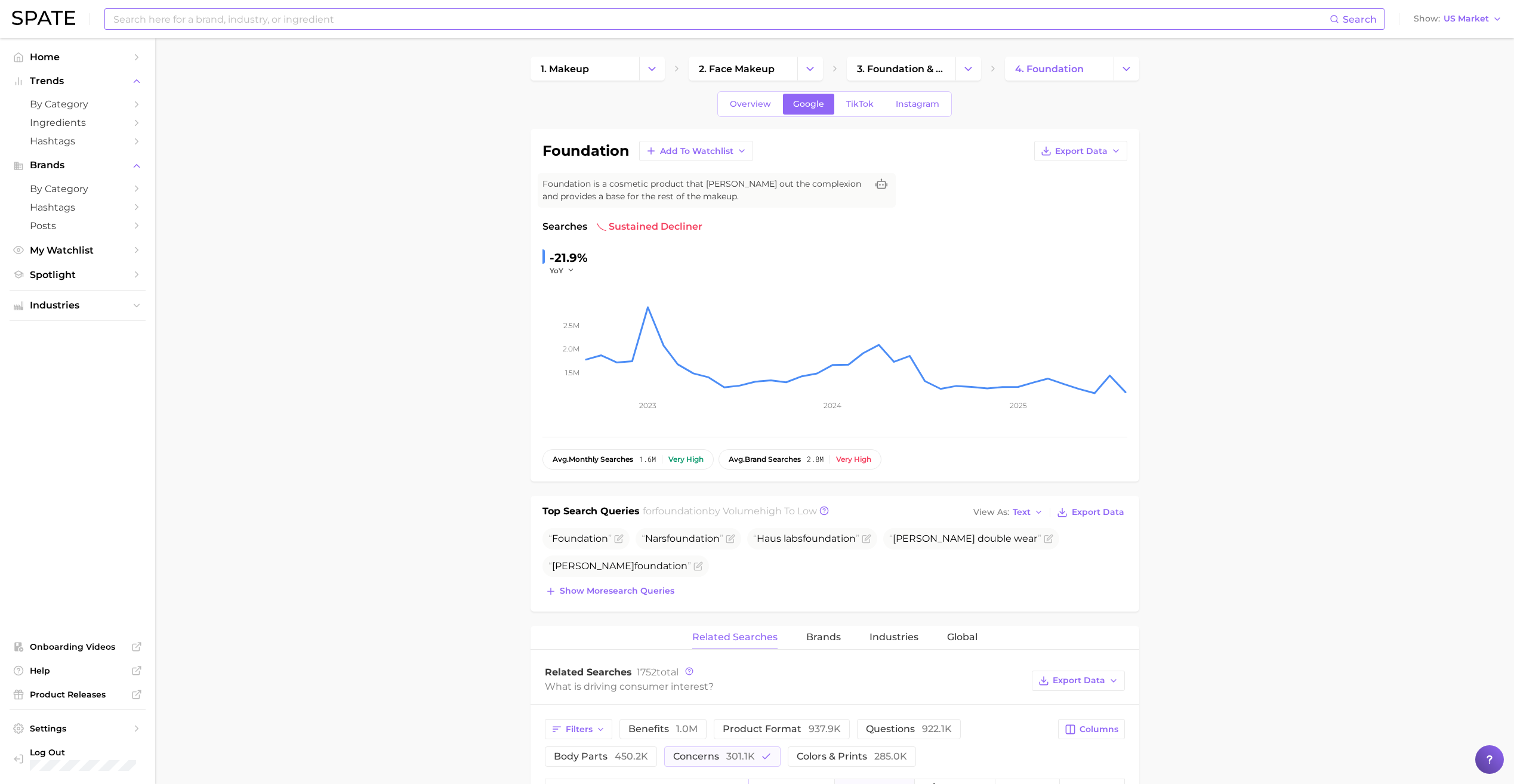
scroll to position [0, 0]
click at [1076, 683] on span "Export Data" at bounding box center [1079, 681] width 52 height 10
click at [1033, 712] on button "Table Data CSV" at bounding box center [1060, 703] width 131 height 22
click at [855, 111] on link "TikTok" at bounding box center [860, 105] width 48 height 21
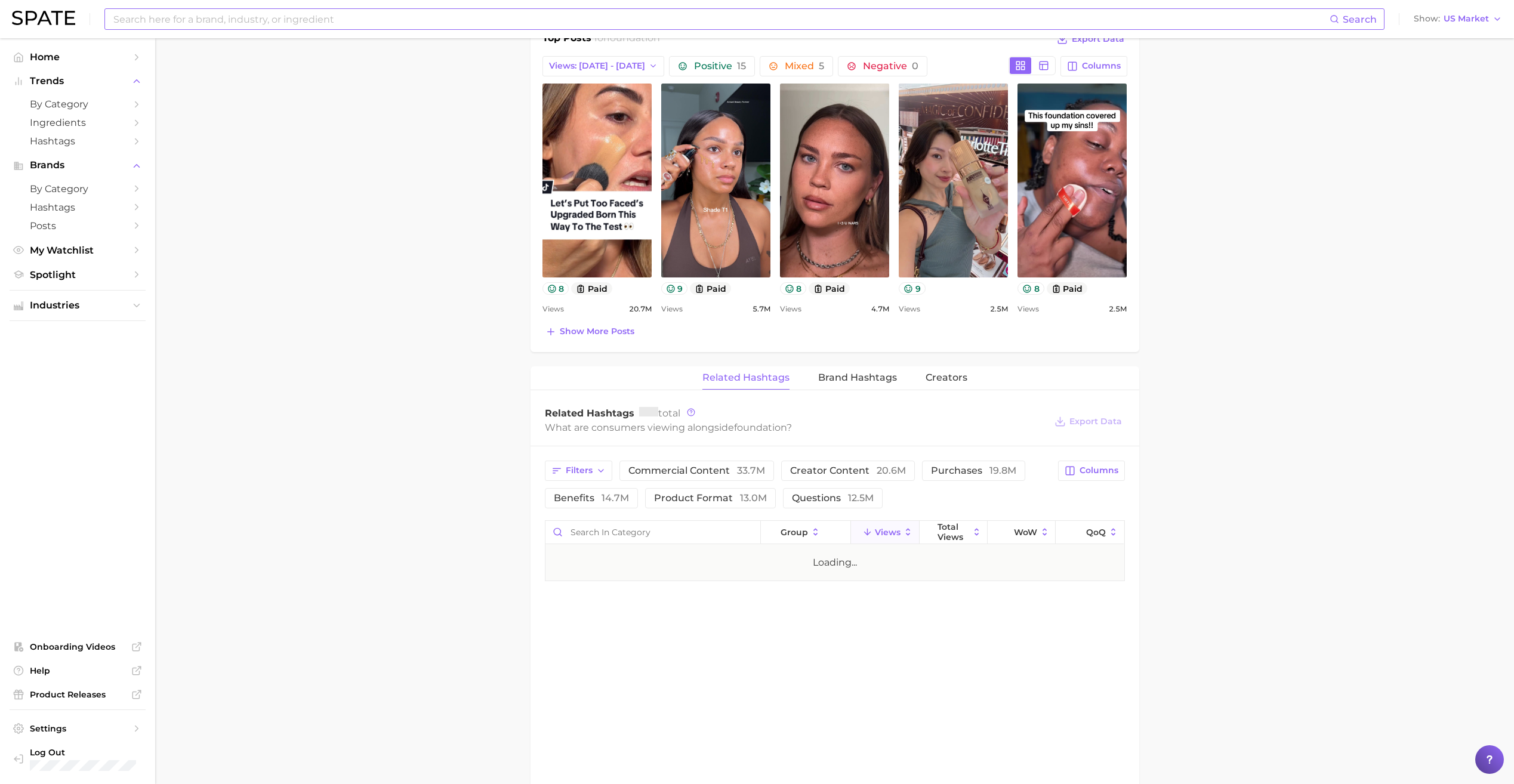
scroll to position [601, 0]
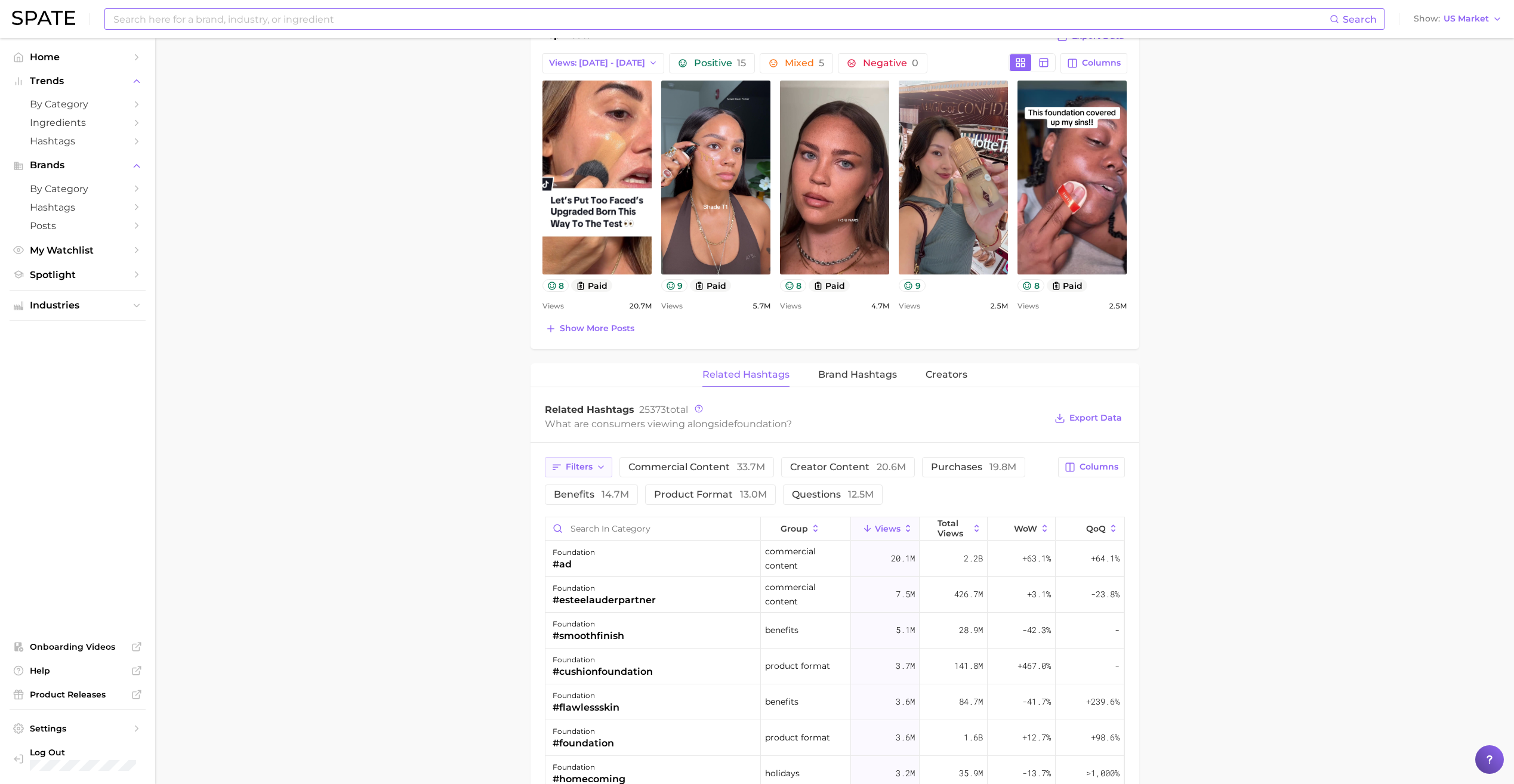
click at [608, 468] on button "Filters" at bounding box center [578, 467] width 68 height 20
click at [636, 613] on button "concerns 4.3m" at bounding box center [644, 609] width 186 height 19
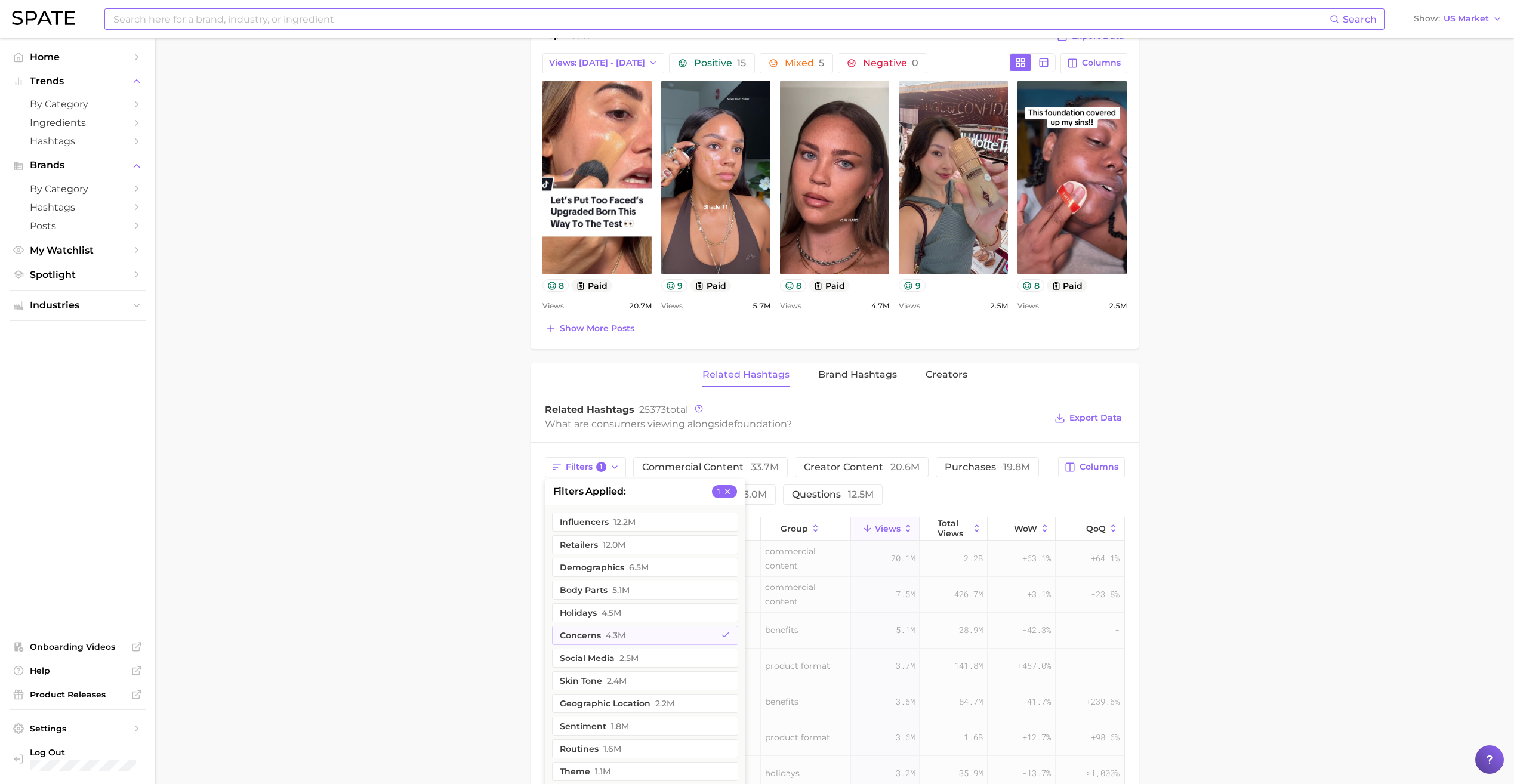
click at [464, 608] on main "1. makeup 2. face makeup 3. foundation & base products 4. foundation Overview G…" at bounding box center [835, 406] width 1359 height 1939
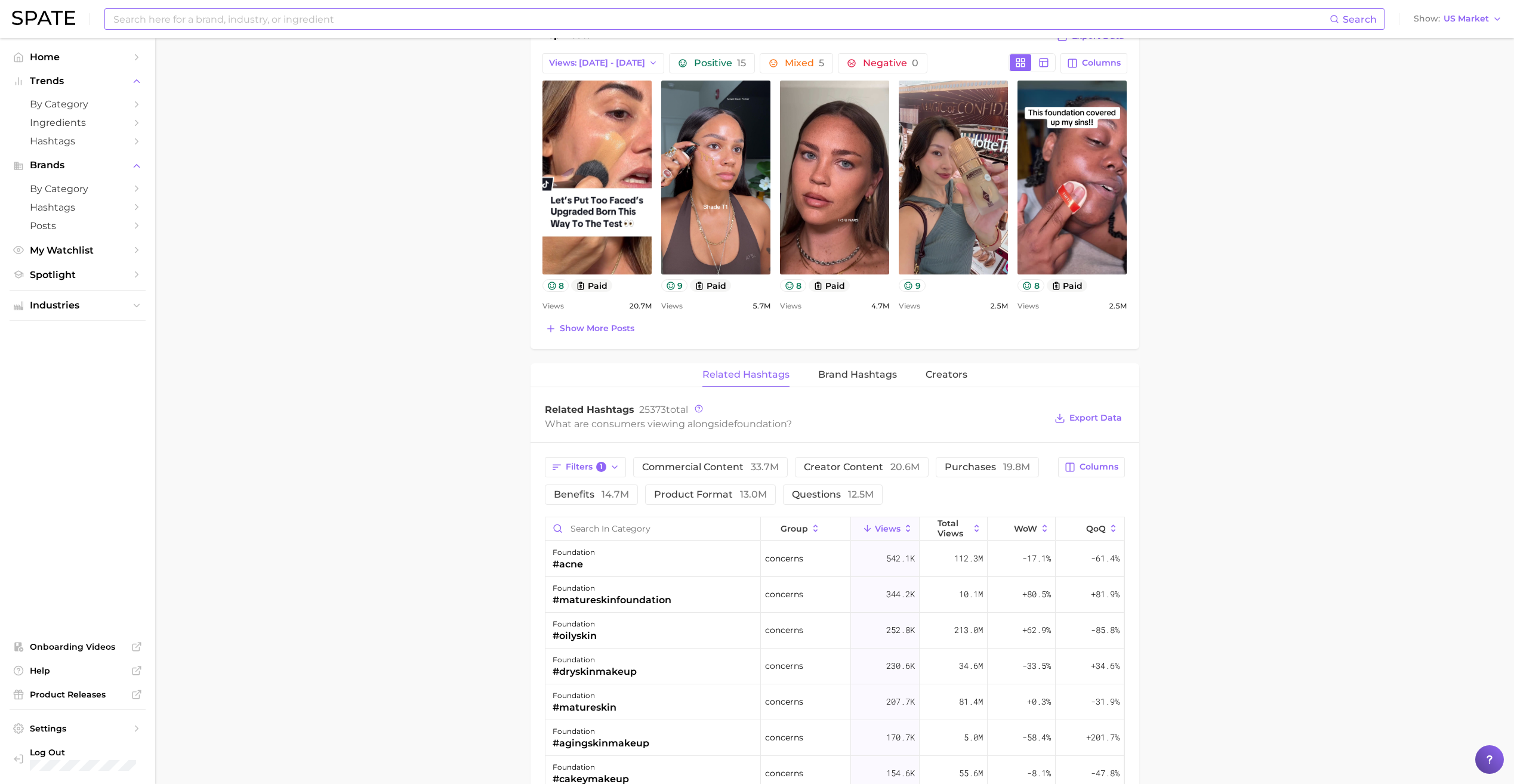
click at [1094, 427] on span "Export Data" at bounding box center [1088, 417] width 72 height 28
click at [1082, 420] on span "Export Data" at bounding box center [1096, 417] width 52 height 10
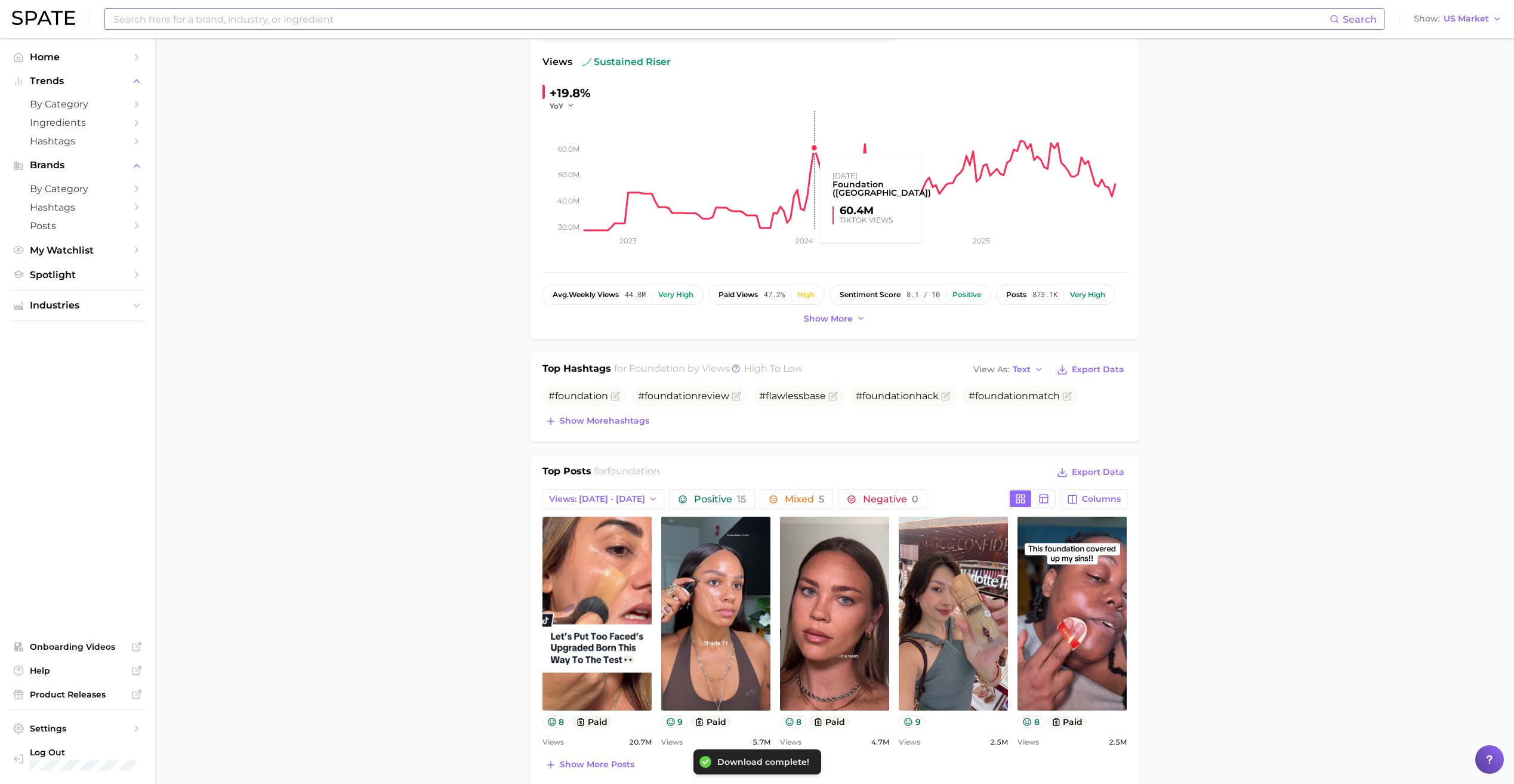
scroll to position [0, 0]
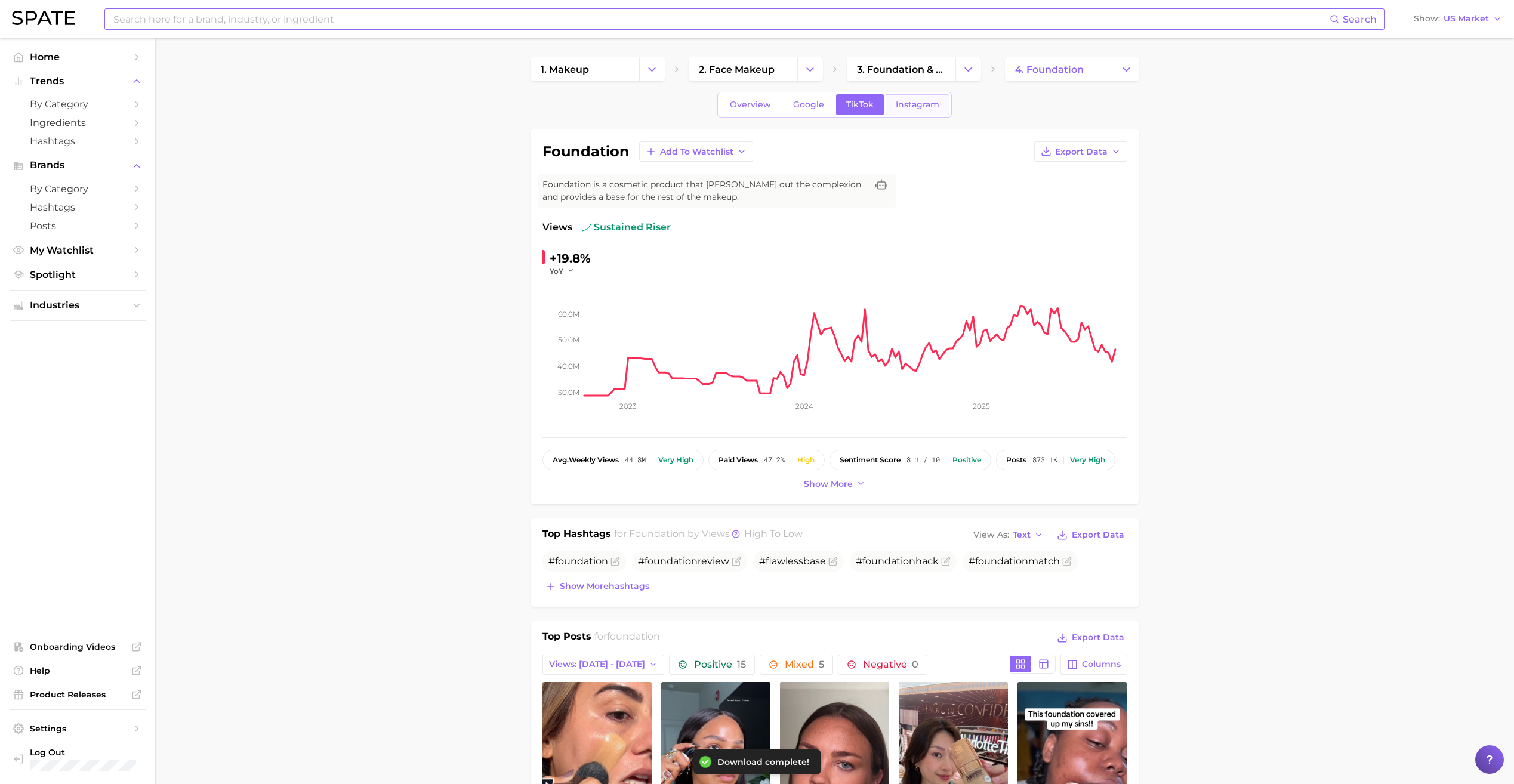
click at [912, 110] on span "Instagram" at bounding box center [918, 105] width 44 height 10
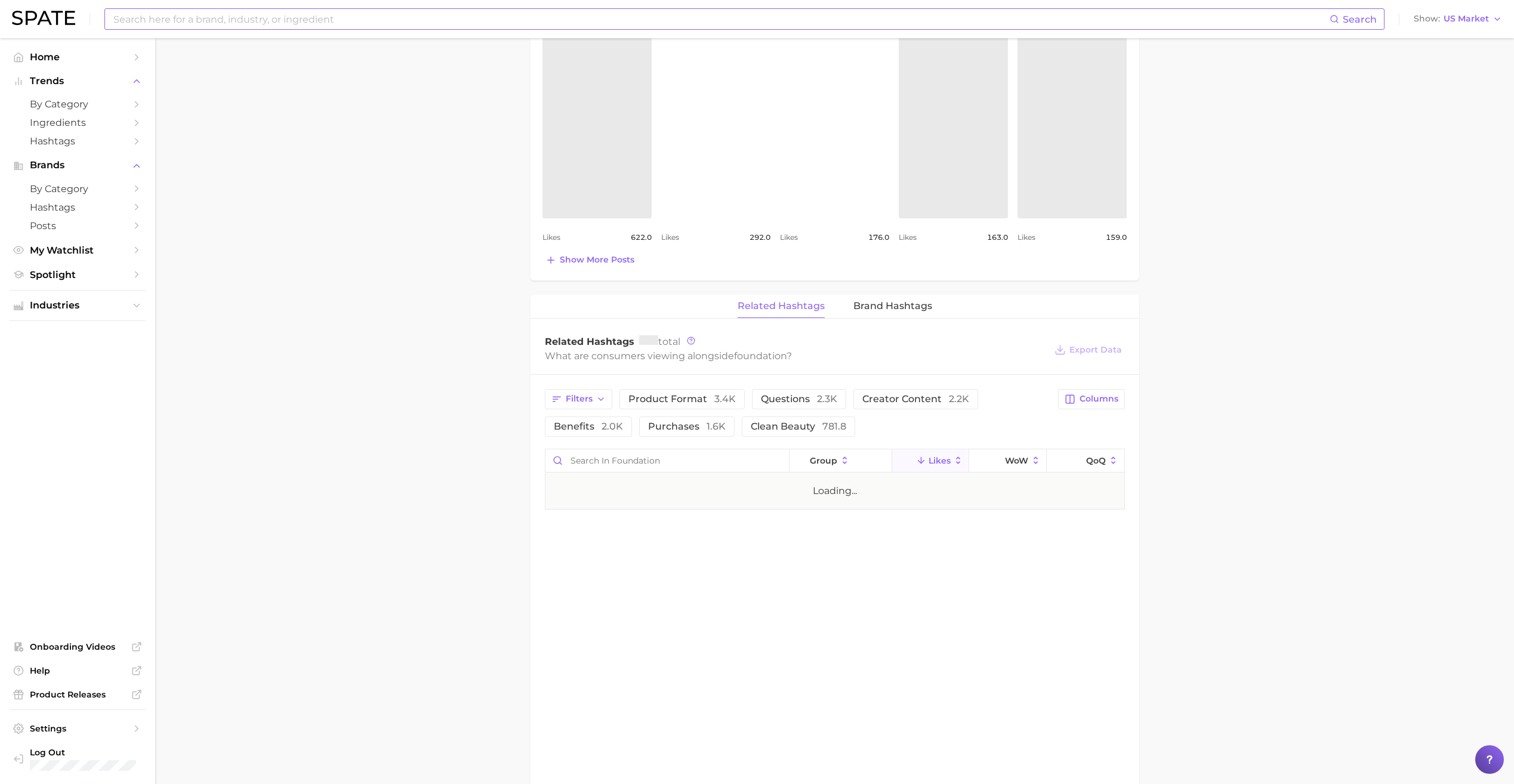
scroll to position [623, 0]
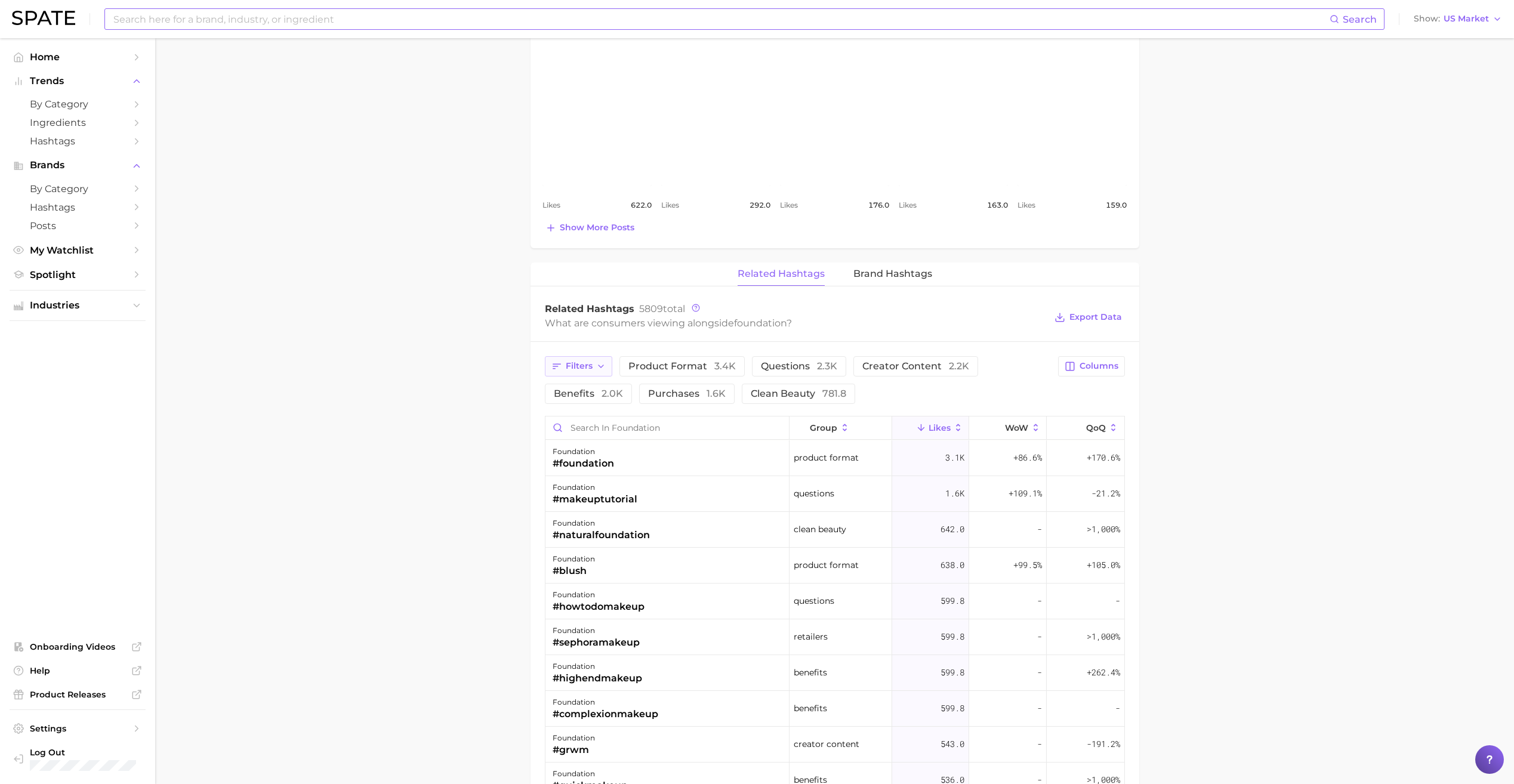
click at [602, 373] on button "Filters" at bounding box center [578, 366] width 68 height 20
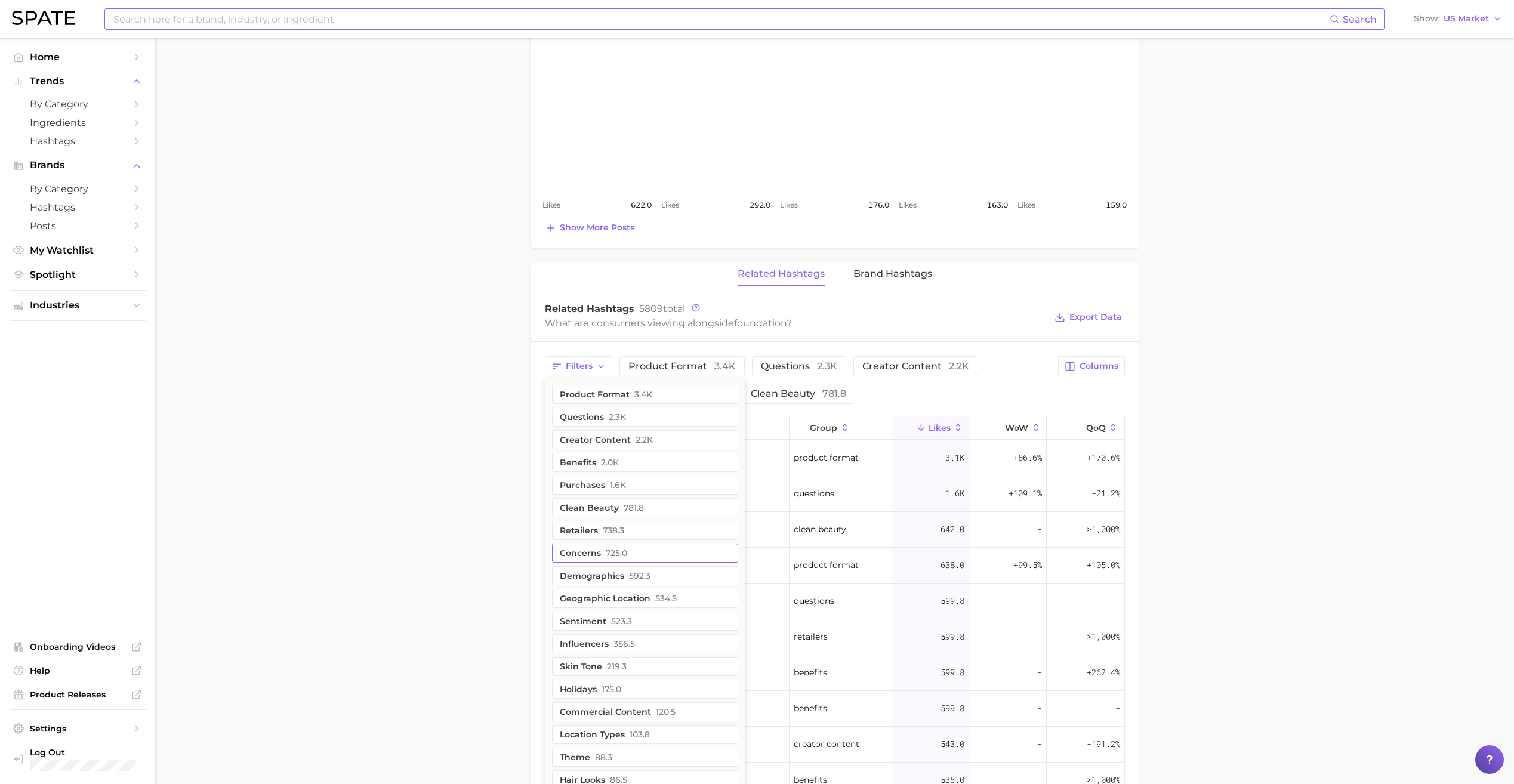
click at [621, 553] on span "725.0" at bounding box center [616, 553] width 22 height 10
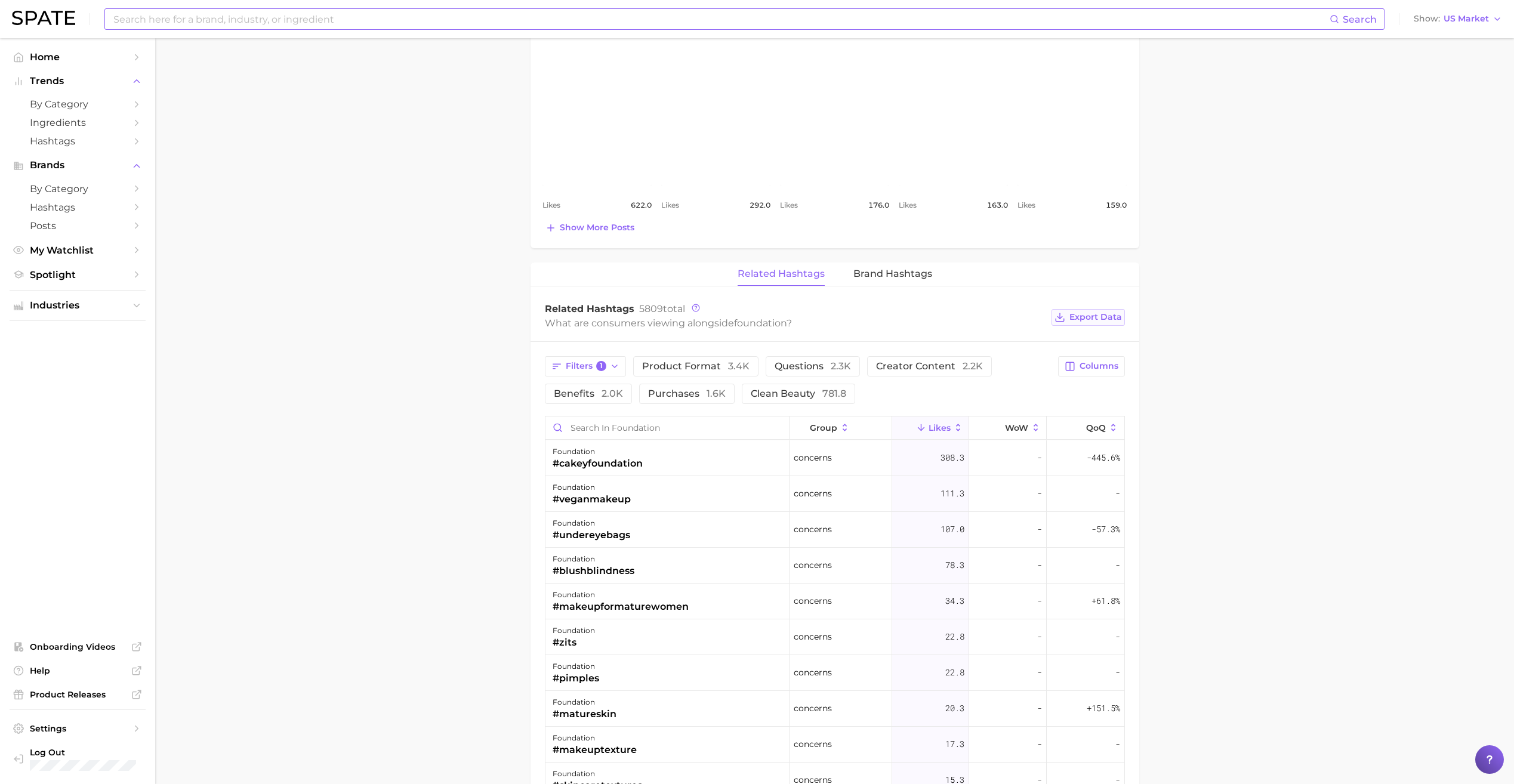
click at [1097, 319] on span "Export Data" at bounding box center [1096, 317] width 52 height 10
click at [361, 452] on main "1. makeup 2. face makeup 3. foundation & base products 4. foundation Overview G…" at bounding box center [835, 344] width 1359 height 1859
